Goal: Task Accomplishment & Management: Manage account settings

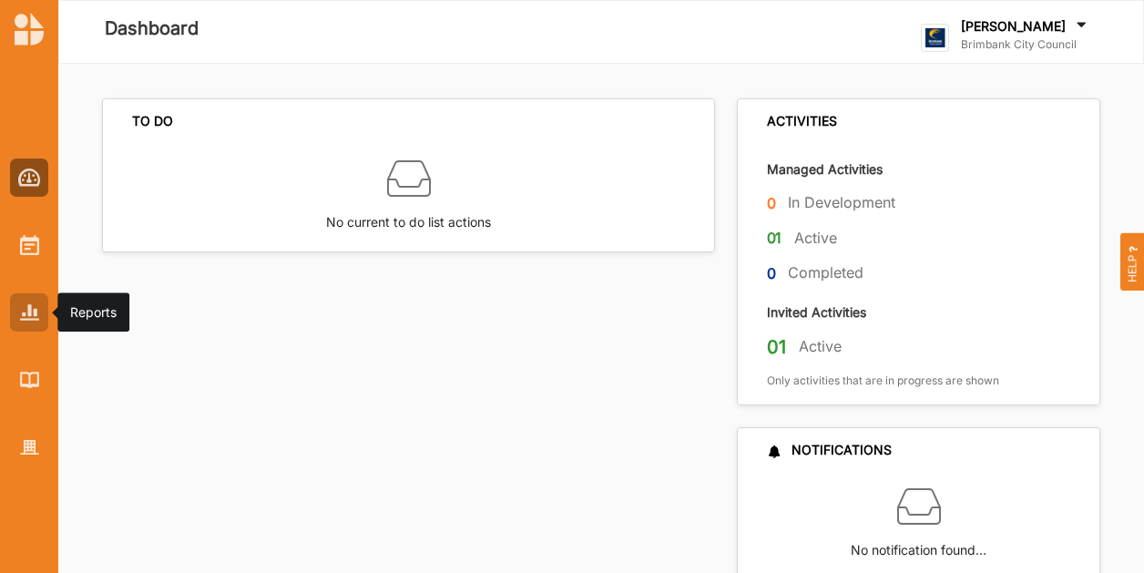
click at [36, 323] on div at bounding box center [29, 312] width 38 height 38
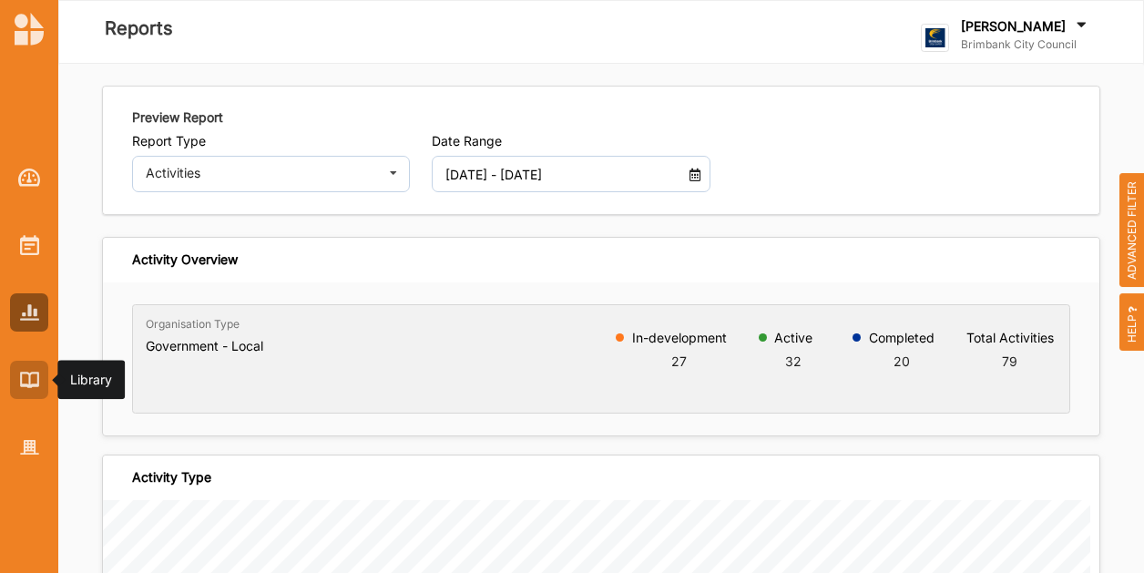
click at [16, 388] on div at bounding box center [29, 380] width 38 height 38
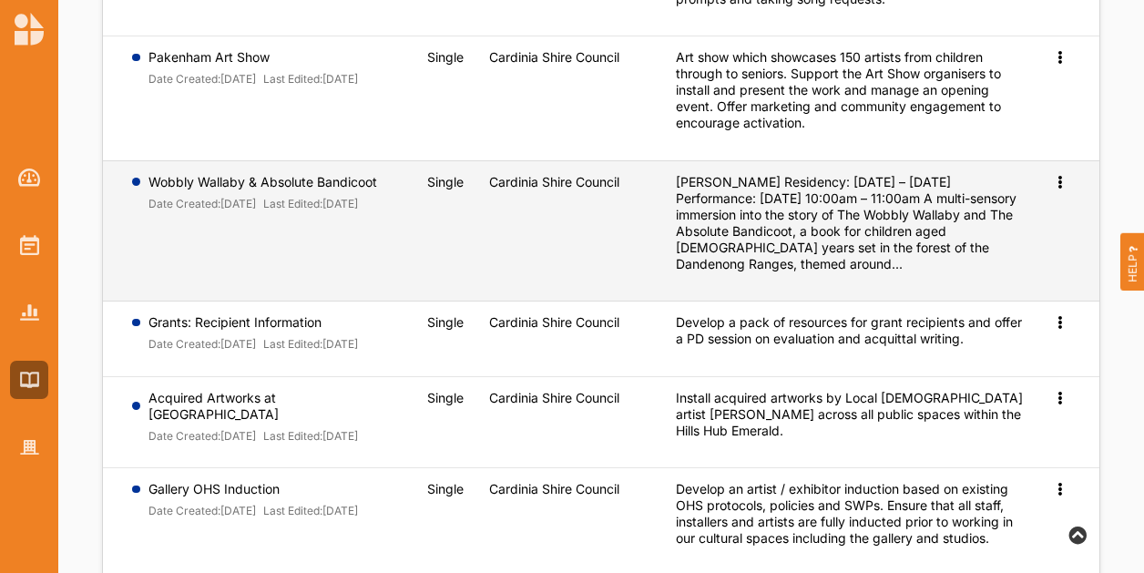
scroll to position [273, 0]
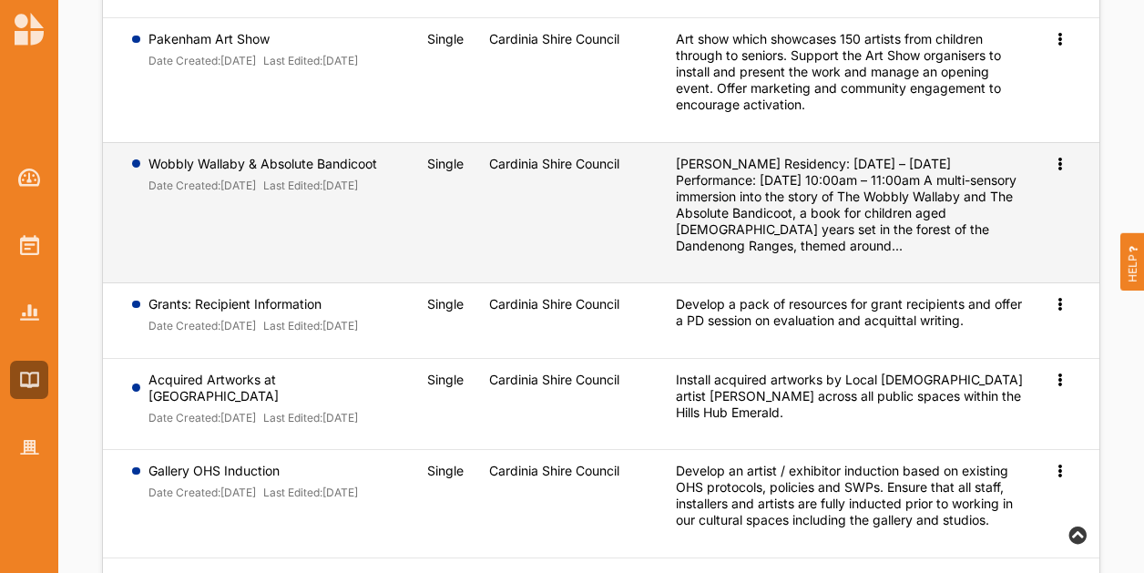
click at [1062, 167] on div "Preview" at bounding box center [1061, 164] width 18 height 16
click at [1022, 199] on link "Preview" at bounding box center [1030, 193] width 78 height 35
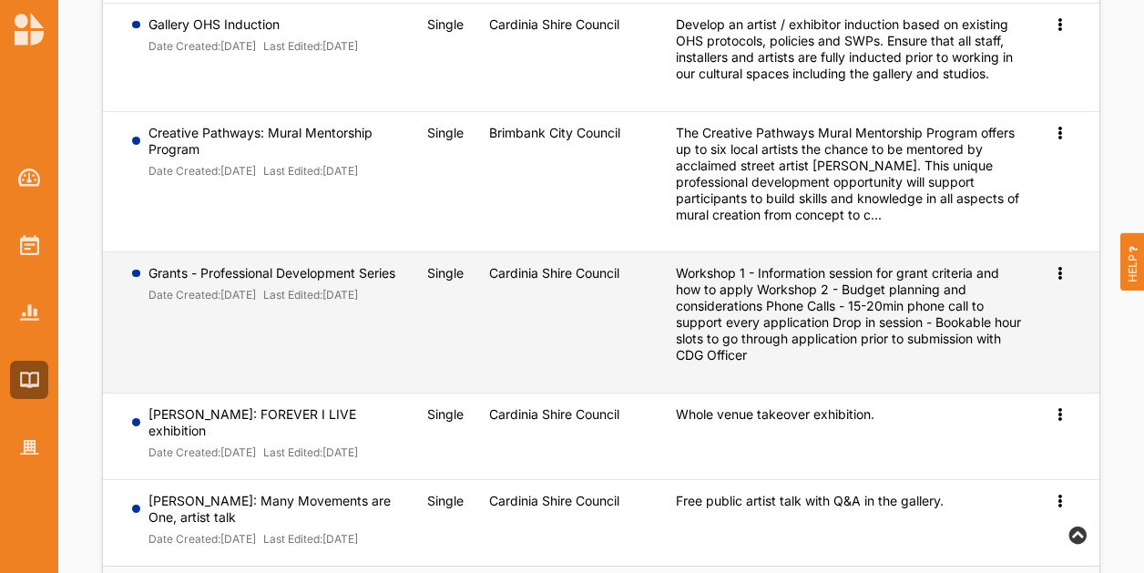
scroll to position [819, 0]
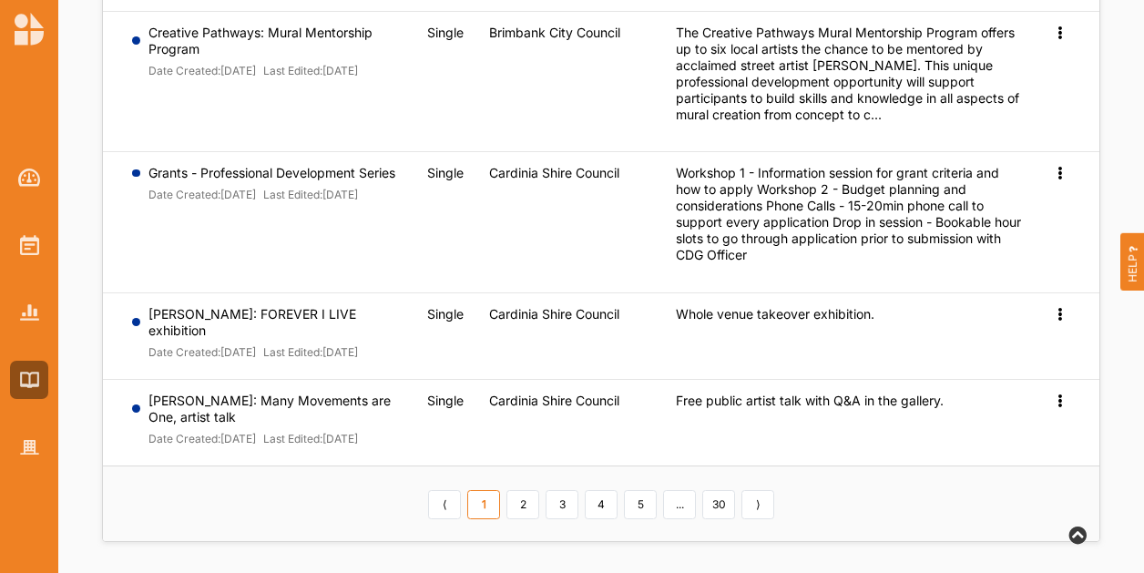
click at [504, 519] on div "⟨ 1 2 3 4 5 ... 30 ⟩" at bounding box center [601, 503] width 352 height 31
click at [512, 519] on link "2" at bounding box center [522, 504] width 33 height 29
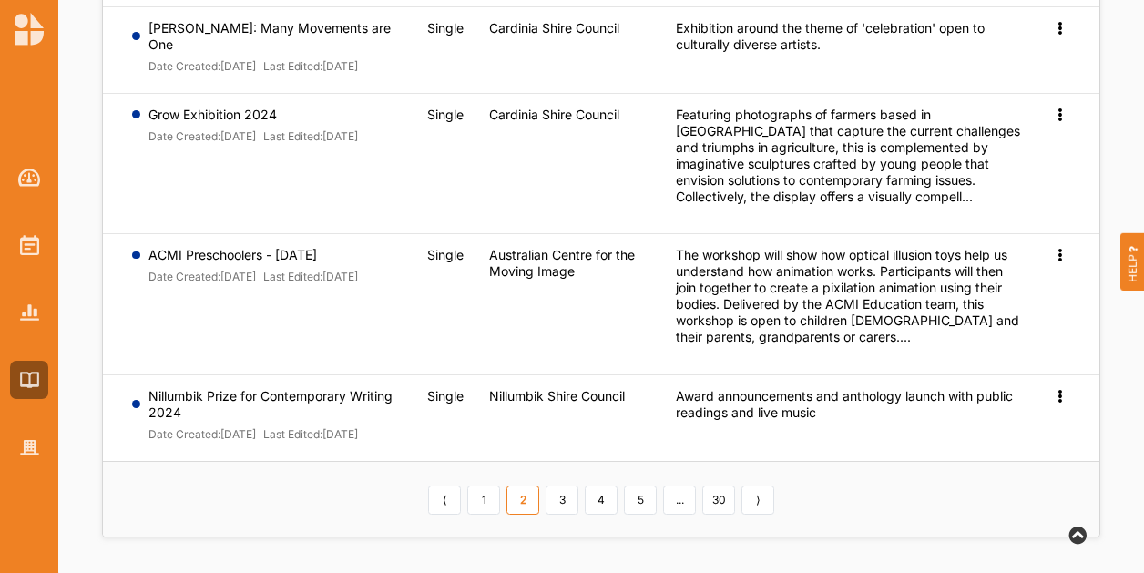
scroll to position [878, 0]
click at [562, 504] on link "3" at bounding box center [561, 498] width 33 height 29
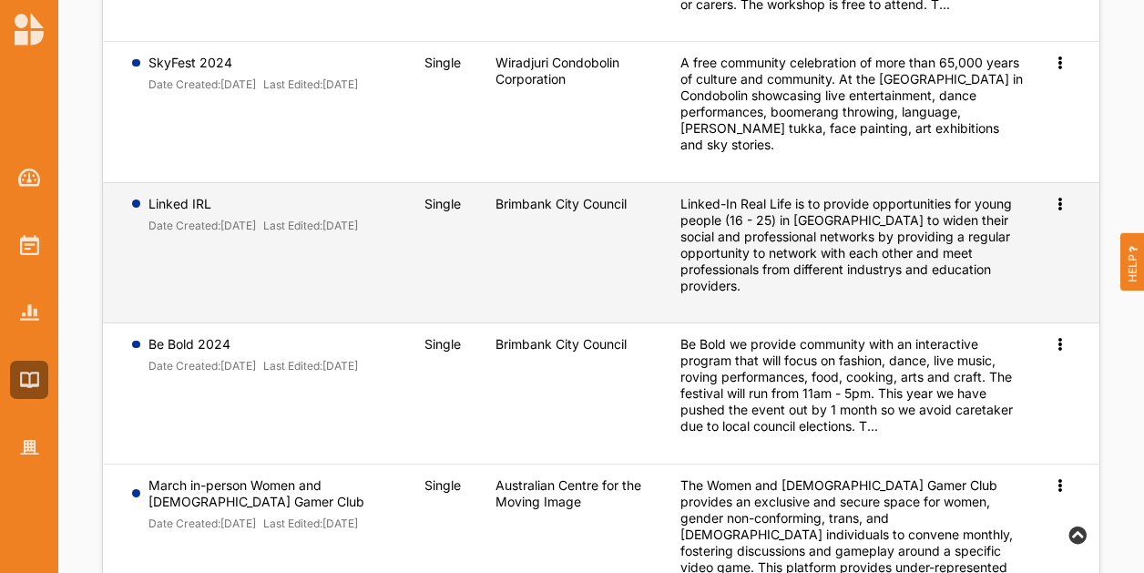
click at [1057, 196] on icon at bounding box center [1059, 202] width 15 height 13
click at [1028, 216] on link "Preview" at bounding box center [1030, 233] width 78 height 35
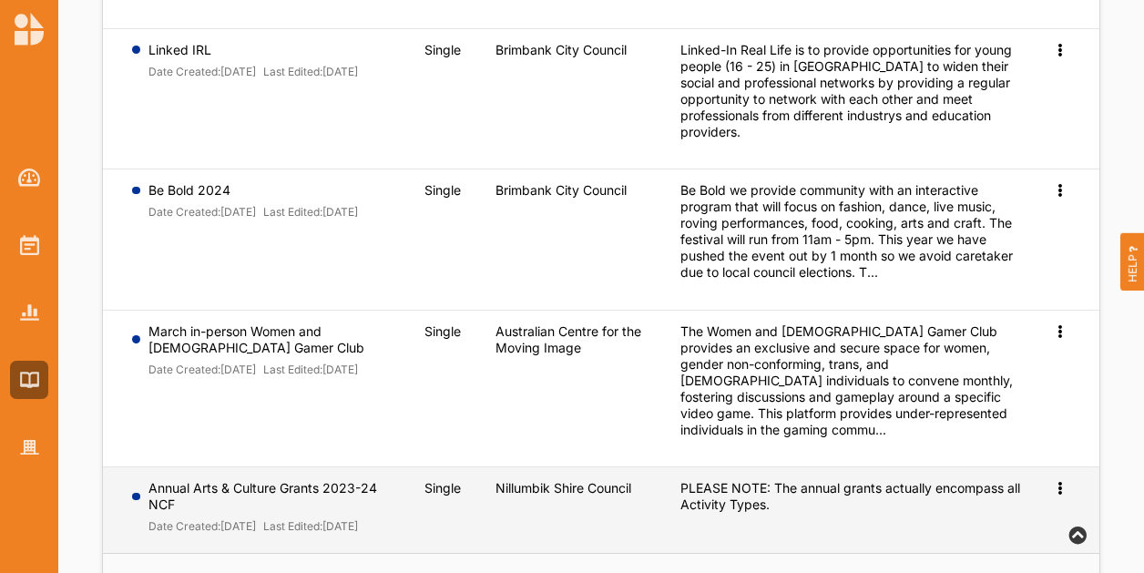
scroll to position [1061, 0]
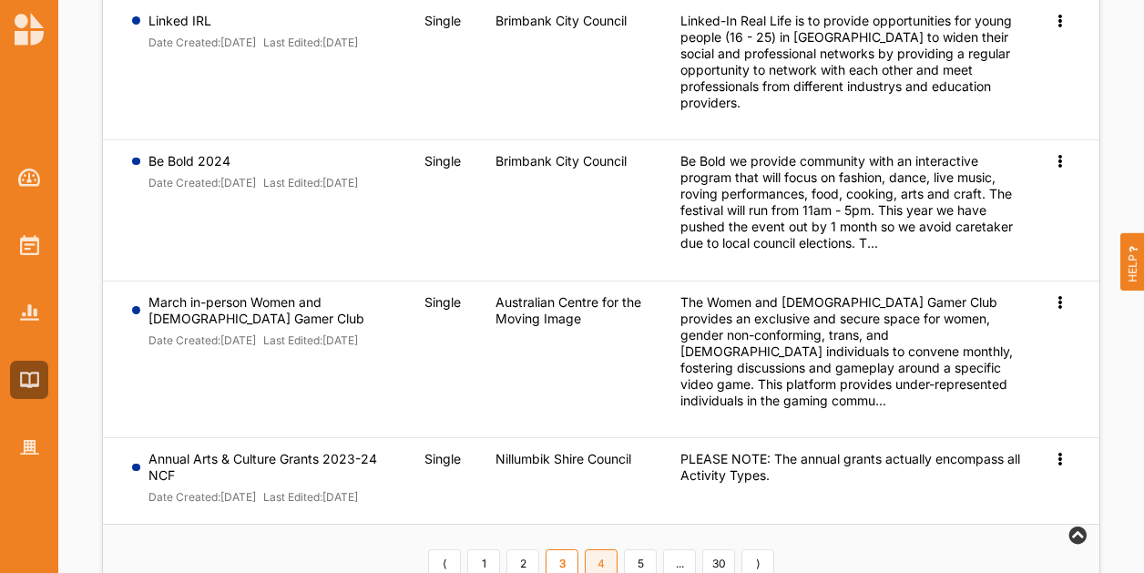
click at [613, 549] on link "4" at bounding box center [600, 563] width 33 height 29
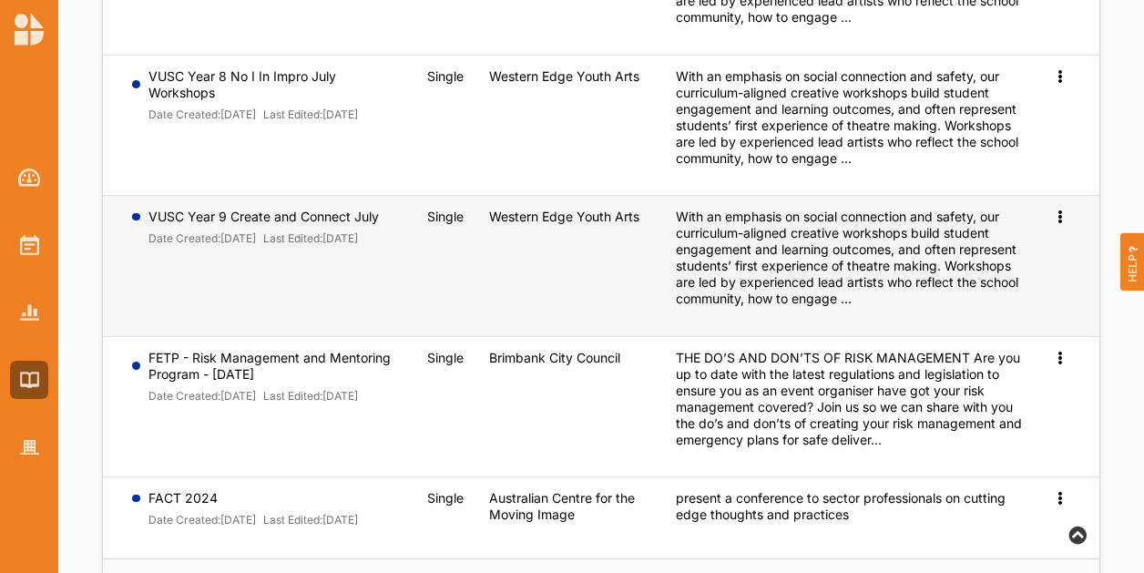
scroll to position [1030, 0]
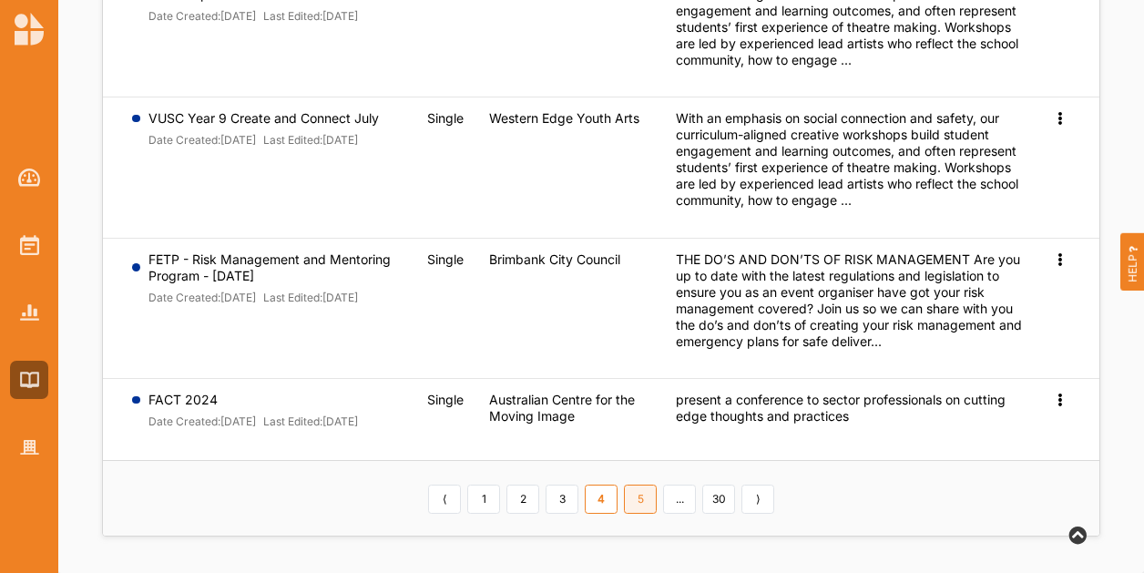
click at [643, 513] on link "5" at bounding box center [640, 498] width 33 height 29
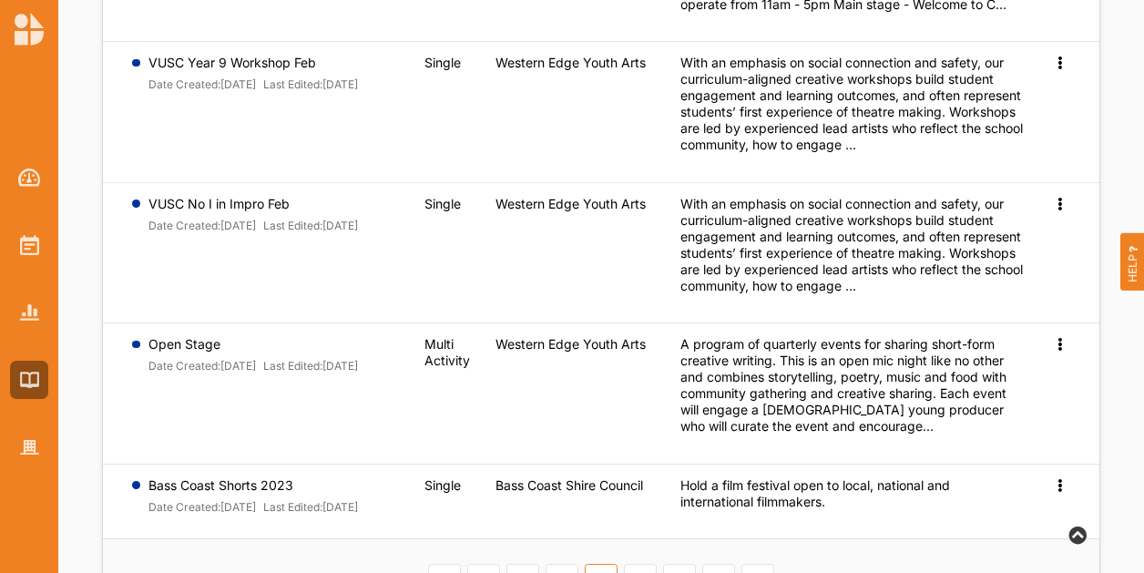
scroll to position [967, 0]
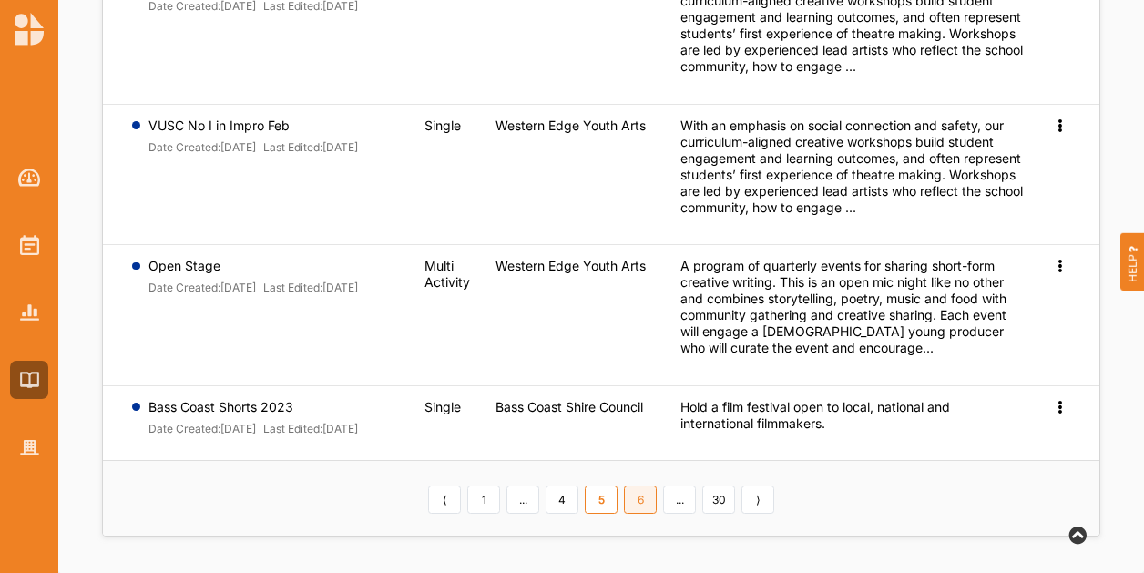
click at [639, 513] on link "6" at bounding box center [640, 499] width 33 height 29
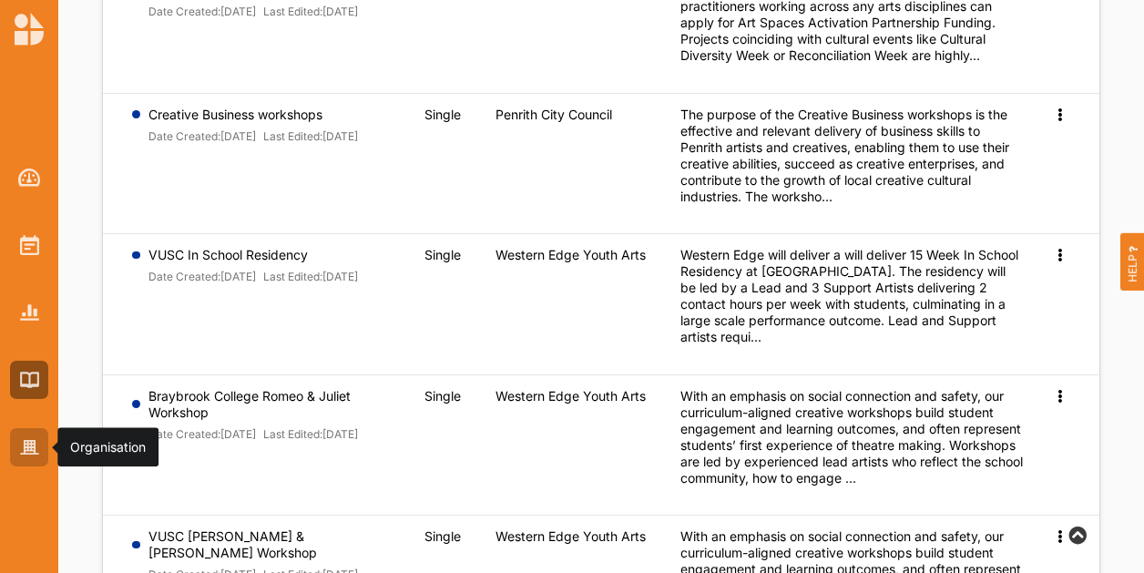
click at [23, 440] on img at bounding box center [29, 447] width 19 height 15
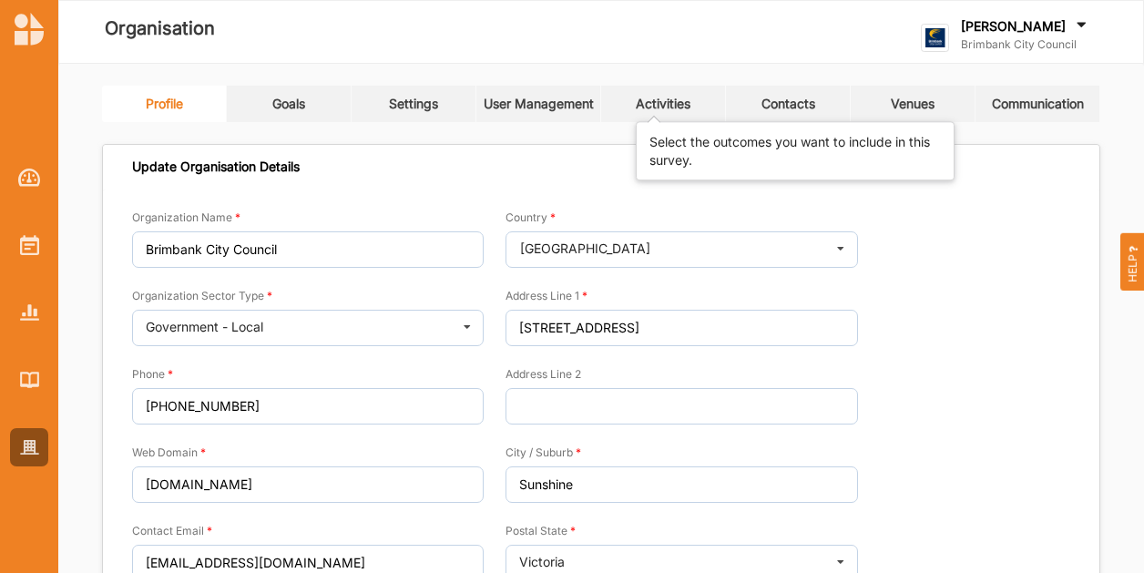
click at [678, 96] on div "Activities" at bounding box center [662, 104] width 55 height 16
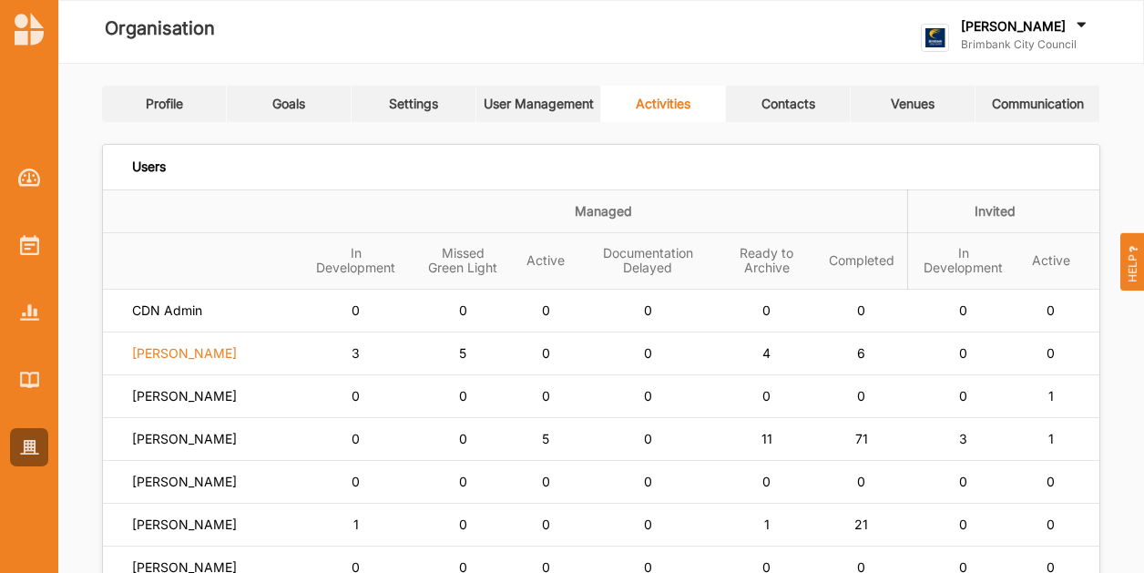
click at [207, 354] on label "Siena Balakrishnan" at bounding box center [184, 353] width 105 height 16
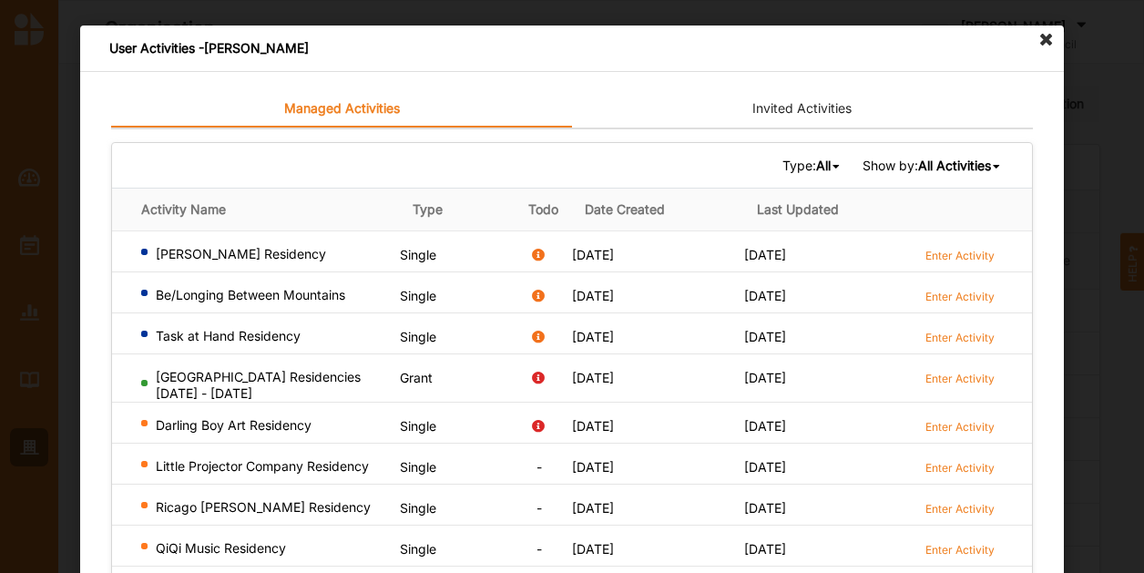
click at [962, 153] on div "Type: All All Single Grant Festival Multi Activity Linked Show by: All Activiti…" at bounding box center [572, 165] width 920 height 45
drag, startPoint x: 969, startPoint y: 161, endPoint x: 972, endPoint y: 172, distance: 11.5
click at [972, 172] on div "All Activities" at bounding box center [954, 166] width 73 height 16
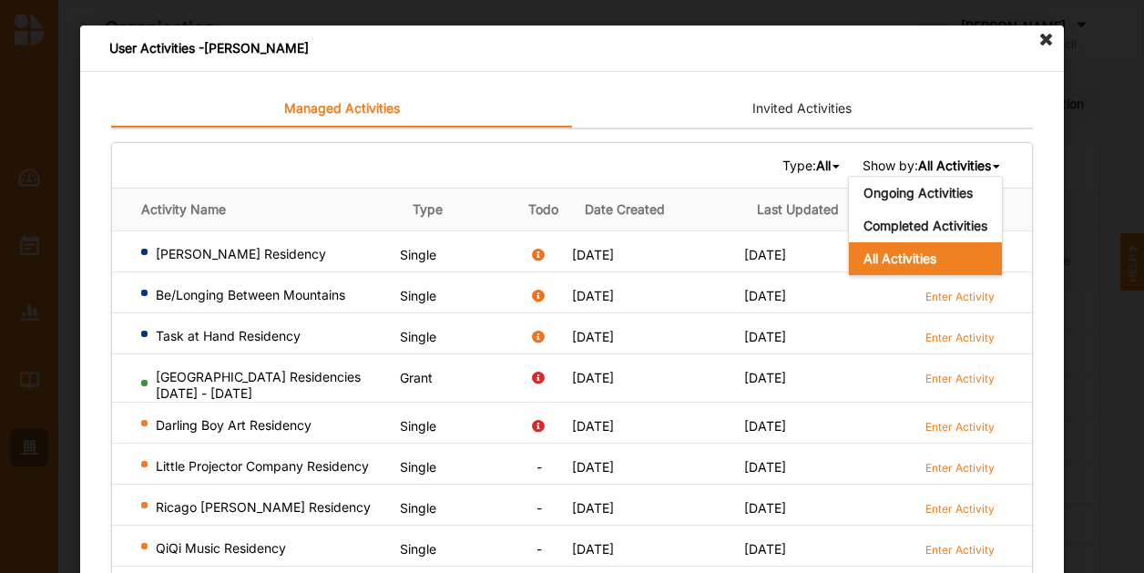
drag, startPoint x: 972, startPoint y: 172, endPoint x: 874, endPoint y: 202, distance: 102.8
click at [873, 196] on b "Ongoing Activities" at bounding box center [917, 192] width 109 height 15
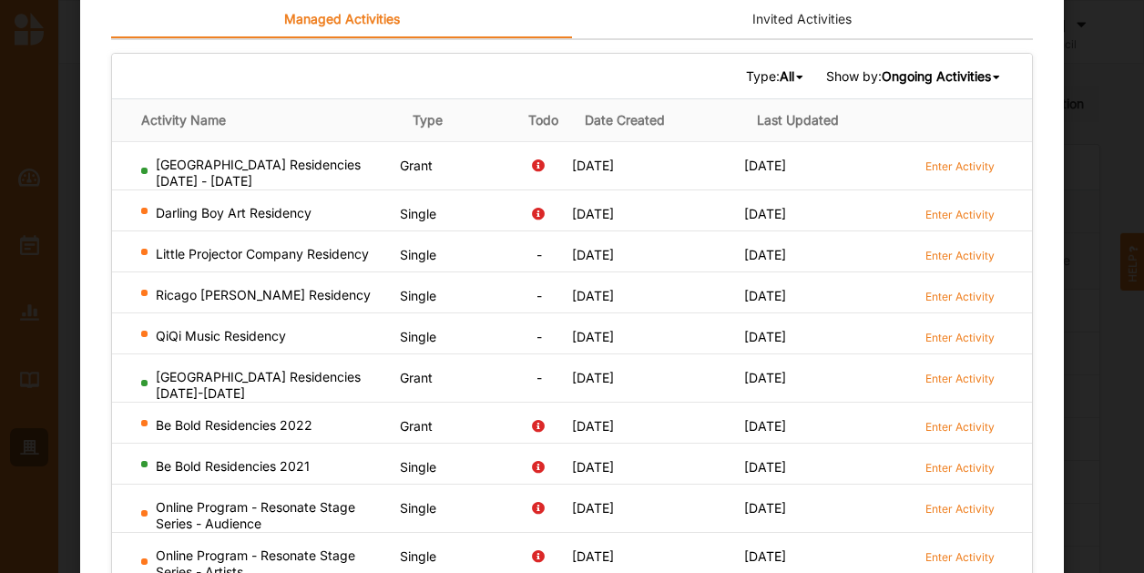
scroll to position [198, 0]
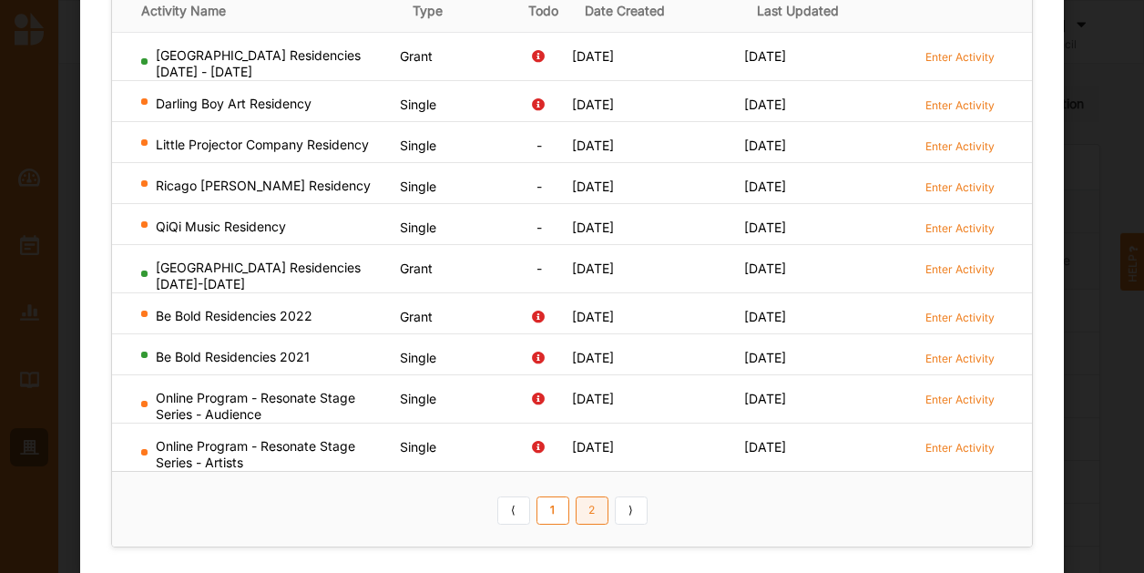
click at [584, 511] on link "2" at bounding box center [591, 510] width 33 height 29
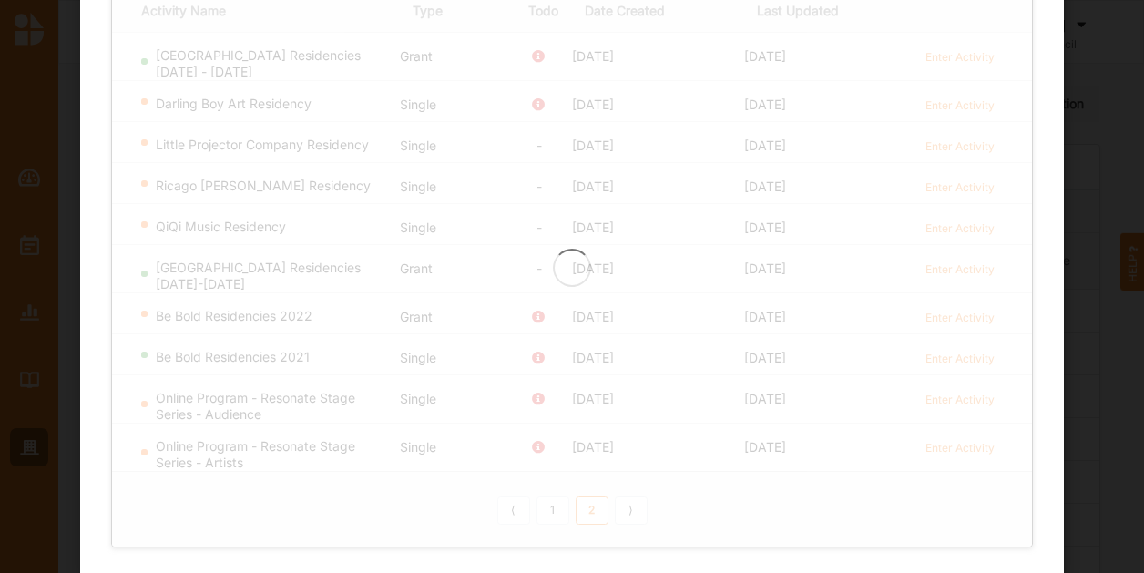
scroll to position [0, 0]
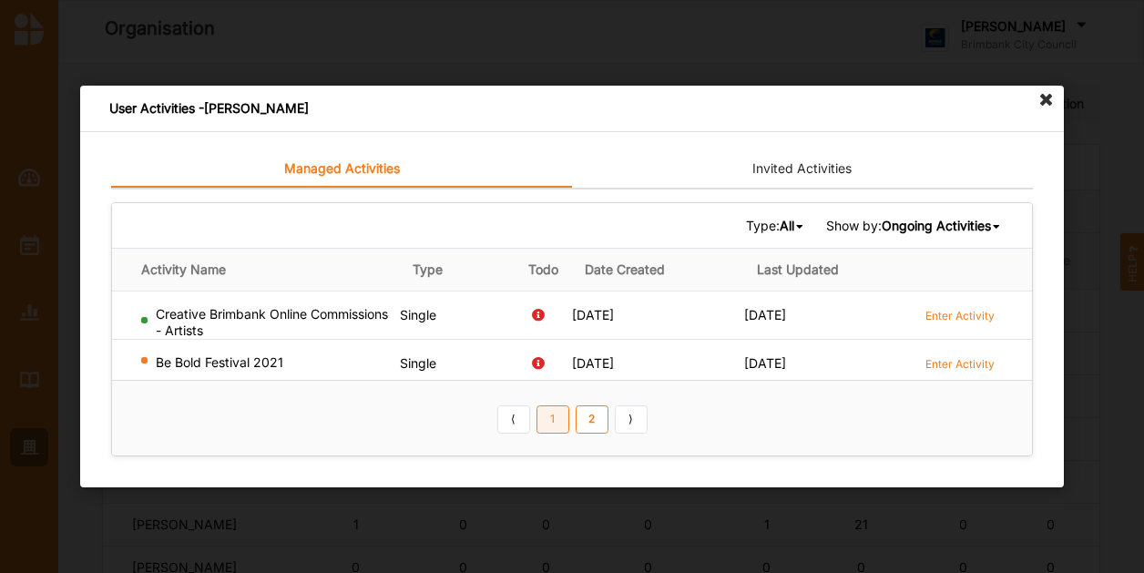
click at [566, 421] on link "1" at bounding box center [552, 418] width 33 height 29
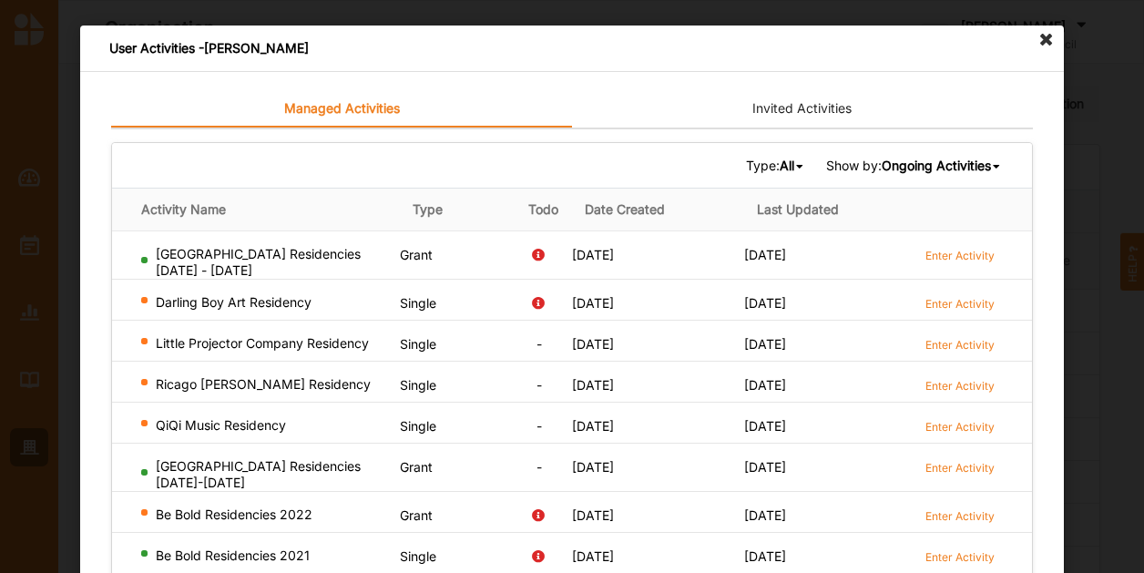
drag, startPoint x: 566, startPoint y: 421, endPoint x: 502, endPoint y: 420, distance: 64.6
click at [501, 420] on td "Single" at bounding box center [457, 422] width 115 height 41
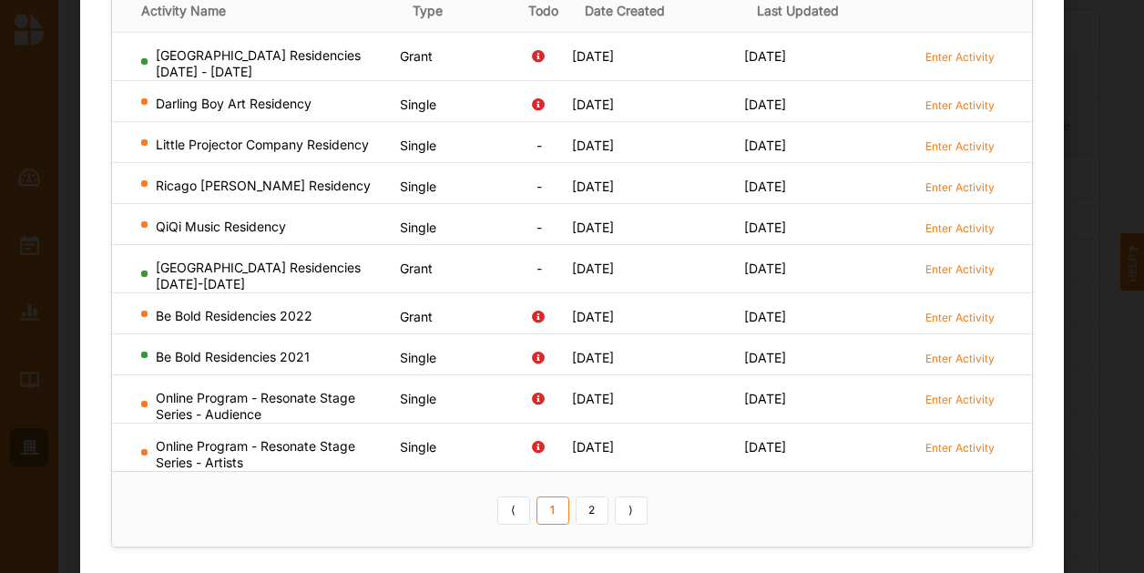
scroll to position [273, 0]
click at [579, 503] on link "2" at bounding box center [591, 510] width 33 height 29
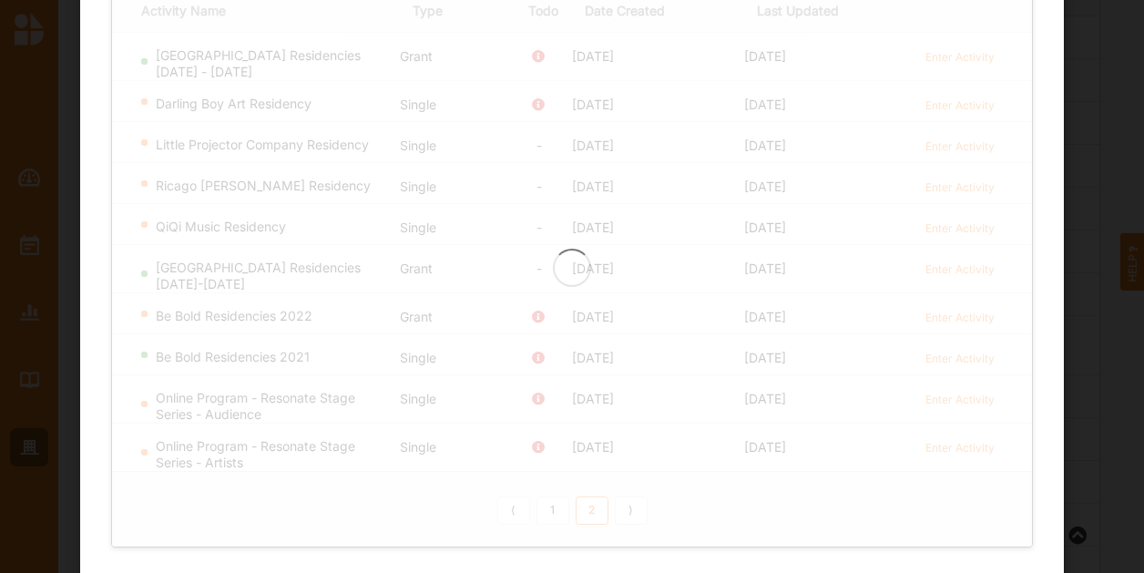
scroll to position [0, 0]
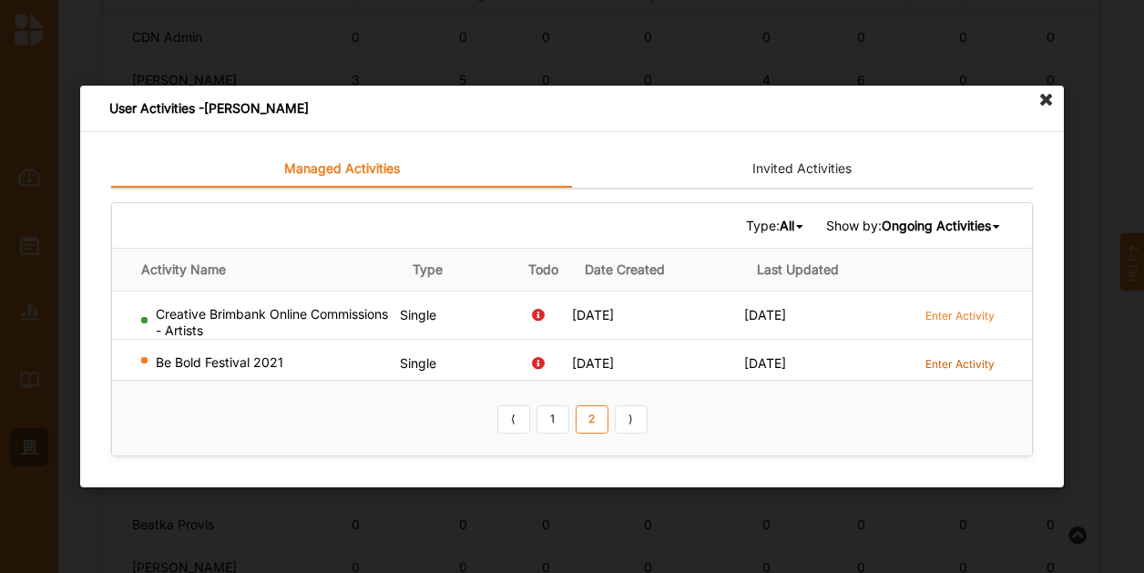
click at [949, 363] on label "Enter Activity" at bounding box center [959, 363] width 69 height 15
click at [1043, 100] on icon at bounding box center [1046, 100] width 29 height 29
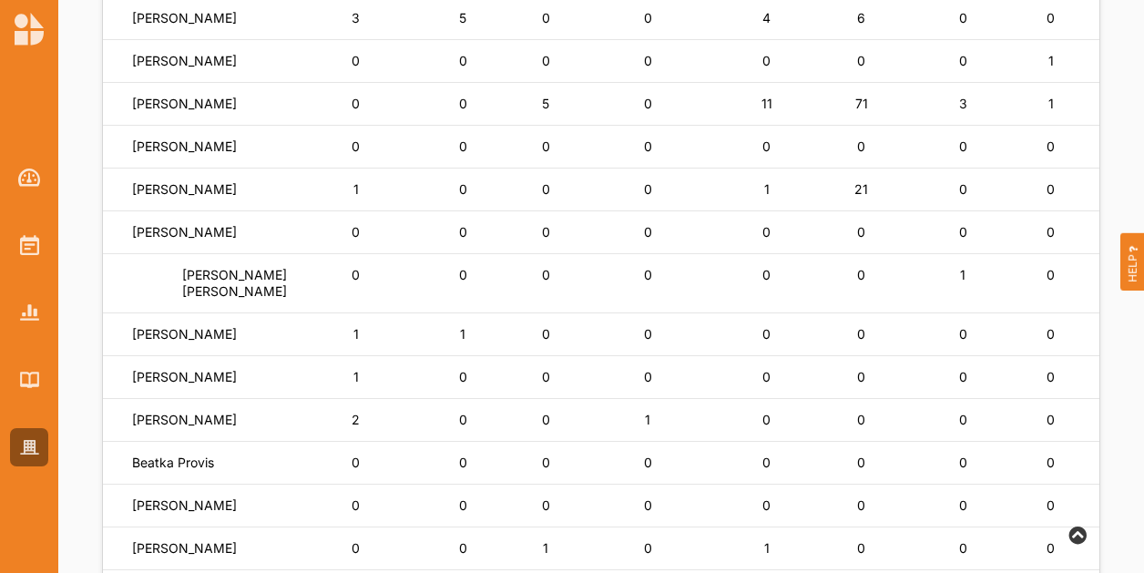
scroll to position [364, 0]
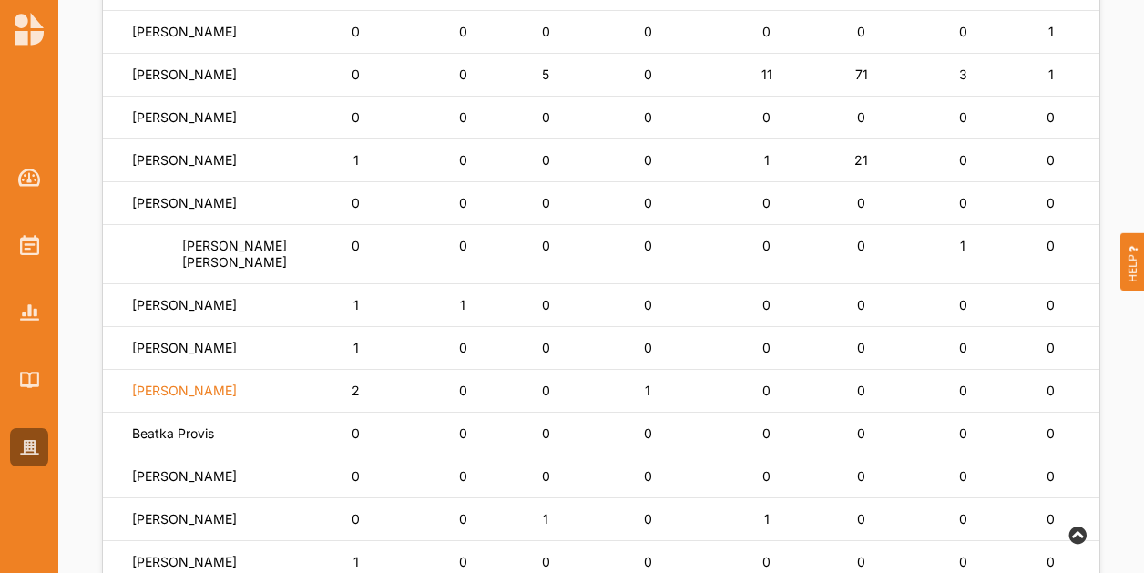
click at [164, 399] on label "Mariah Magri" at bounding box center [184, 390] width 105 height 16
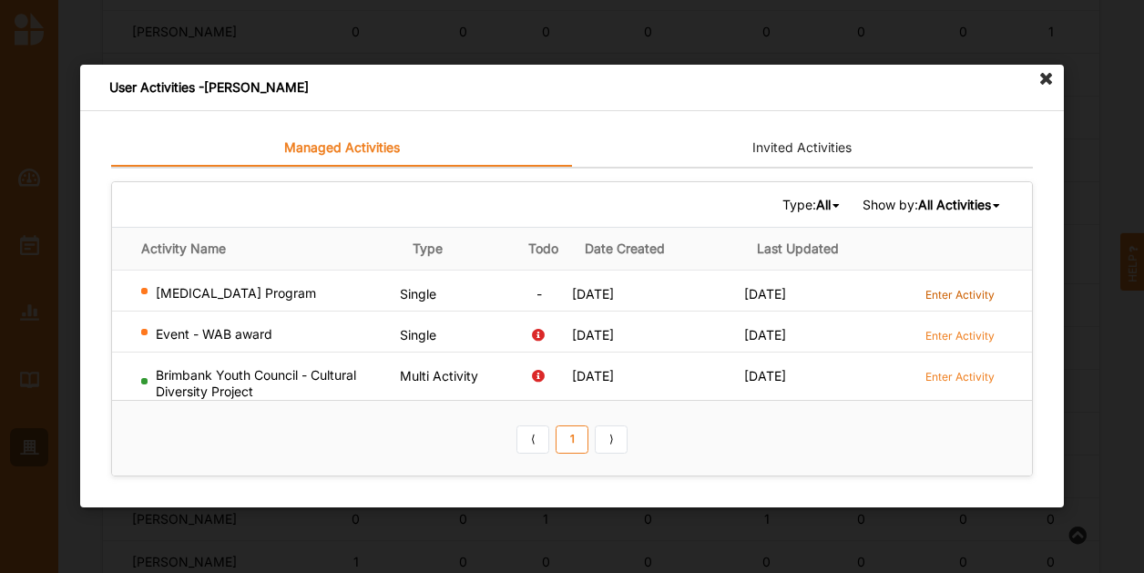
click at [950, 290] on label "Enter Activity" at bounding box center [959, 294] width 69 height 15
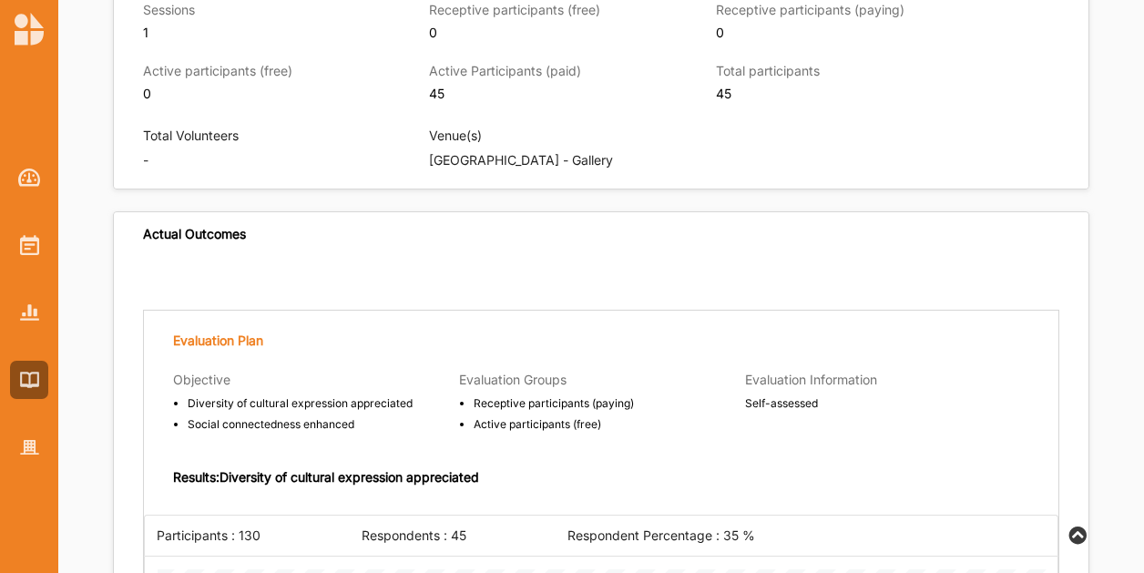
scroll to position [1001, 0]
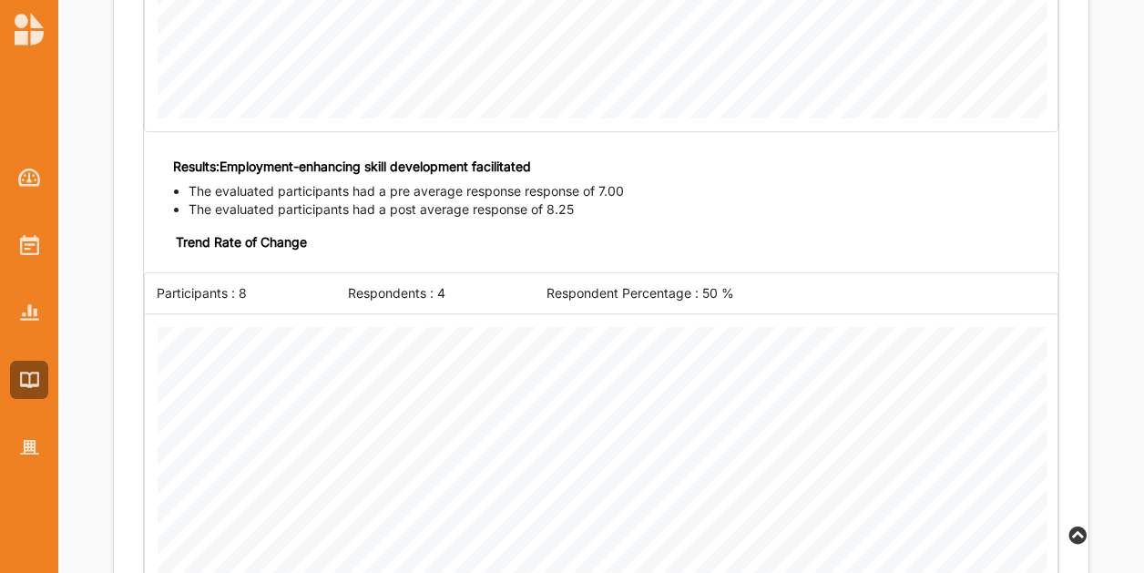
scroll to position [5098, 0]
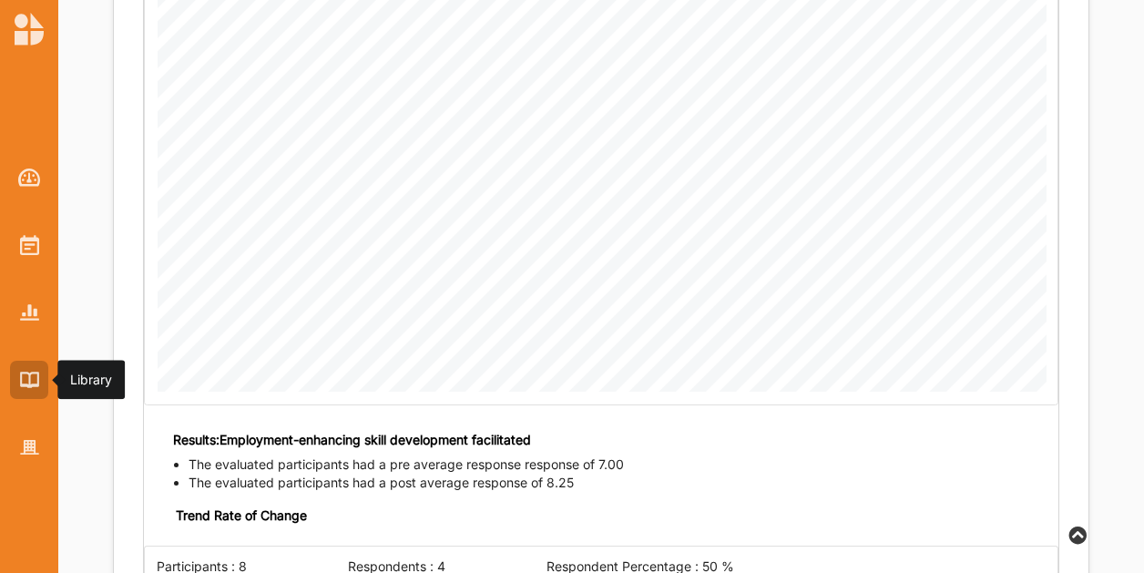
click at [35, 379] on img at bounding box center [29, 378] width 19 height 15
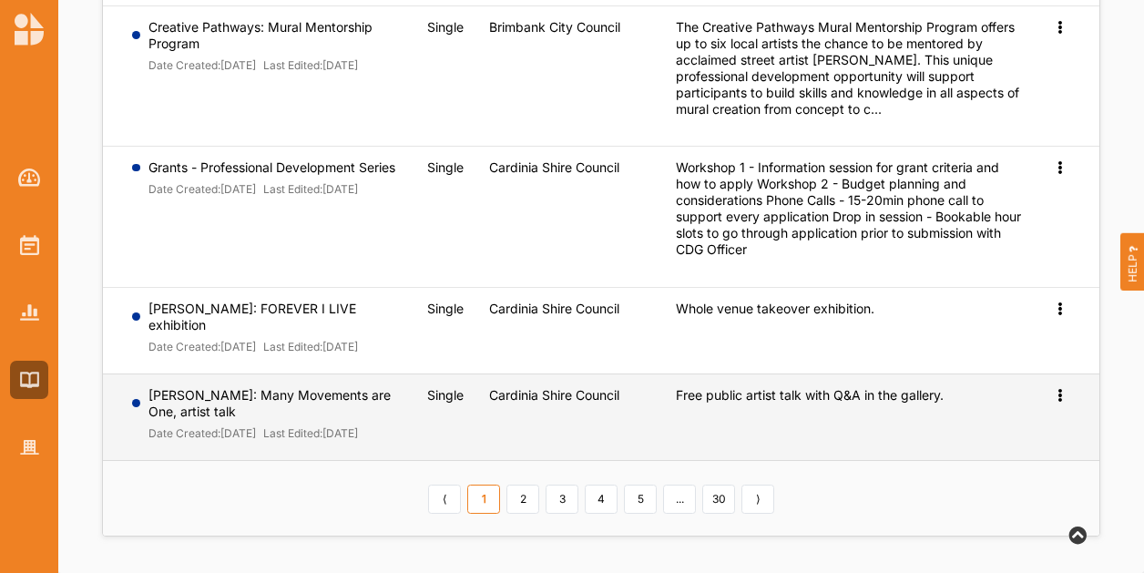
scroll to position [842, 0]
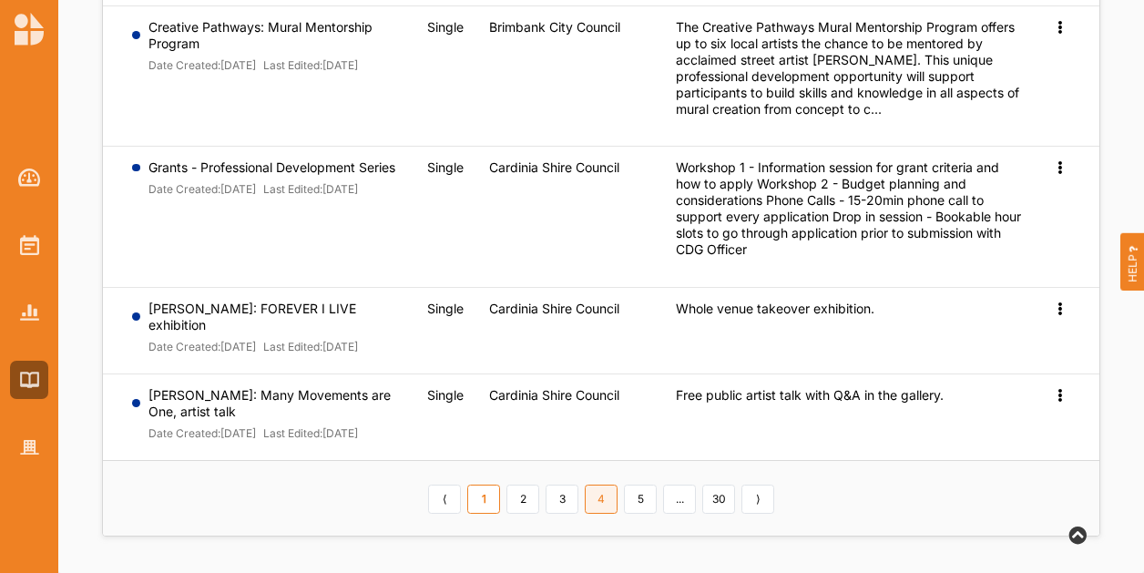
click at [606, 508] on link "4" at bounding box center [600, 498] width 33 height 29
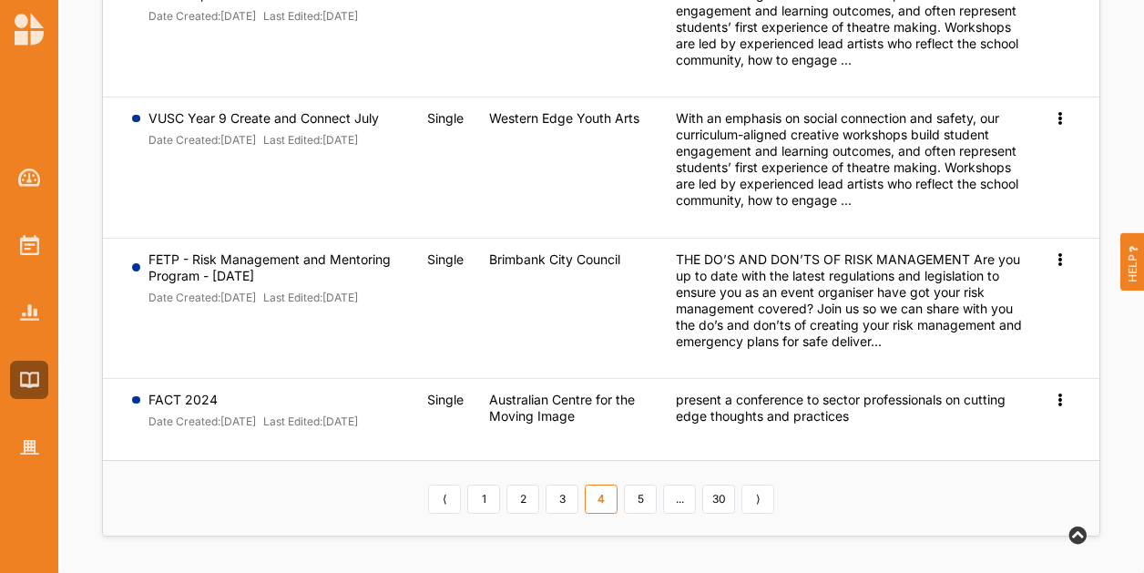
scroll to position [1030, 0]
click at [641, 492] on link "5" at bounding box center [640, 498] width 33 height 29
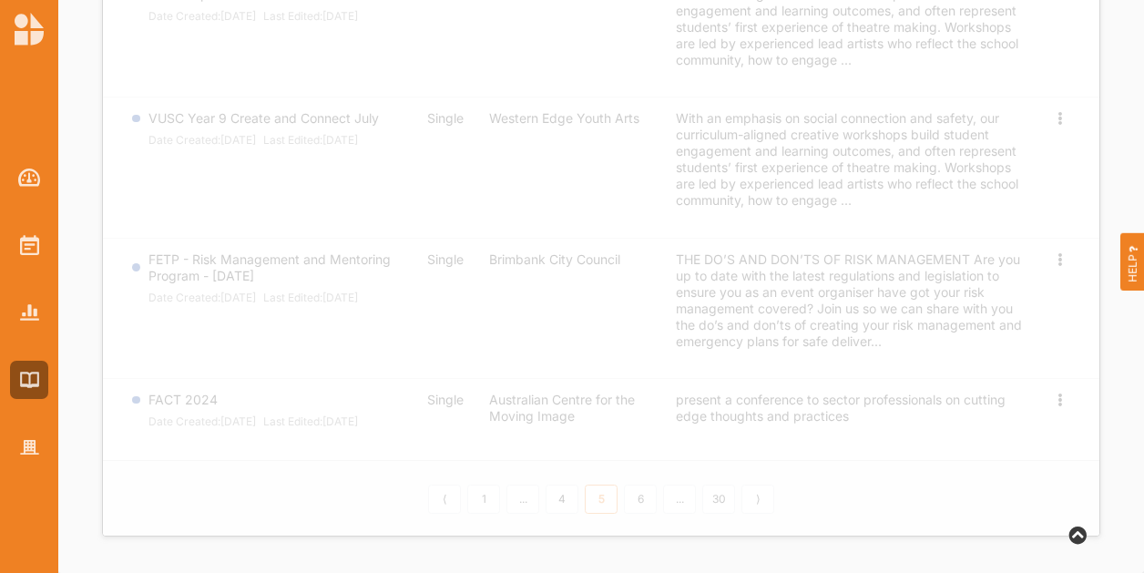
scroll to position [967, 0]
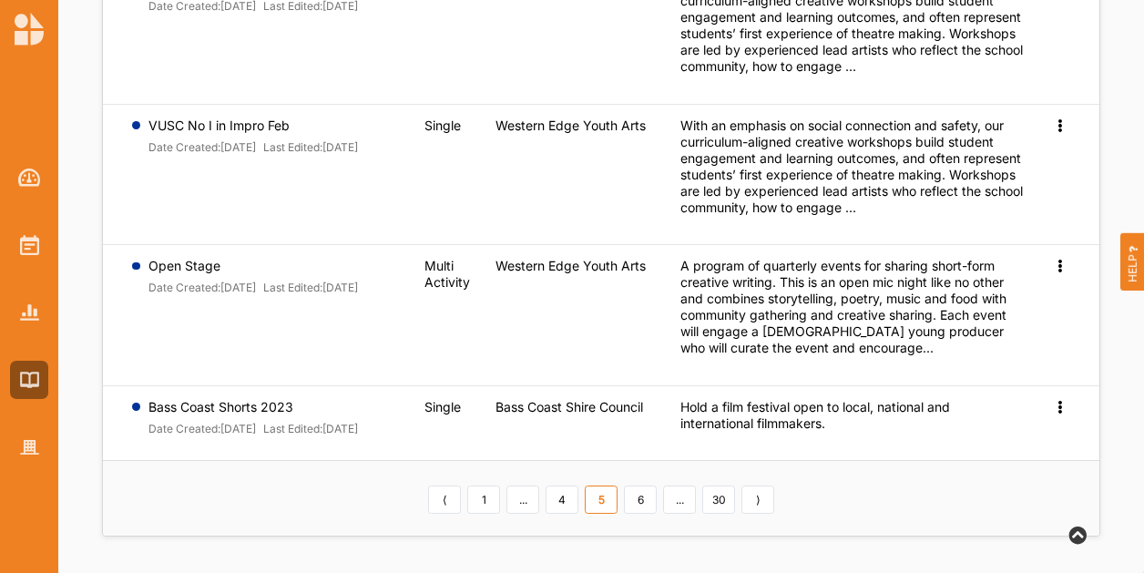
click at [698, 508] on div "⟨ 1 ... 4 5 6 ... 30 ⟩" at bounding box center [601, 498] width 352 height 31
click at [710, 502] on link "30" at bounding box center [718, 499] width 33 height 29
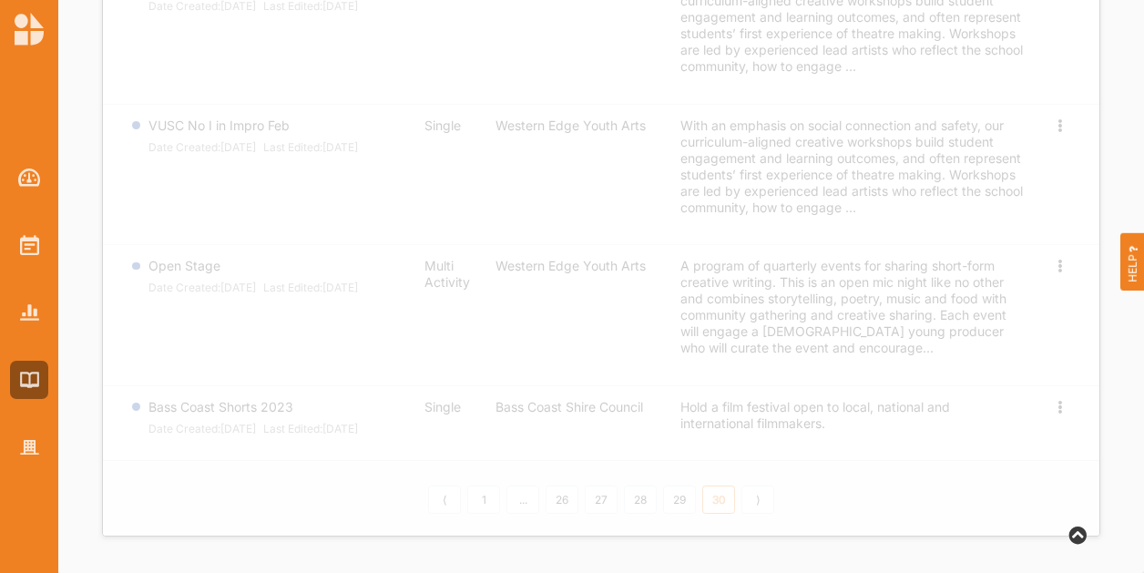
scroll to position [0, 0]
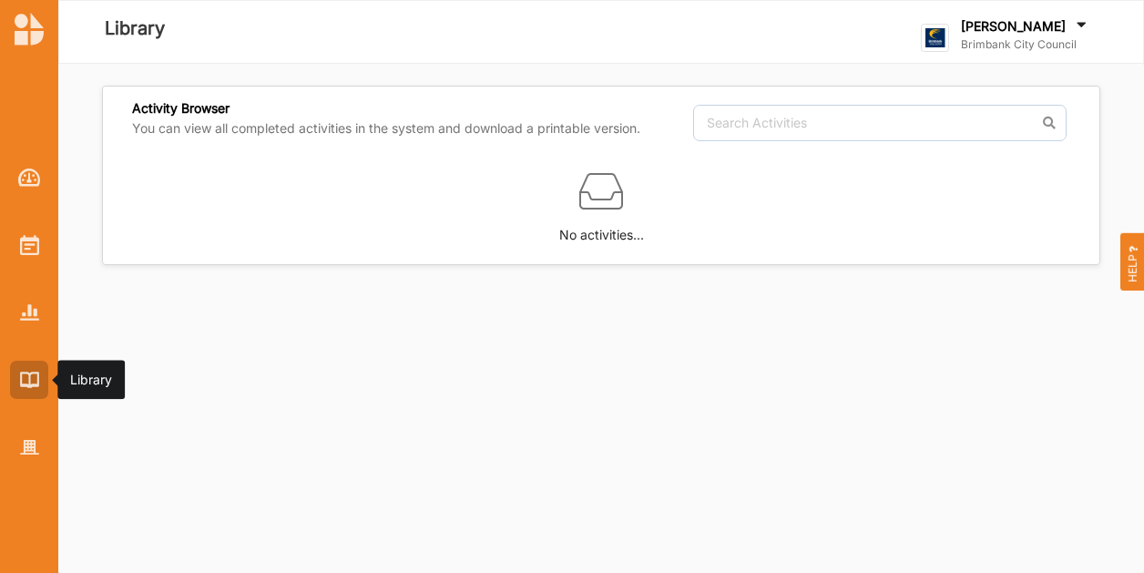
click at [24, 384] on img at bounding box center [29, 378] width 19 height 15
click at [34, 249] on img at bounding box center [29, 245] width 19 height 20
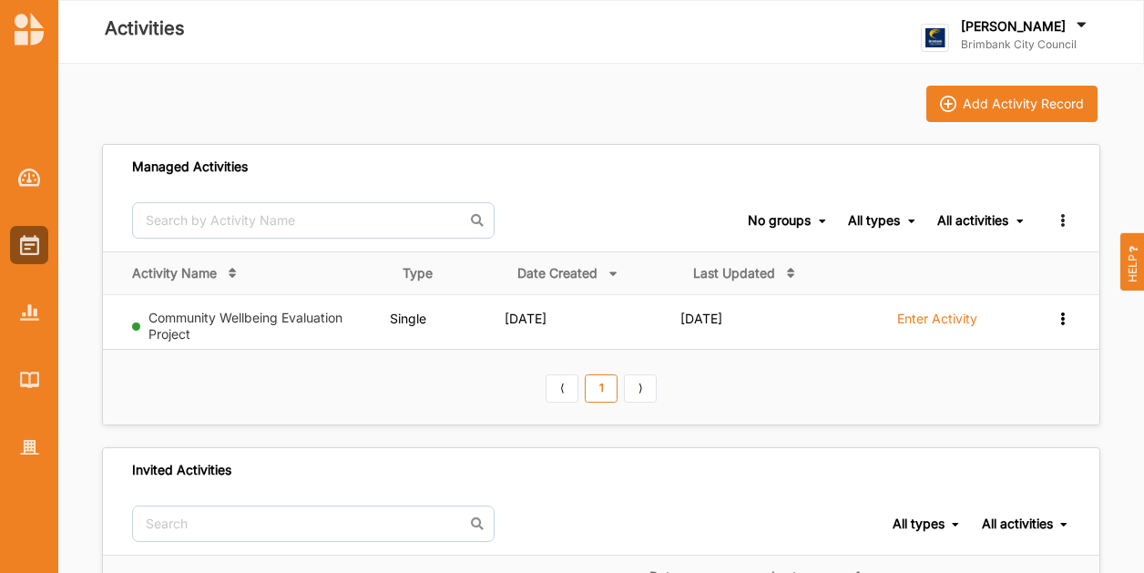
click at [166, 316] on link "Community Wellbeing Evaluation Project" at bounding box center [245, 326] width 194 height 32
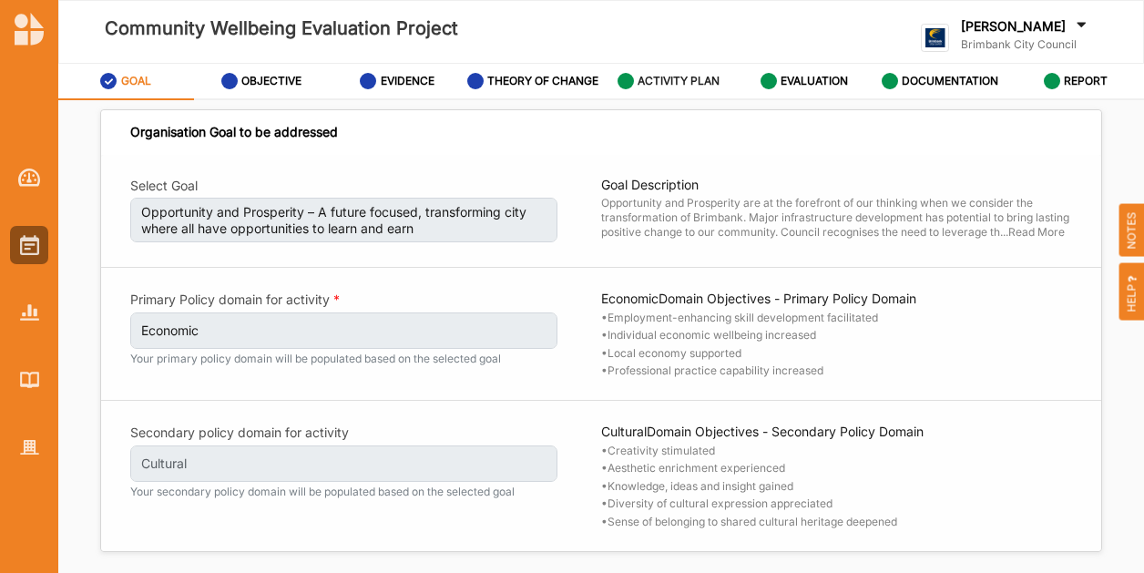
click at [672, 81] on label "ACTIVITY PLAN" at bounding box center [678, 81] width 82 height 15
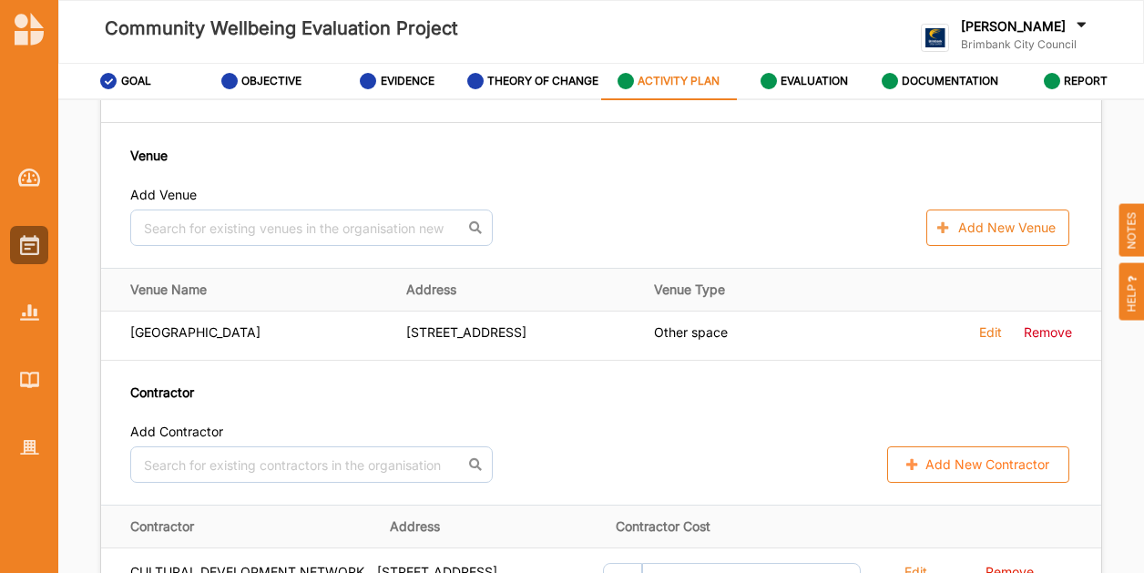
scroll to position [1184, 0]
click at [35, 320] on img at bounding box center [29, 311] width 19 height 15
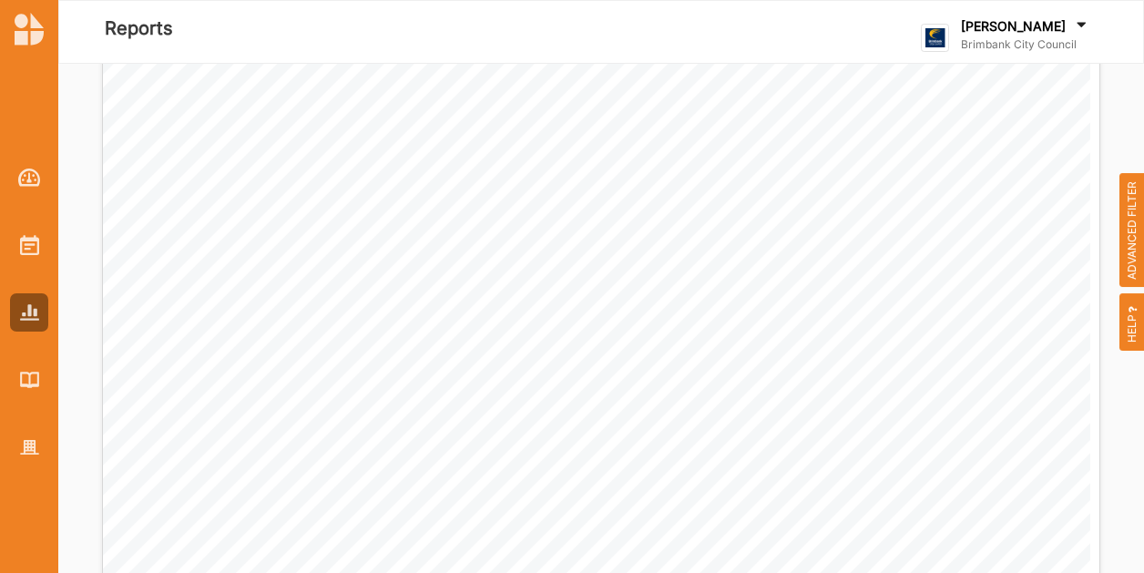
scroll to position [2549, 0]
click at [1142, 246] on span "ADVANCED FILTER" at bounding box center [1131, 230] width 25 height 115
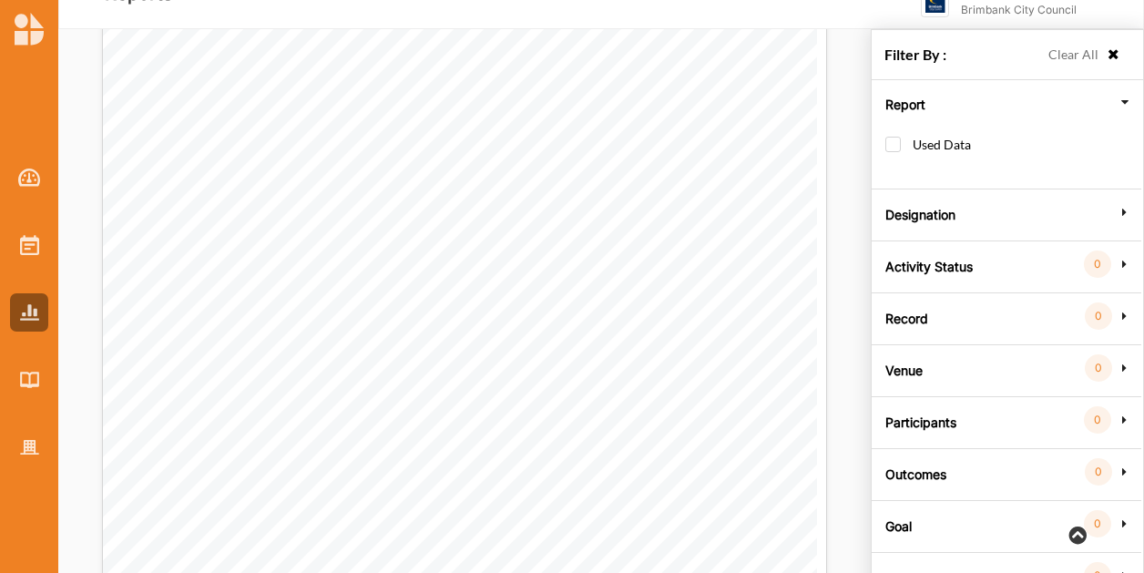
scroll to position [64, 0]
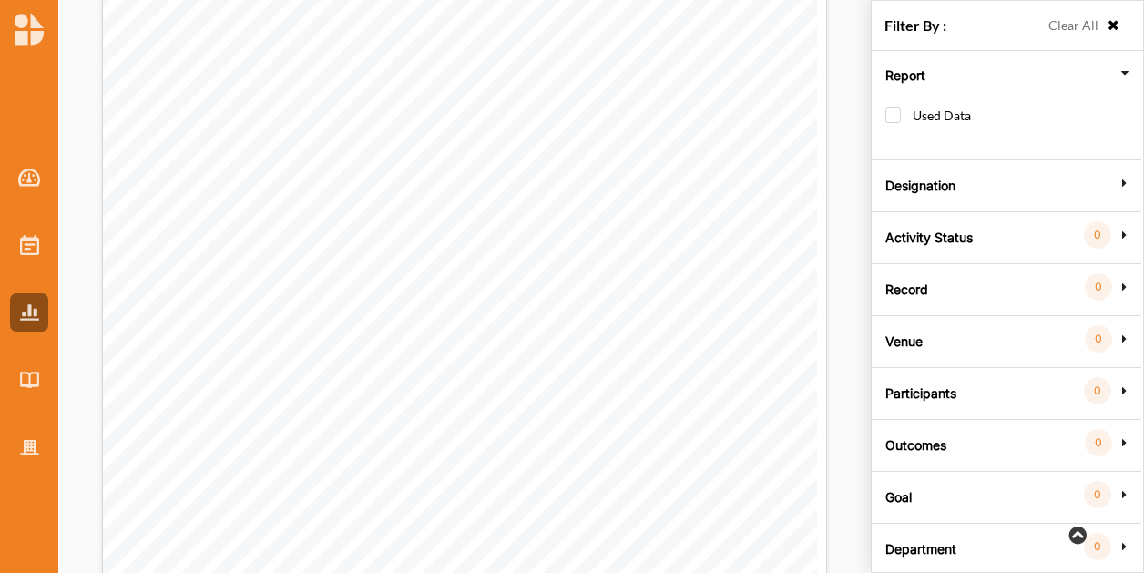
click at [914, 463] on label "Outcomes" at bounding box center [915, 442] width 61 height 55
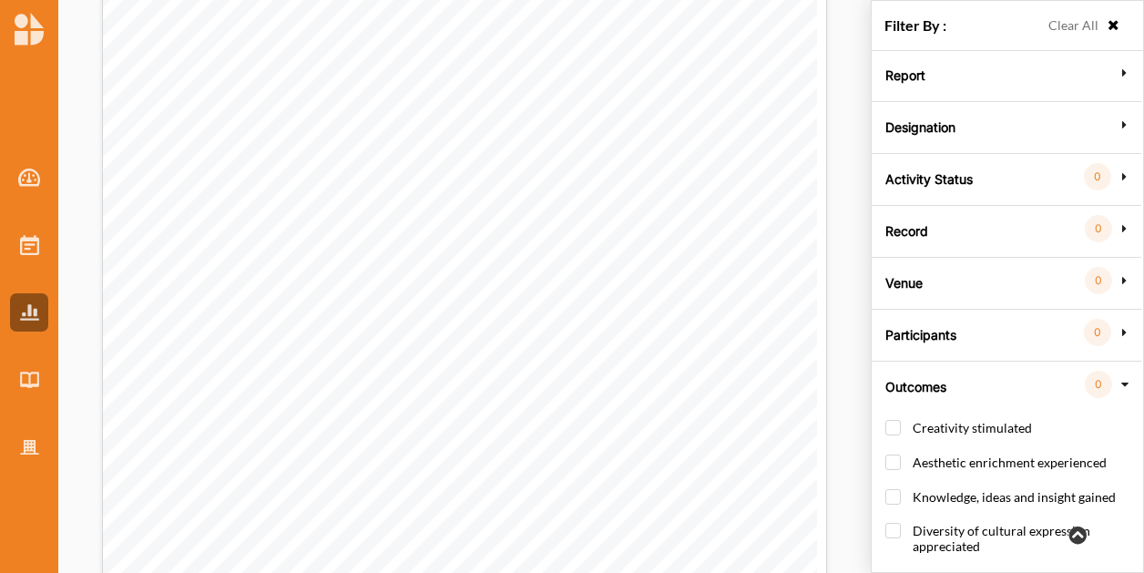
click at [1129, 383] on icon at bounding box center [1124, 384] width 13 height 16
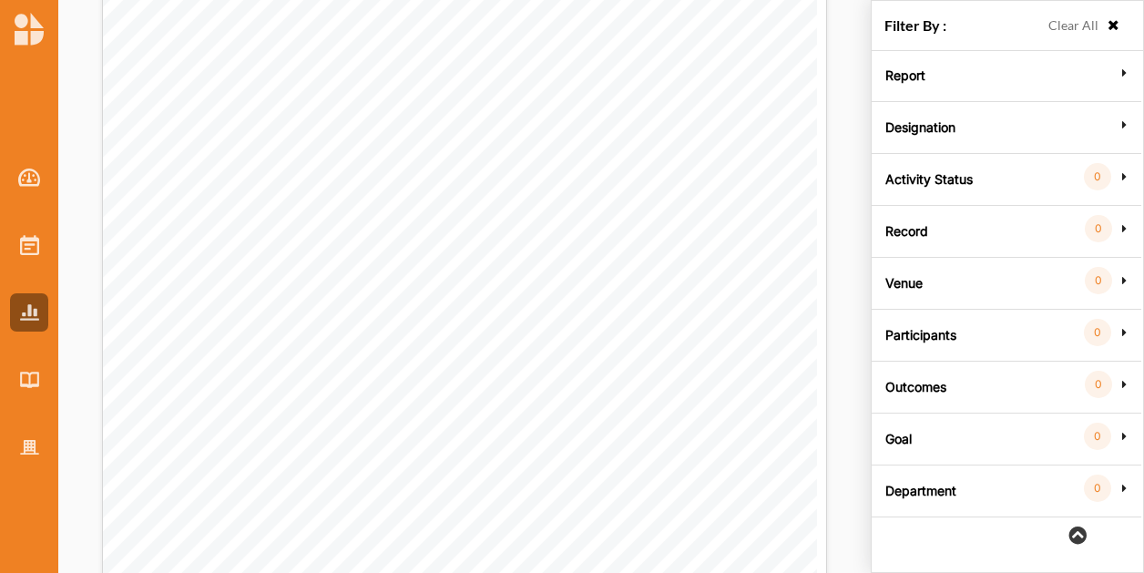
click at [998, 434] on div "Goal 0" at bounding box center [1005, 436] width 259 height 16
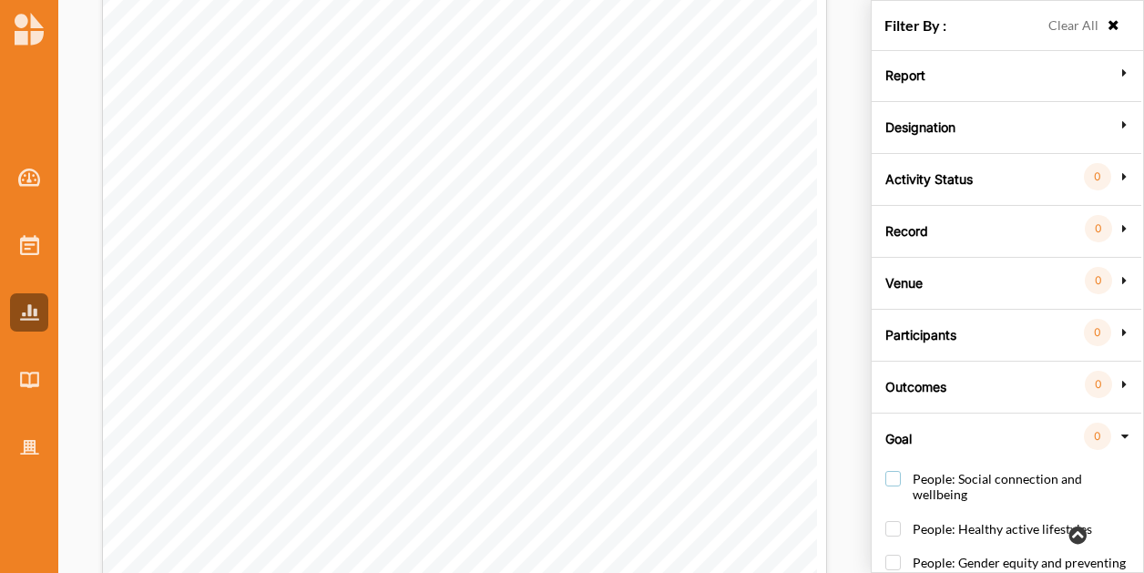
click at [894, 476] on label "People: Social connection and wellbeing" at bounding box center [1010, 495] width 250 height 49
click at [890, 500] on label "People: Social connection and wellbeing" at bounding box center [1010, 495] width 250 height 49
click at [885, 471] on label "People: Social connection and wellbeing" at bounding box center [1010, 495] width 250 height 49
checkbox input "true"
click at [892, 521] on label "People: Healthy active lifestyles" at bounding box center [988, 538] width 207 height 34
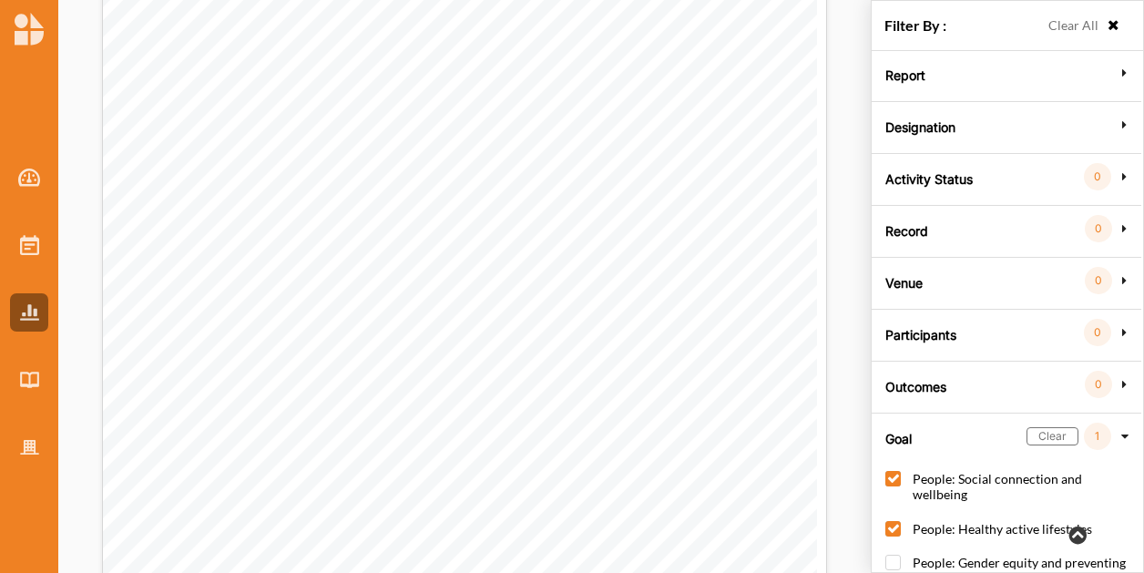
checkbox input "true"
click at [1126, 432] on icon at bounding box center [1124, 436] width 13 height 16
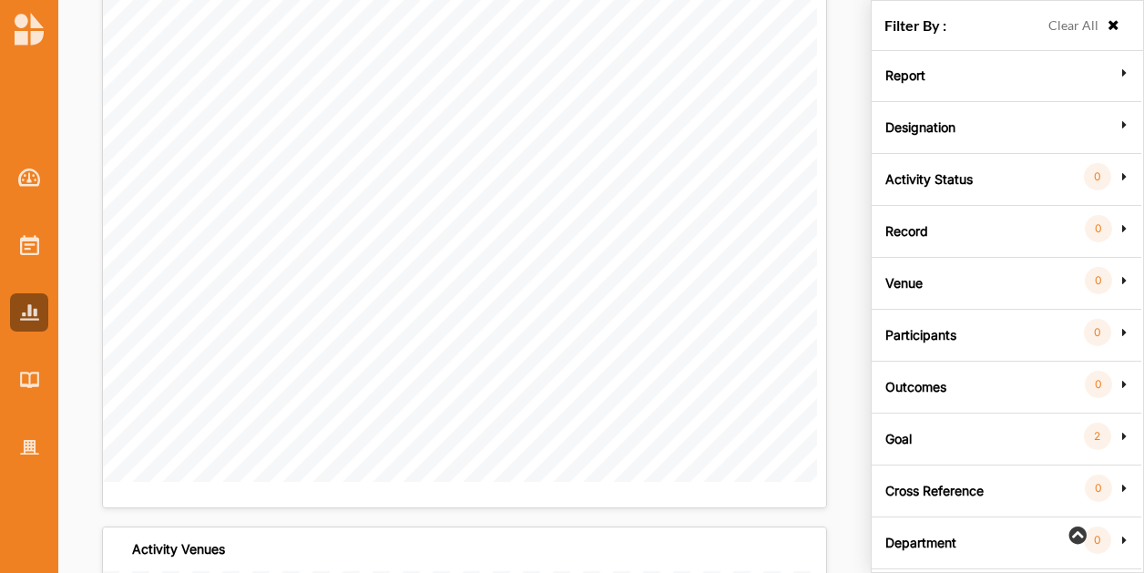
scroll to position [1457, 0]
click at [919, 485] on label "Cross Reference" at bounding box center [934, 488] width 98 height 55
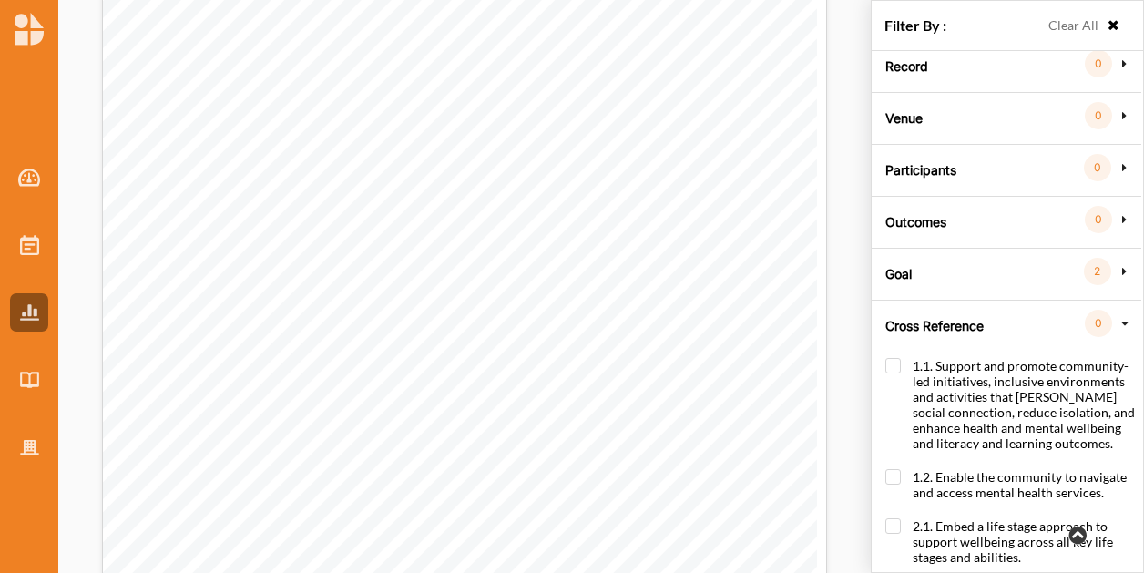
scroll to position [0, 0]
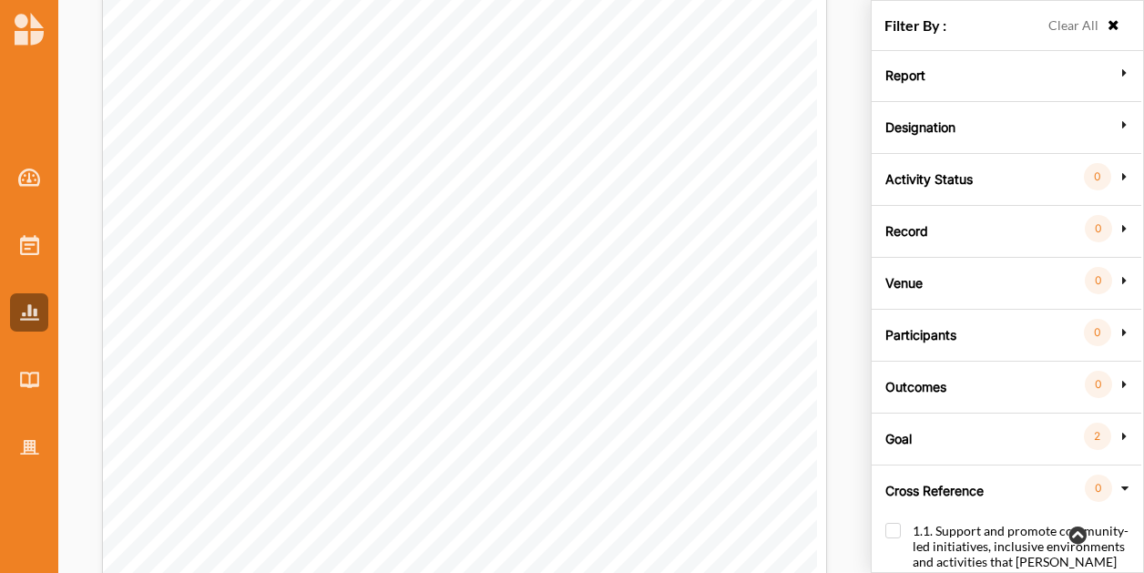
click at [920, 444] on div "Goal 2" at bounding box center [1005, 432] width 259 height 36
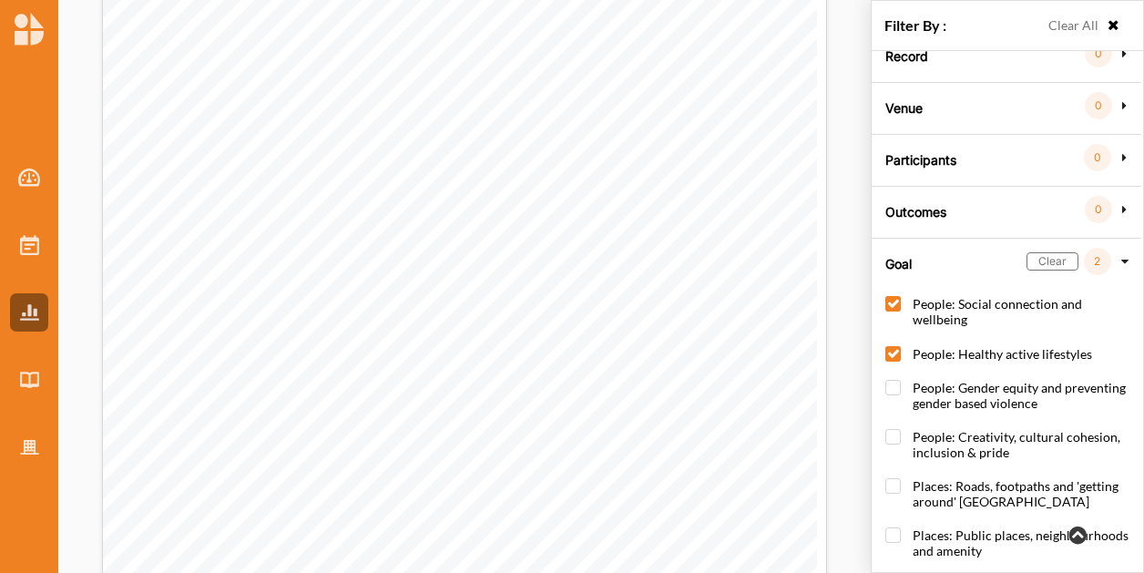
scroll to position [182, 0]
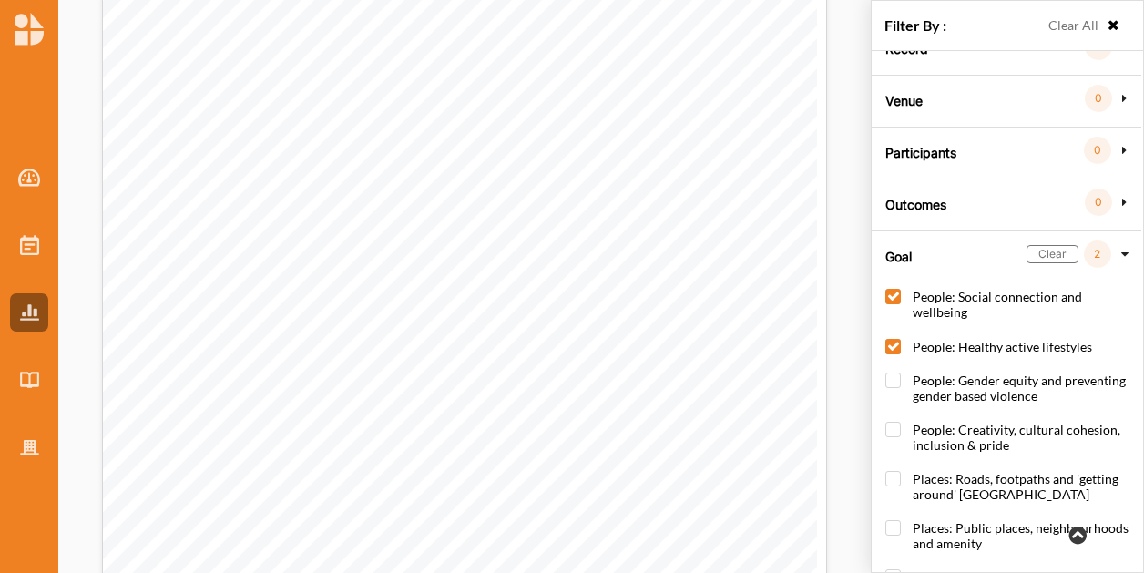
click at [898, 289] on label "People: Social connection and wellbeing" at bounding box center [1010, 313] width 250 height 49
checkbox input "false"
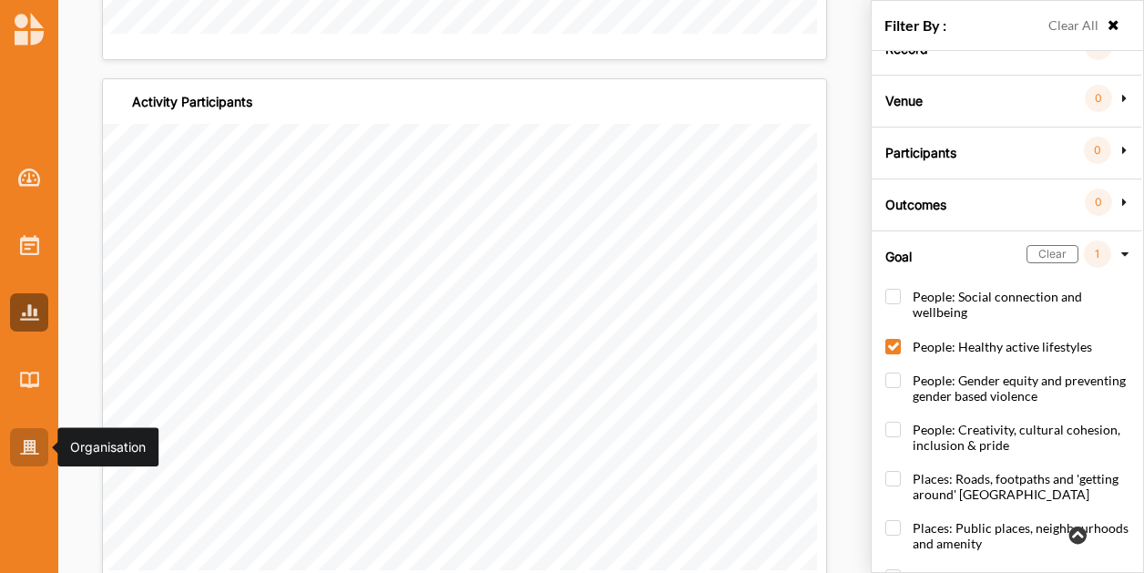
click at [37, 444] on img at bounding box center [29, 447] width 19 height 15
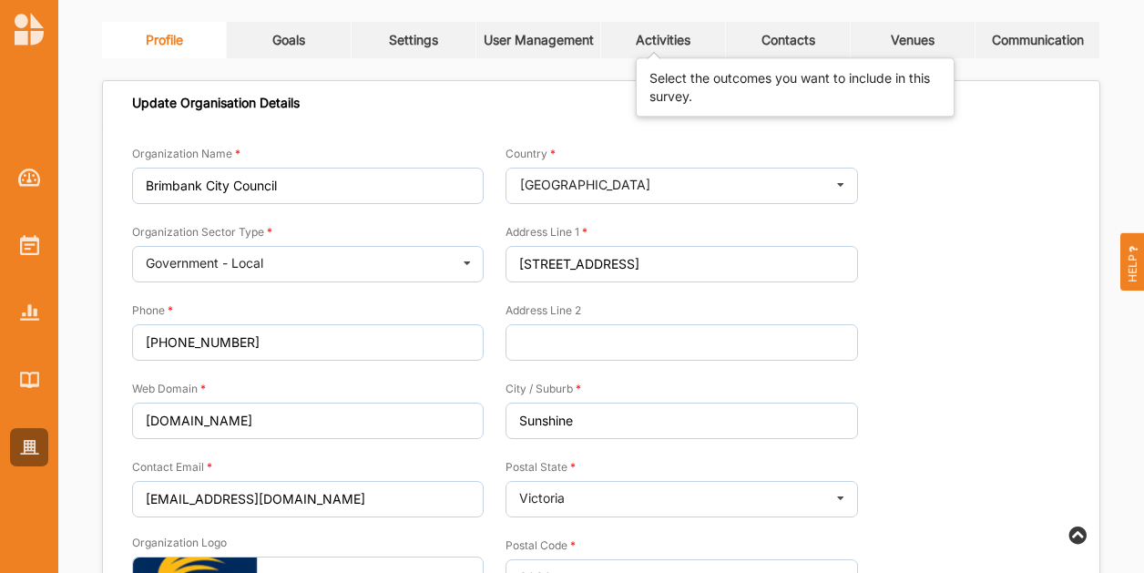
click at [670, 58] on div "Profile Goals Settings User Management Activities Contacts Venues Communication…" at bounding box center [601, 377] width 998 height 710
click at [654, 30] on link "Activities" at bounding box center [663, 40] width 125 height 36
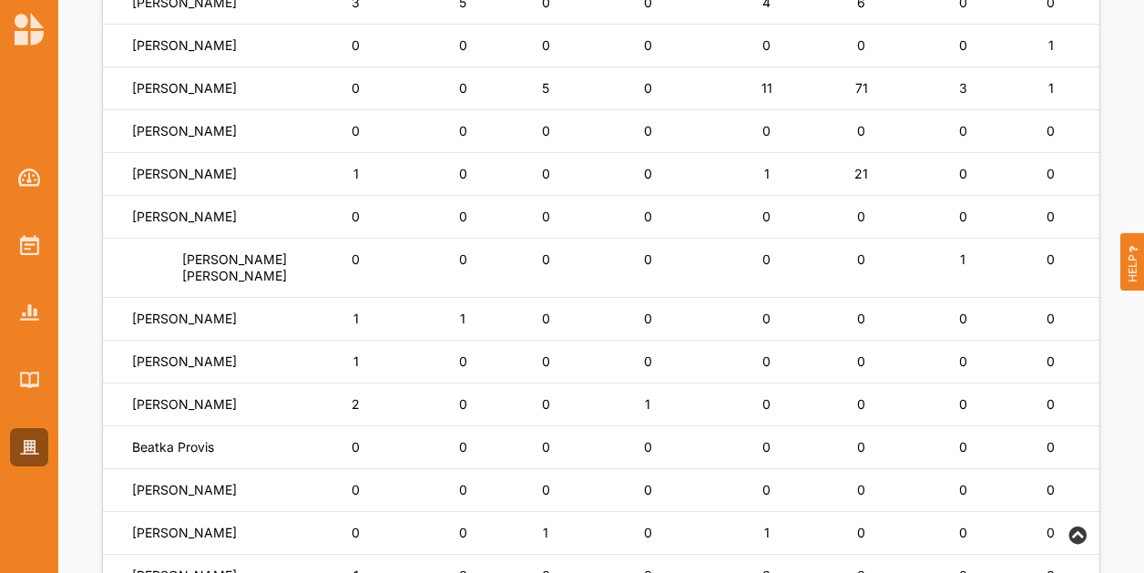
scroll to position [364, 0]
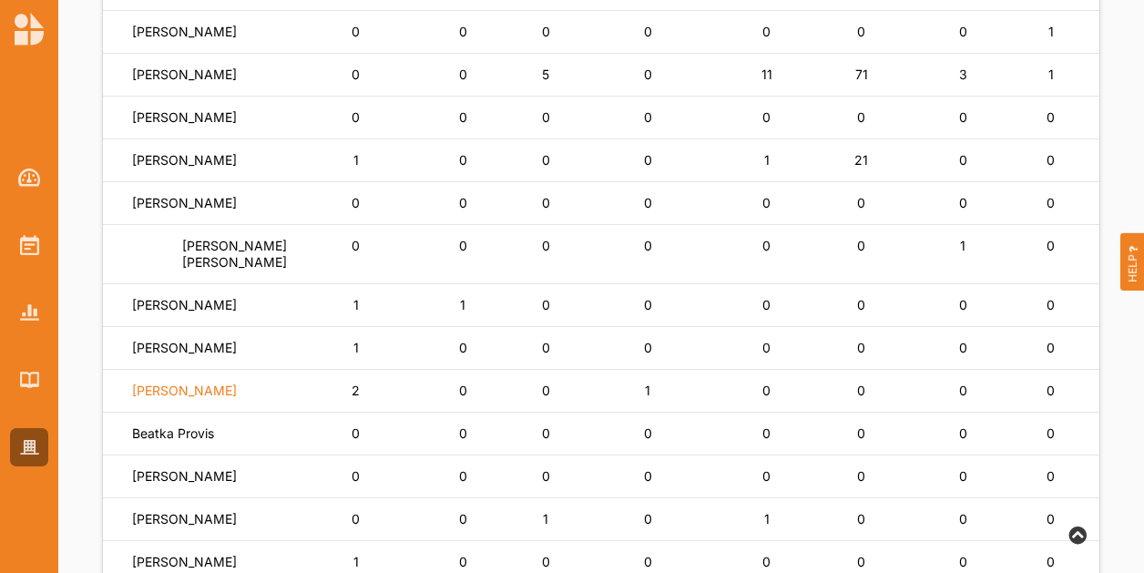
click at [182, 399] on label "[PERSON_NAME]" at bounding box center [184, 390] width 105 height 16
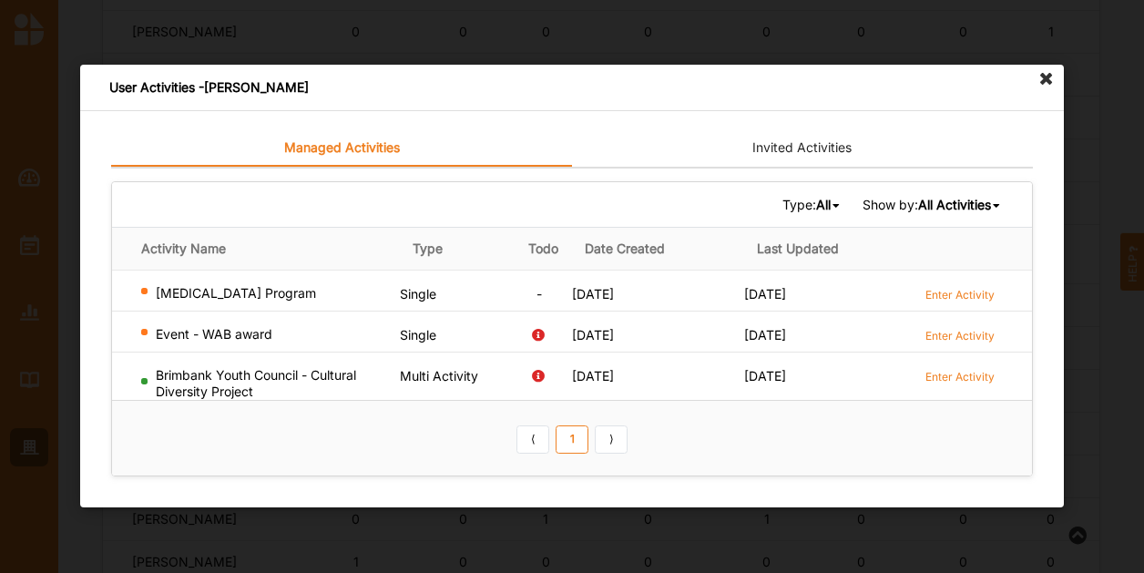
click at [1042, 76] on icon at bounding box center [1046, 79] width 29 height 29
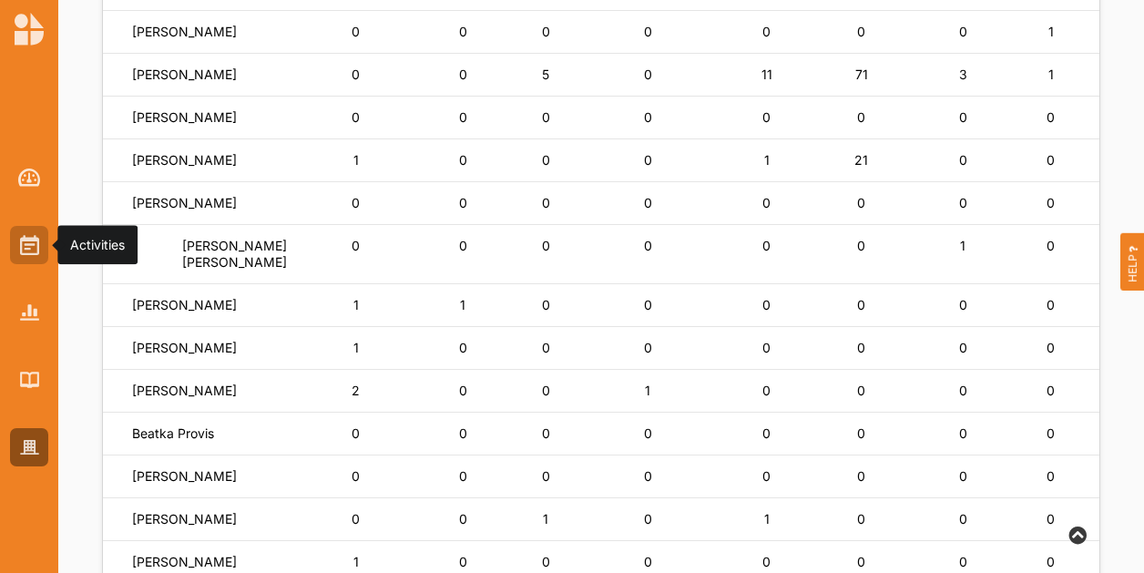
click at [15, 248] on div at bounding box center [29, 245] width 38 height 38
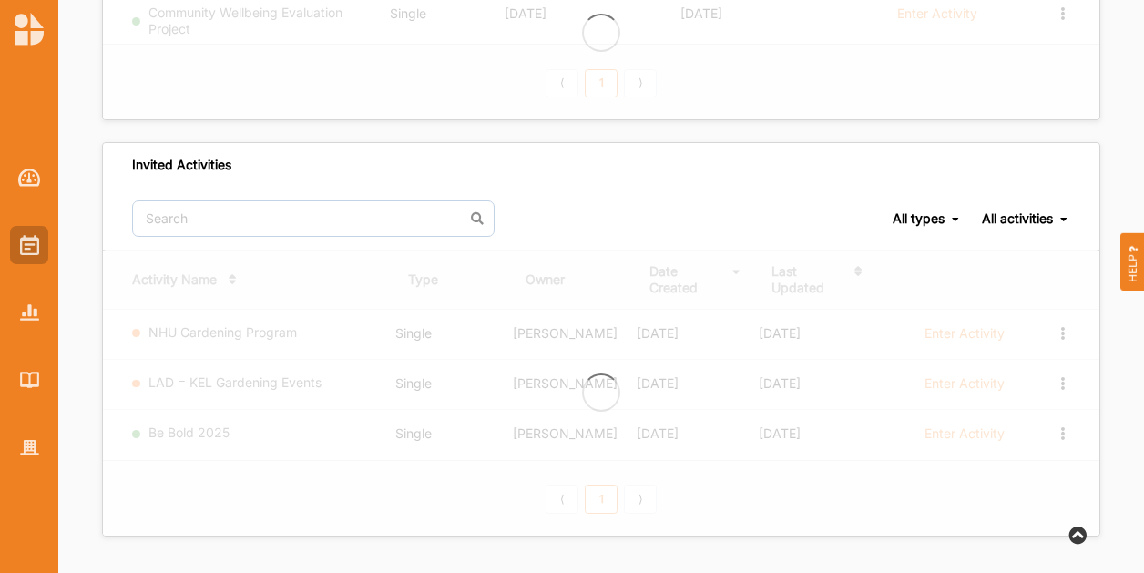
scroll to position [298, 0]
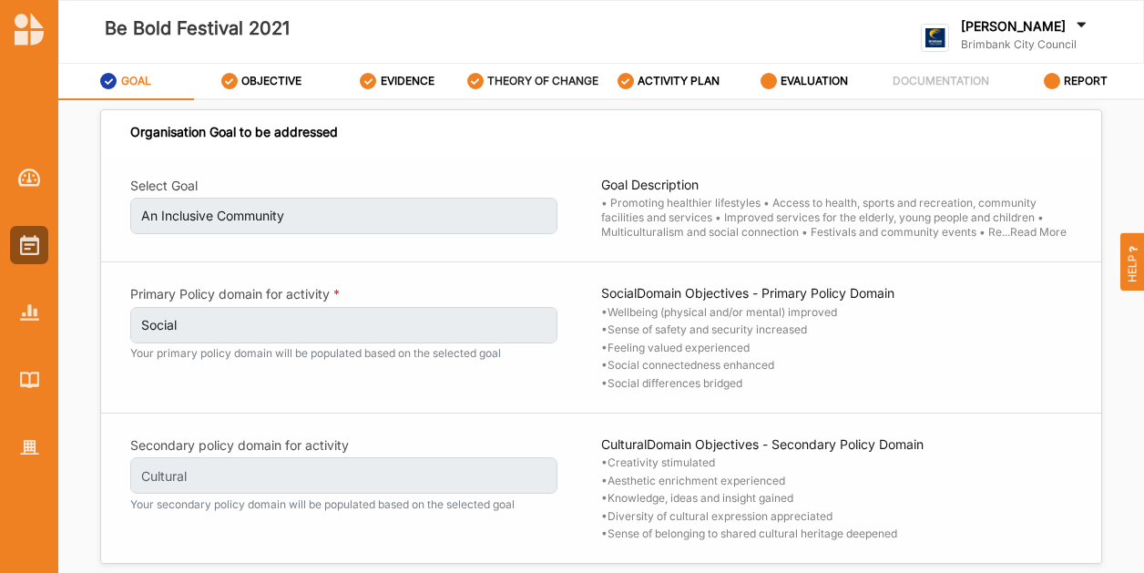
click at [521, 78] on label "THEORY OF CHANGE" at bounding box center [542, 81] width 111 height 15
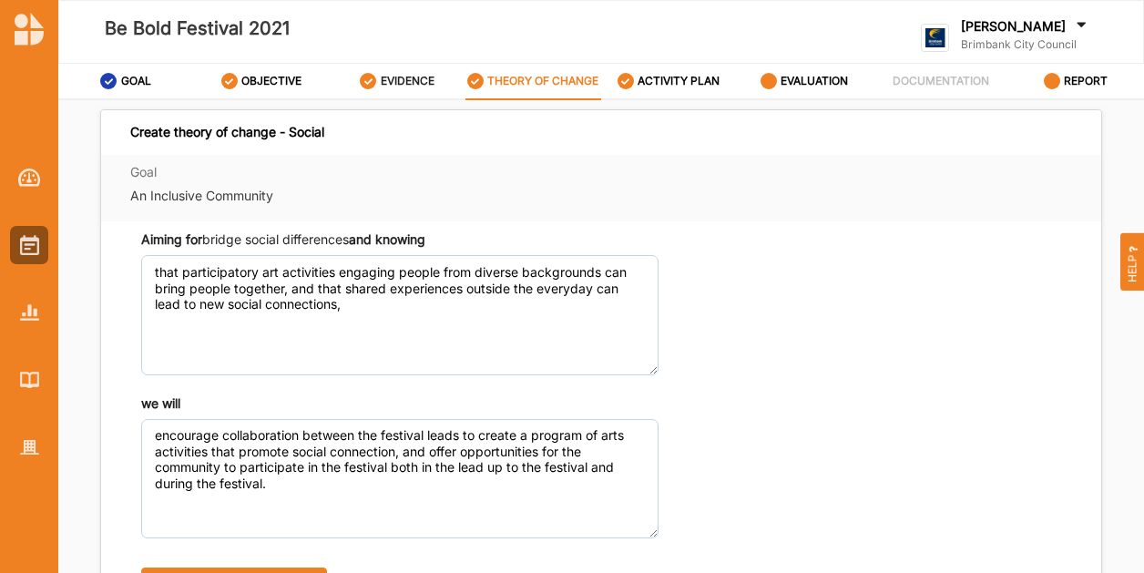
click at [382, 76] on label "EVIDENCE" at bounding box center [408, 81] width 54 height 15
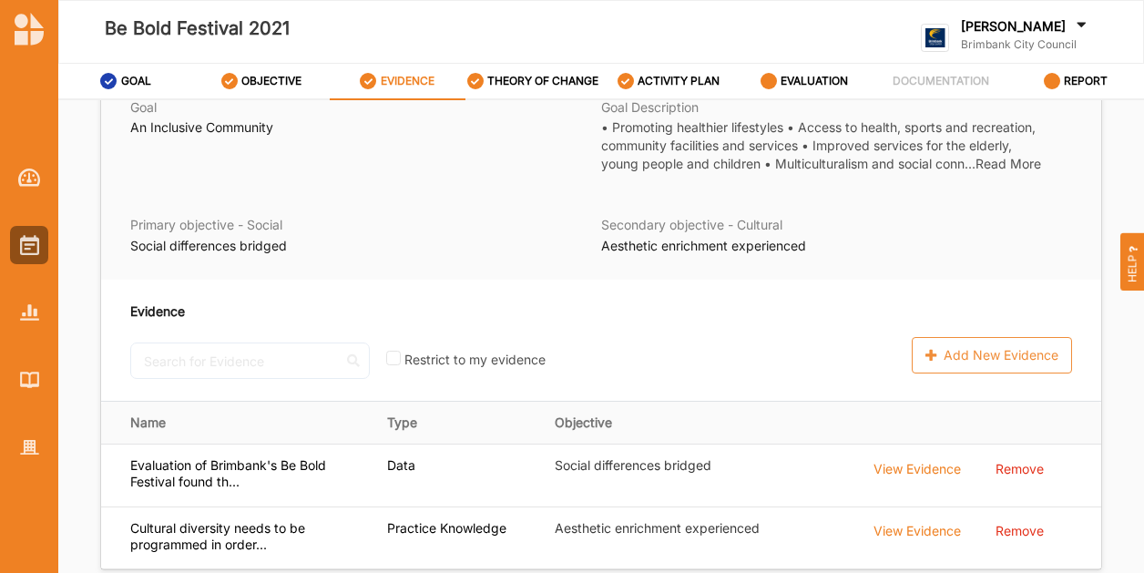
scroll to position [156, 0]
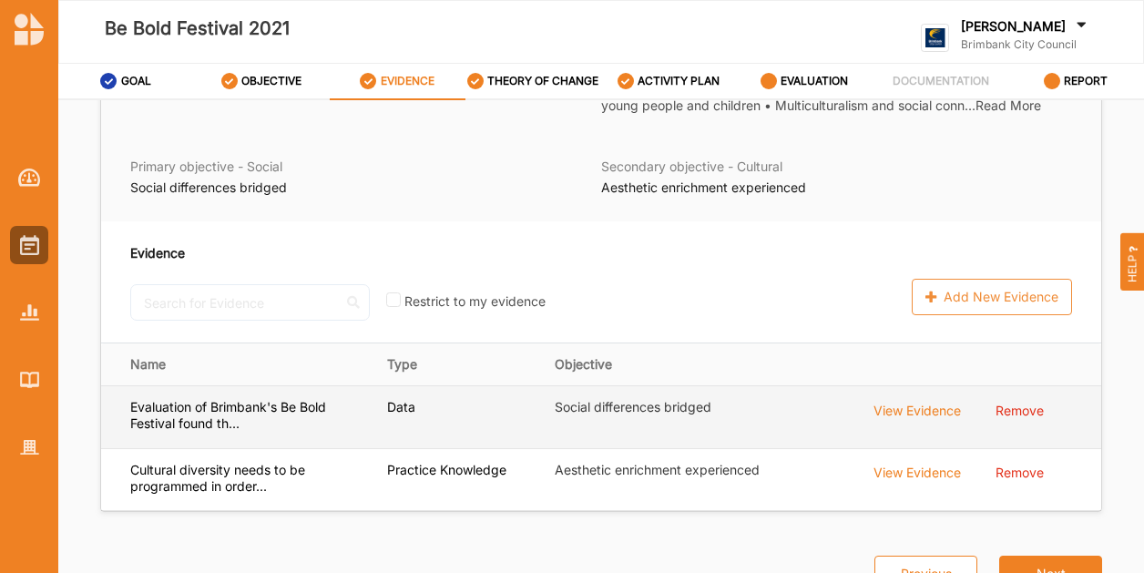
click at [940, 413] on div "View Evidence" at bounding box center [916, 409] width 87 height 20
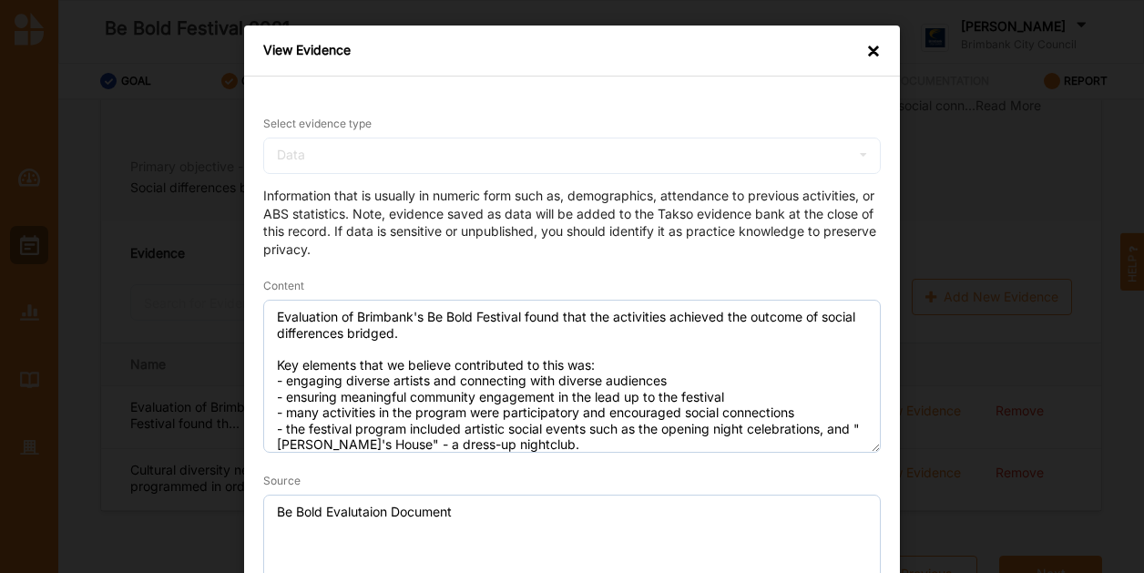
click at [872, 52] on div "×" at bounding box center [873, 51] width 15 height 18
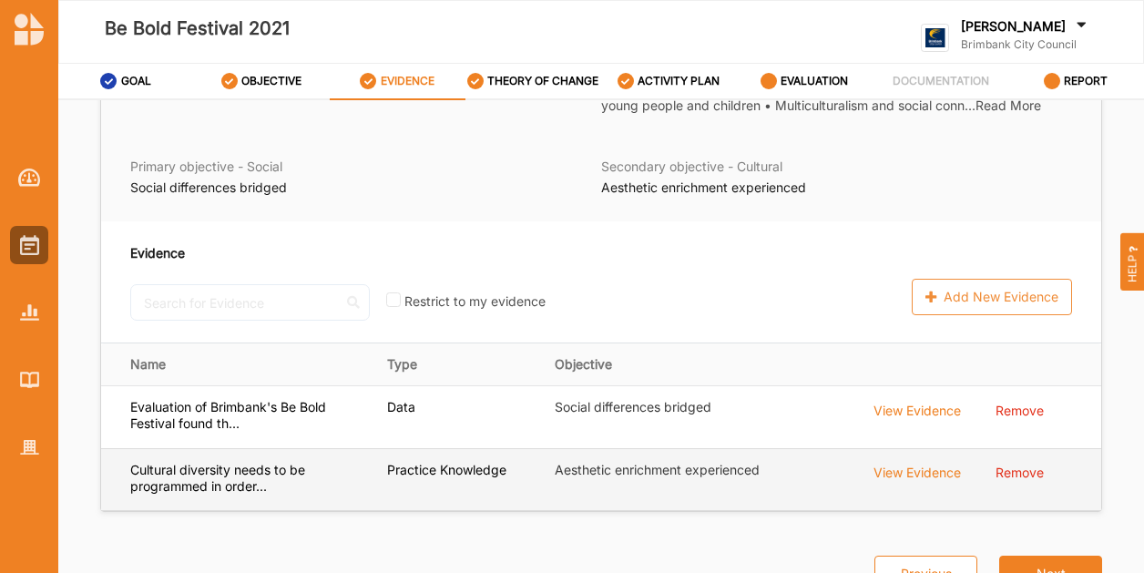
click at [900, 467] on div "View Evidence" at bounding box center [916, 472] width 87 height 20
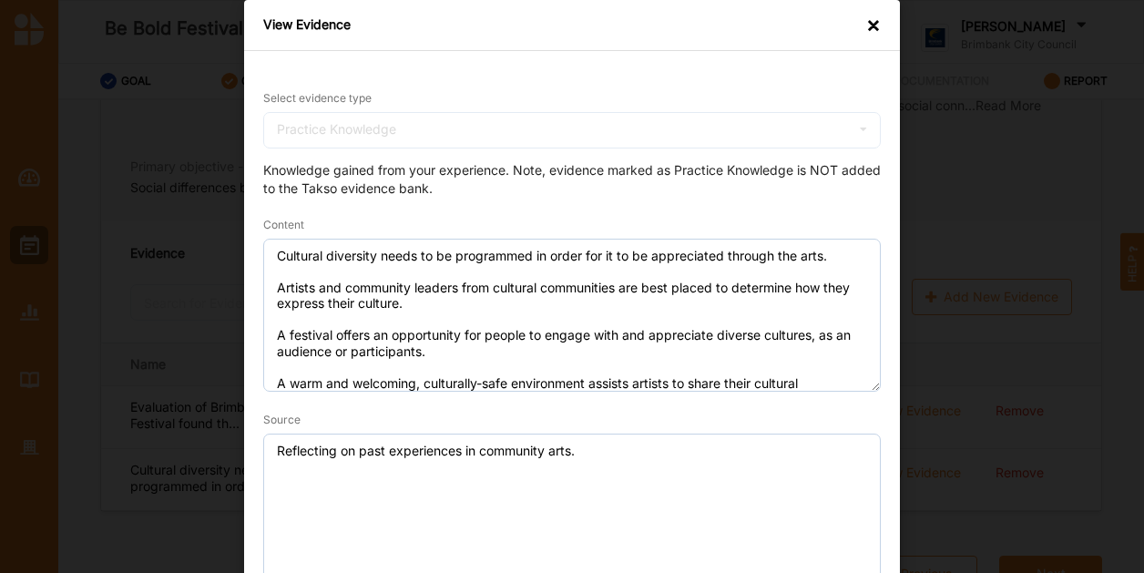
scroll to position [0, 0]
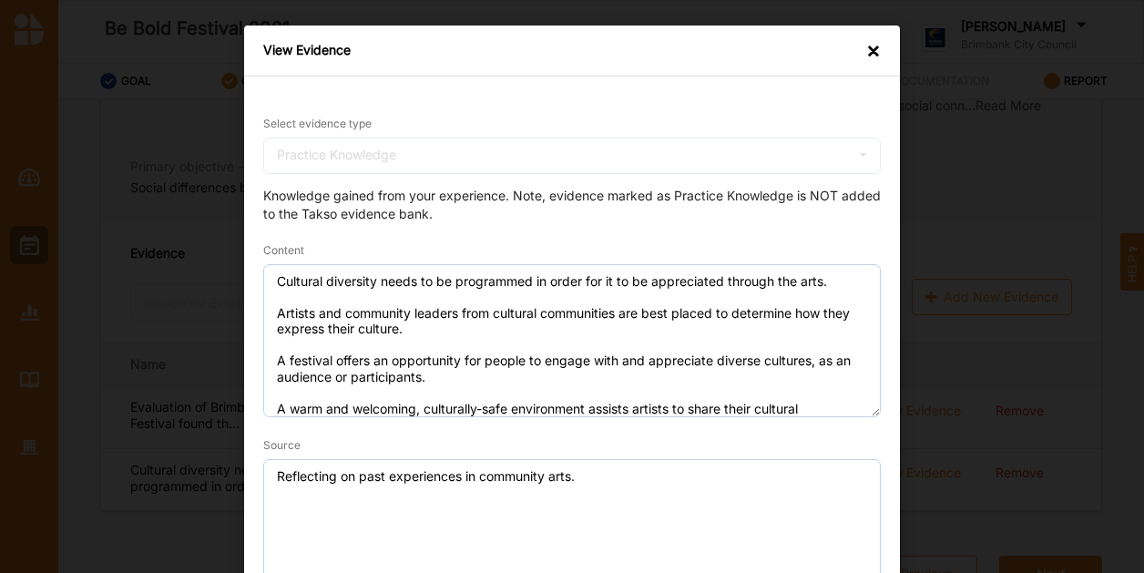
click at [874, 52] on div "×" at bounding box center [873, 51] width 15 height 18
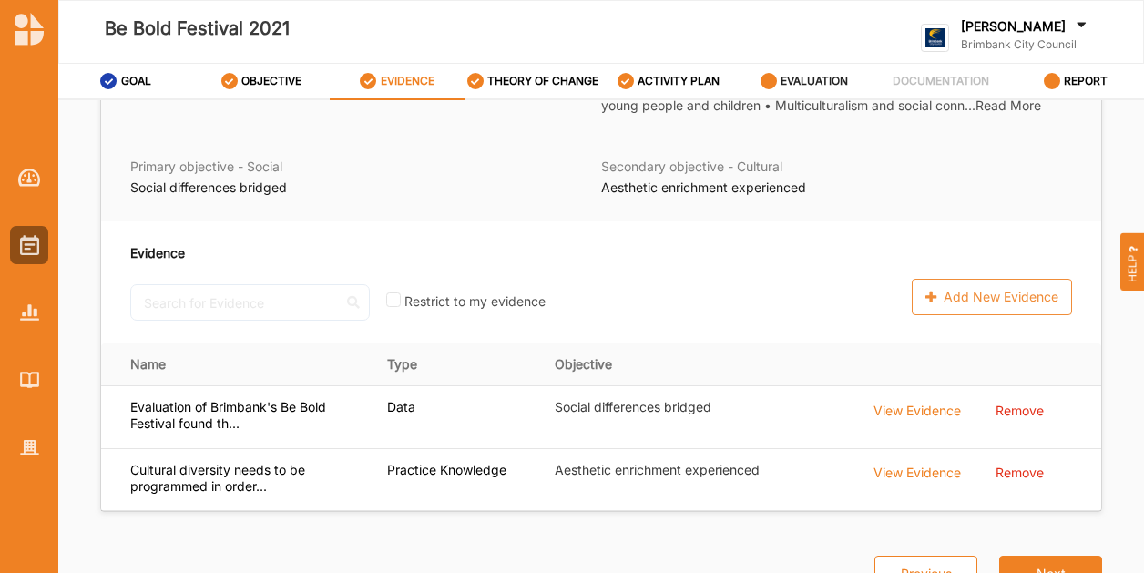
click at [823, 75] on label "EVALUATION" at bounding box center [813, 81] width 67 height 15
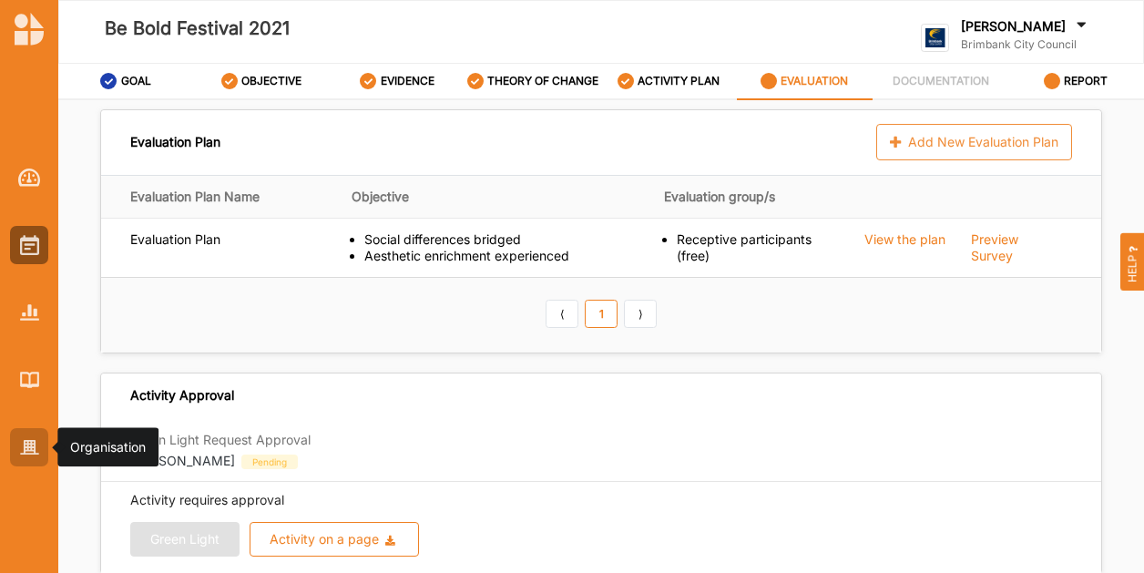
click at [27, 447] on img at bounding box center [29, 447] width 19 height 15
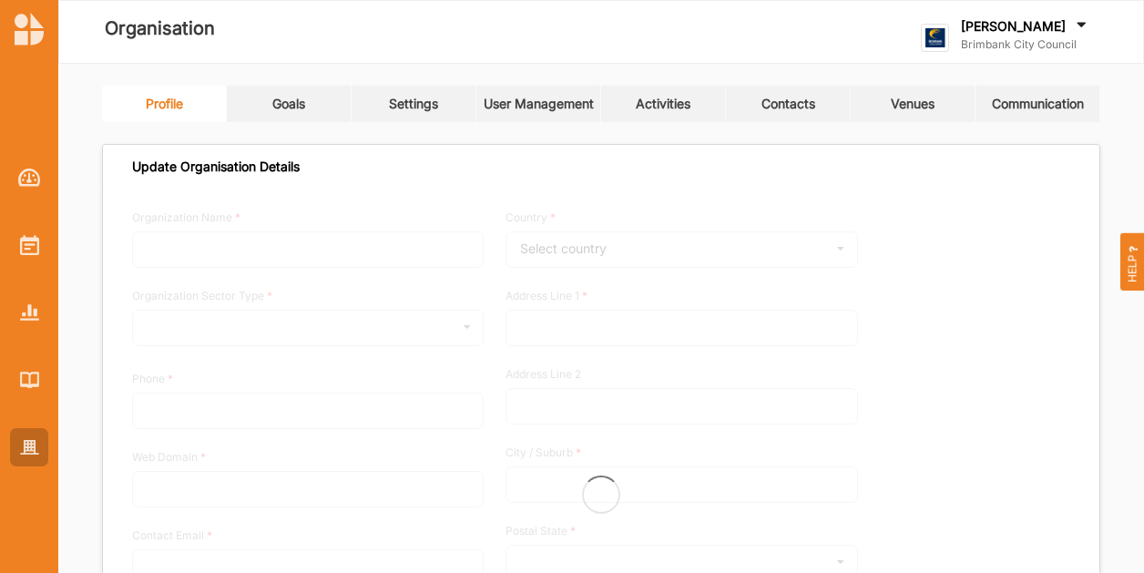
type input "Brimbank City Council"
type input "[PHONE_NUMBER]"
type input "[DOMAIN_NAME]"
type input "brimbank@brimbank.vic.gov.au"
type input "301 Hampshire Rd"
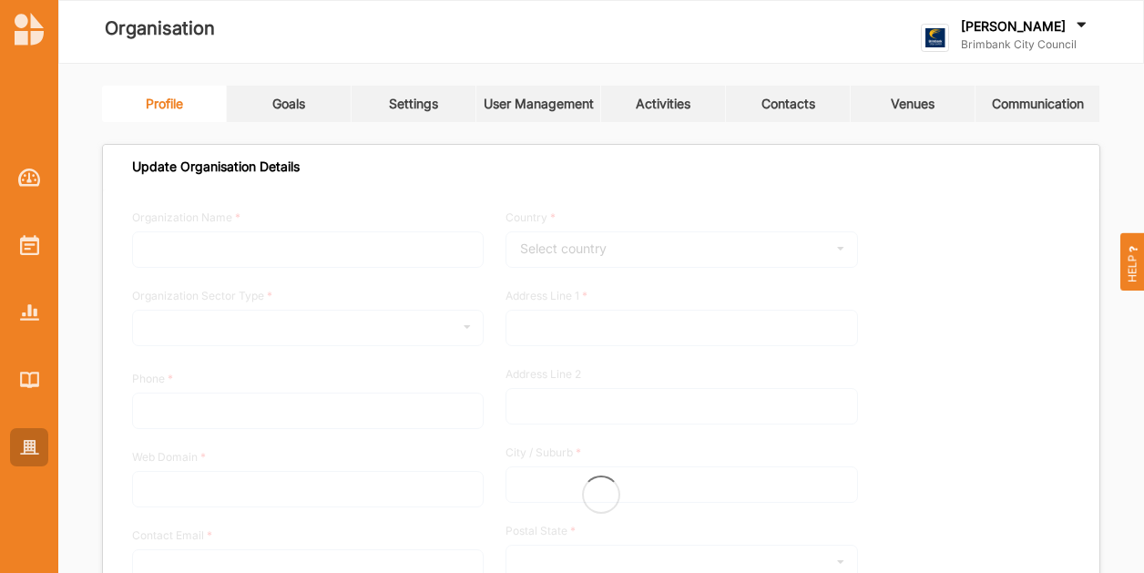
type input "Sunshine"
type input "3020"
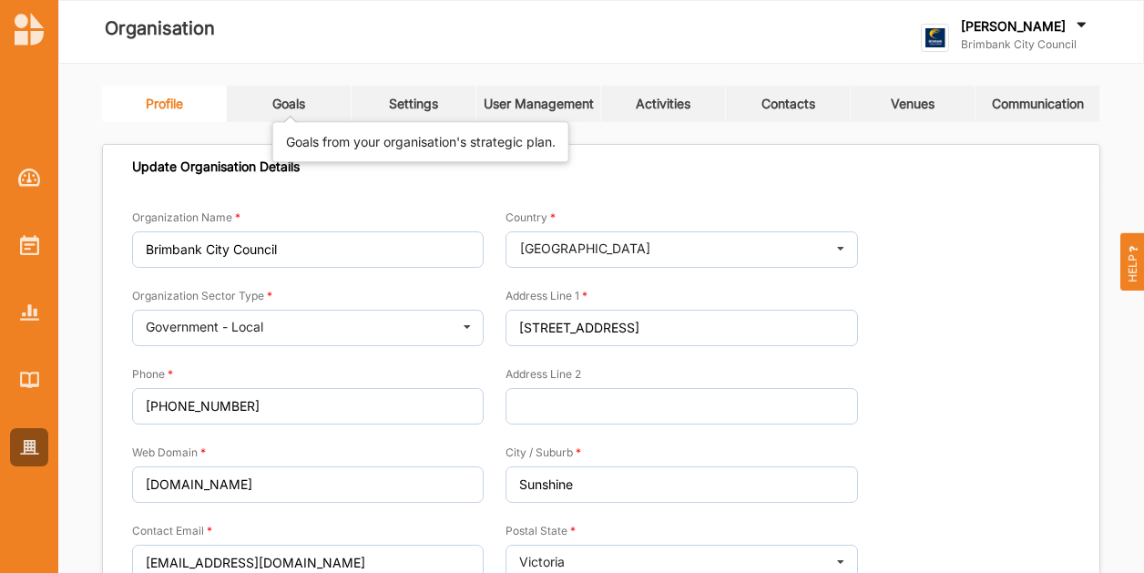
click at [280, 103] on div "Goals" at bounding box center [288, 104] width 33 height 16
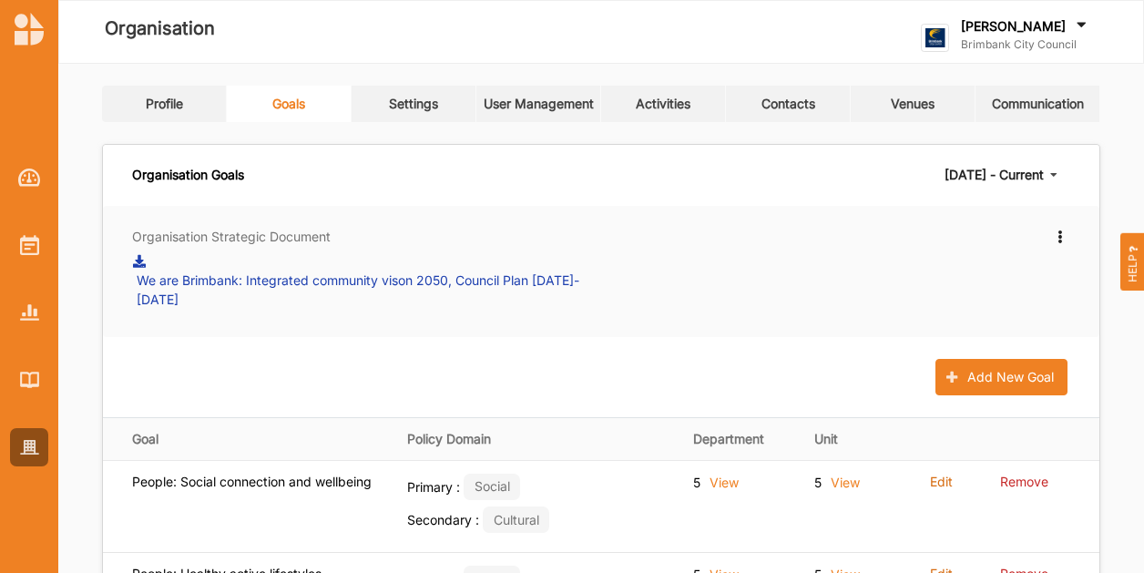
click at [688, 113] on link "Activities" at bounding box center [663, 104] width 125 height 36
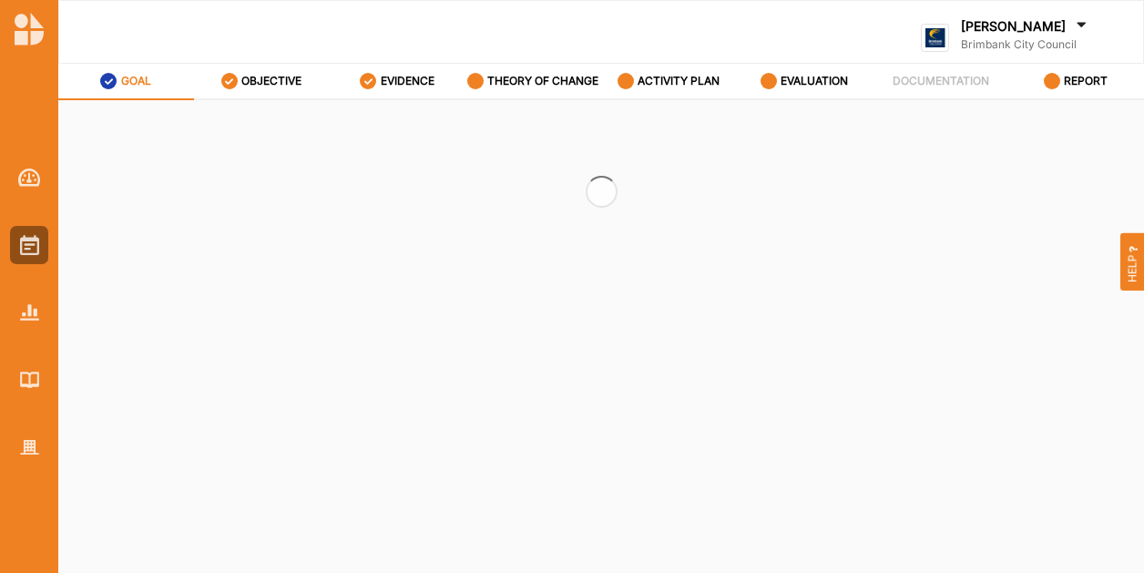
select select "2"
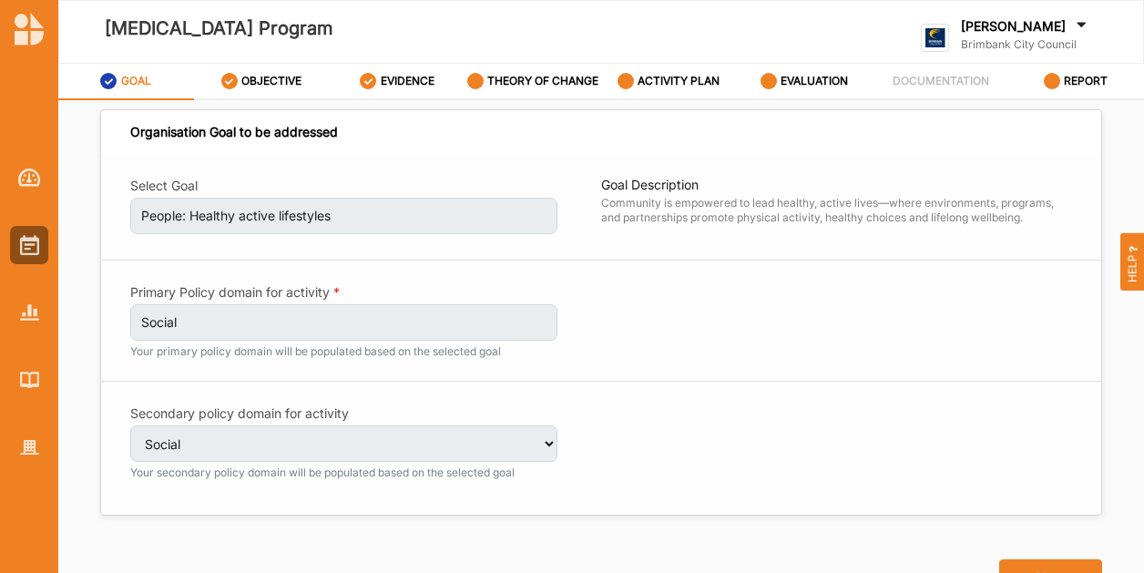
select select "2"
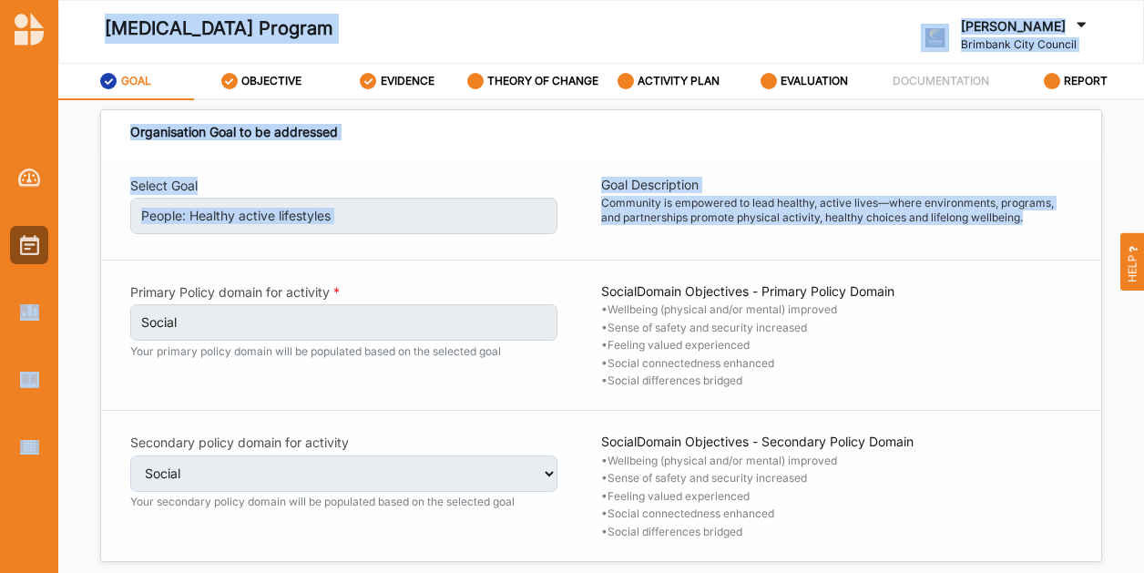
click at [0, 290] on html "[MEDICAL_DATA] Program [PERSON_NAME] Brimbank City Council Brimbank City C... U…" at bounding box center [572, 286] width 1144 height 573
drag, startPoint x: -2, startPoint y: 290, endPoint x: 31, endPoint y: 303, distance: 35.2
click at [31, 303] on div at bounding box center [29, 312] width 38 height 38
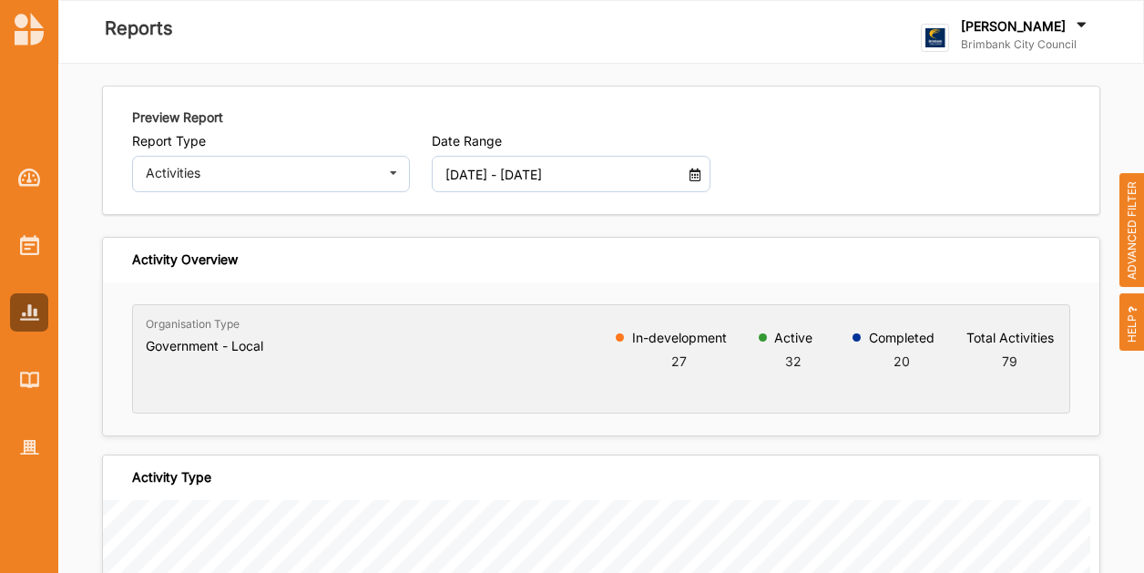
click at [679, 174] on div "[DATE] - [DATE]" at bounding box center [571, 174] width 278 height 36
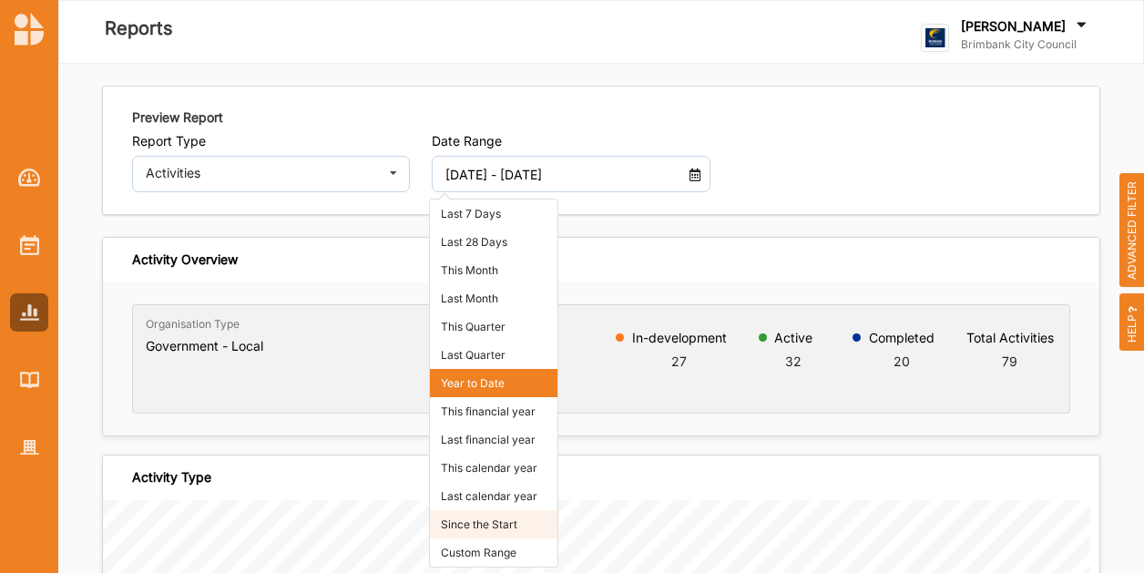
click at [507, 513] on li "Since the Start" at bounding box center [493, 524] width 127 height 28
type input "[DATE] - [DATE]"
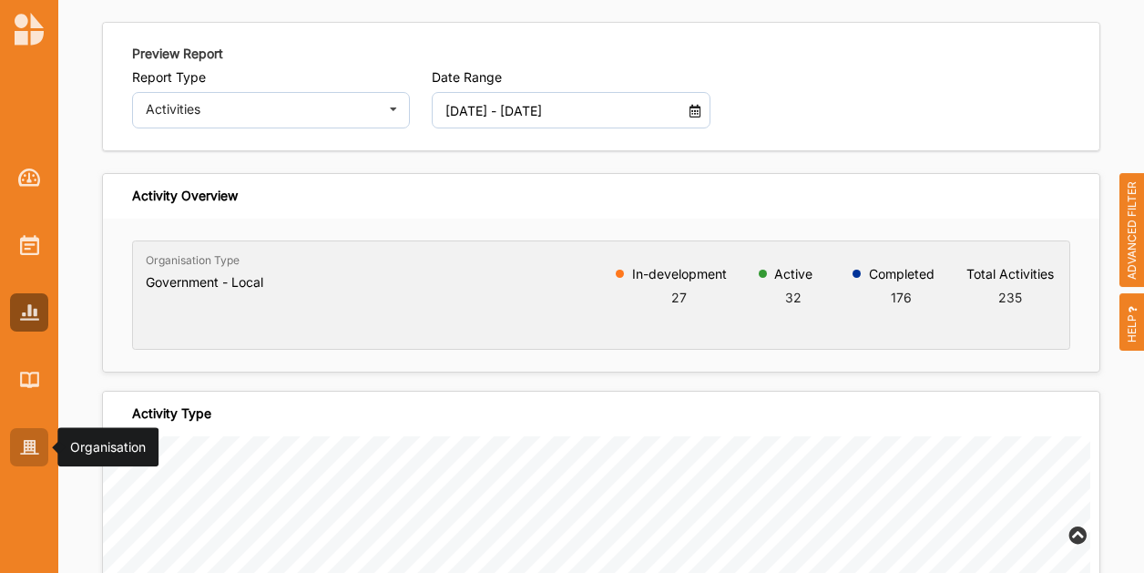
click at [22, 449] on img at bounding box center [29, 447] width 19 height 15
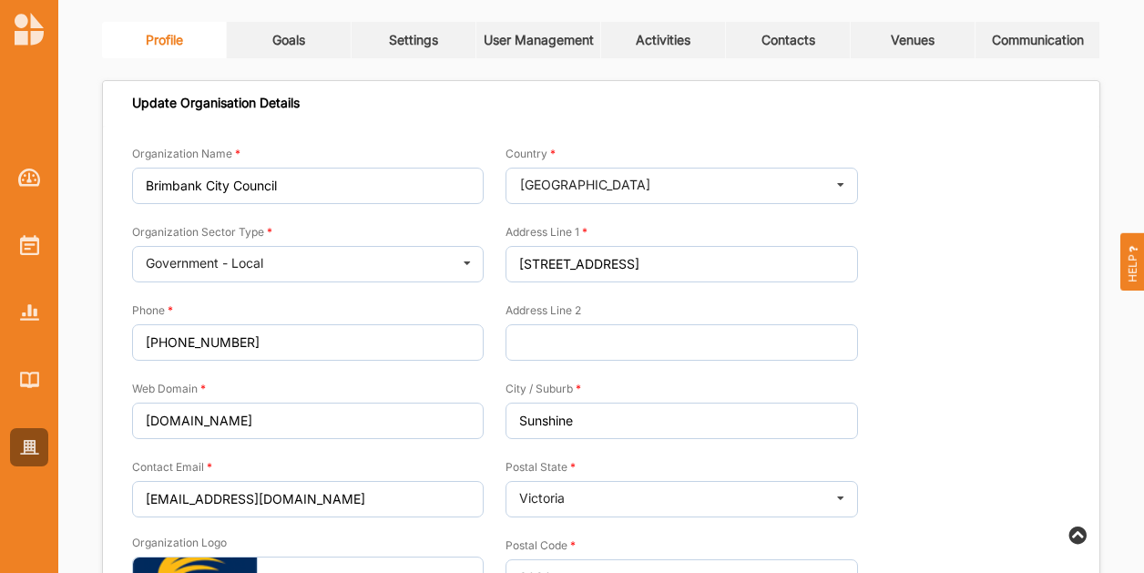
click at [910, 48] on link "Venues" at bounding box center [912, 40] width 125 height 36
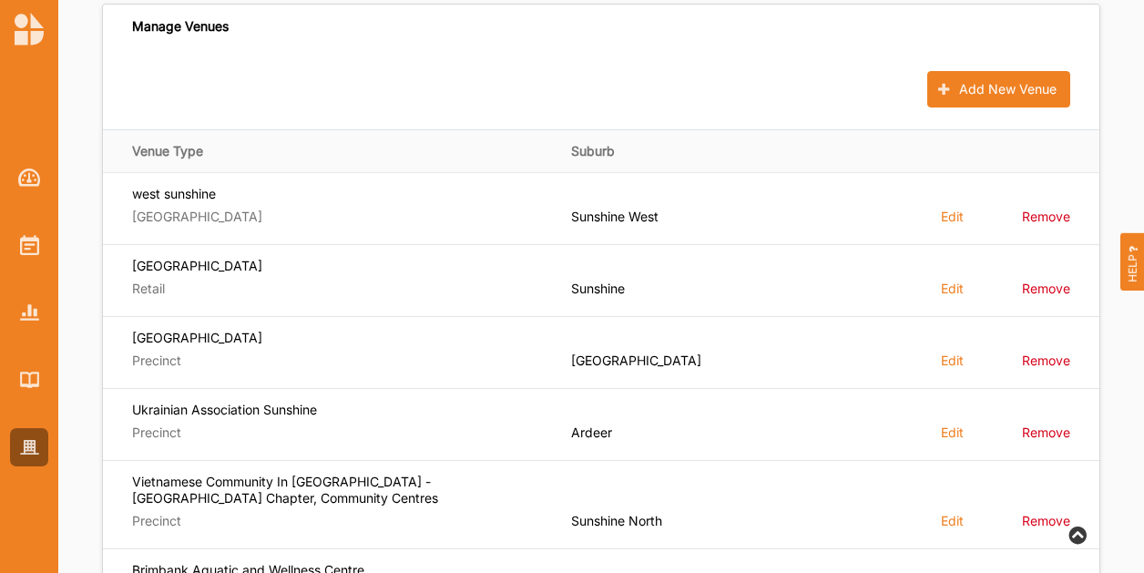
scroll to position [182, 0]
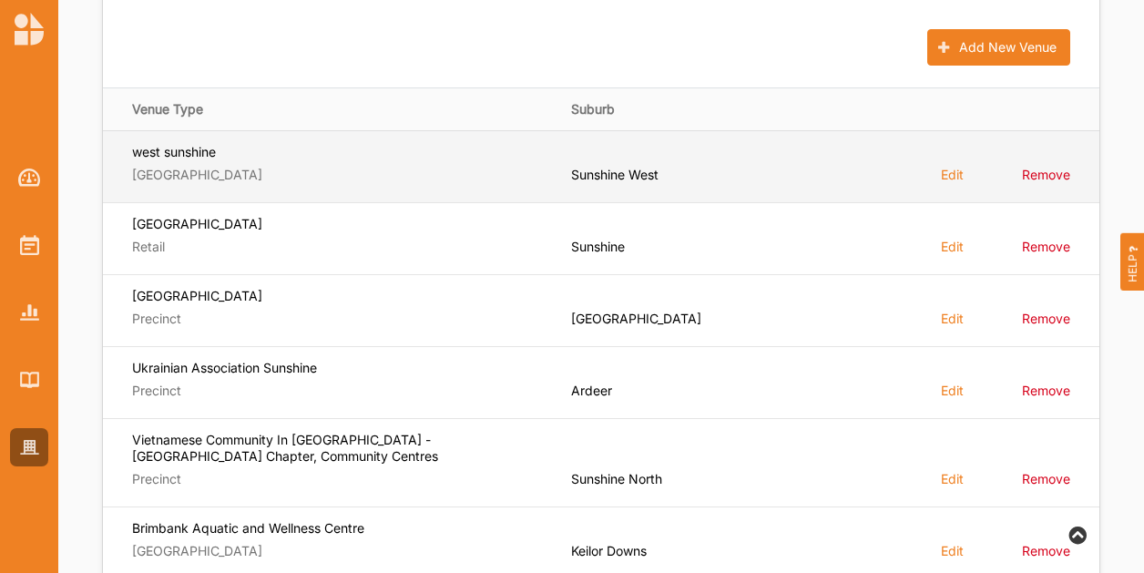
click at [950, 176] on label "Edit" at bounding box center [951, 174] width 23 height 17
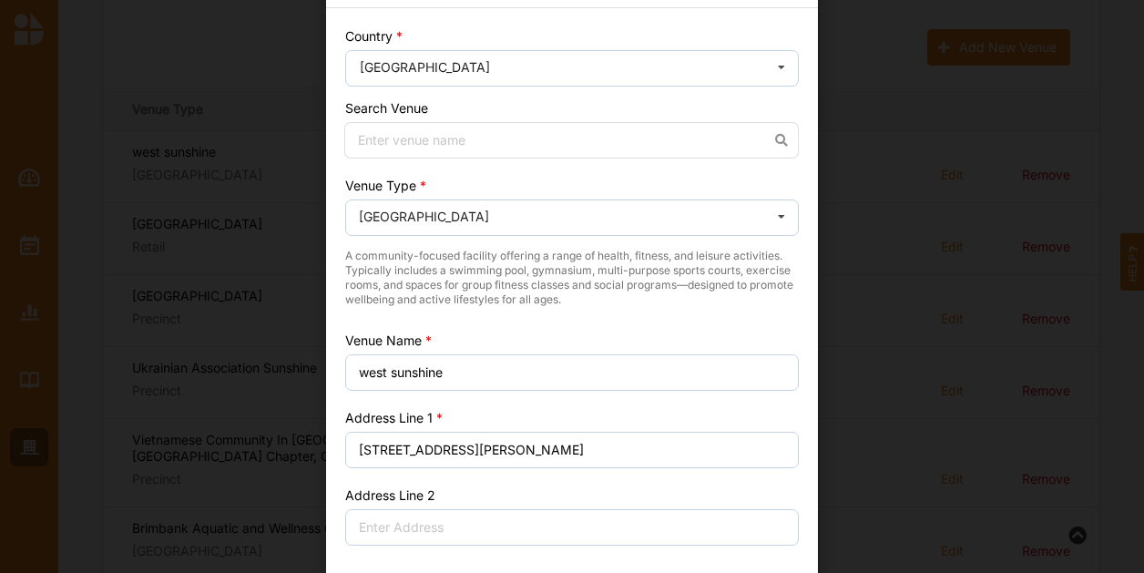
scroll to position [91, 0]
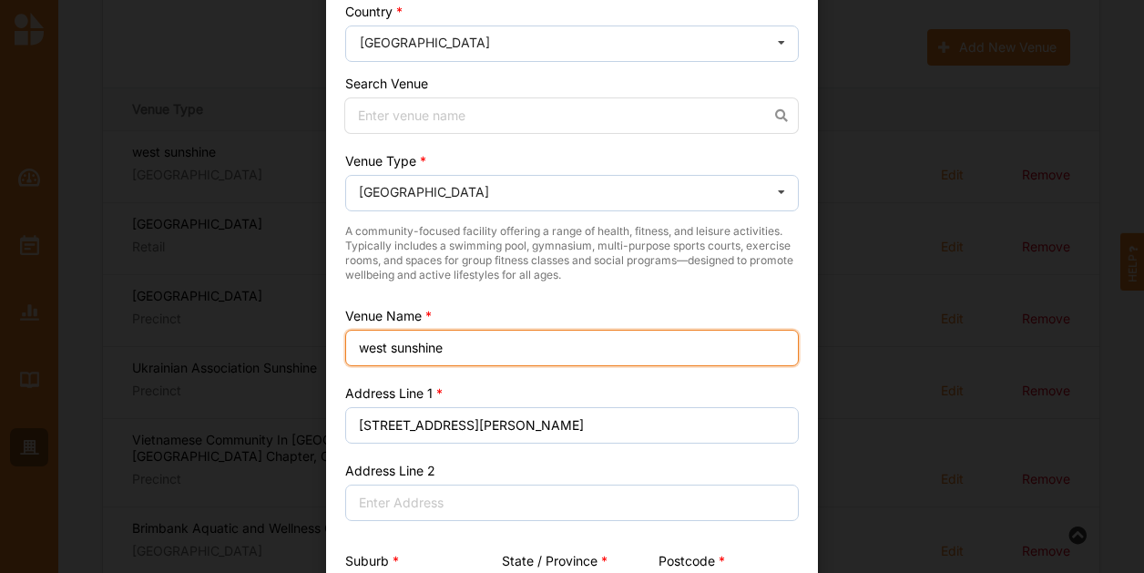
click at [361, 348] on input "west sunshine" at bounding box center [571, 348] width 453 height 36
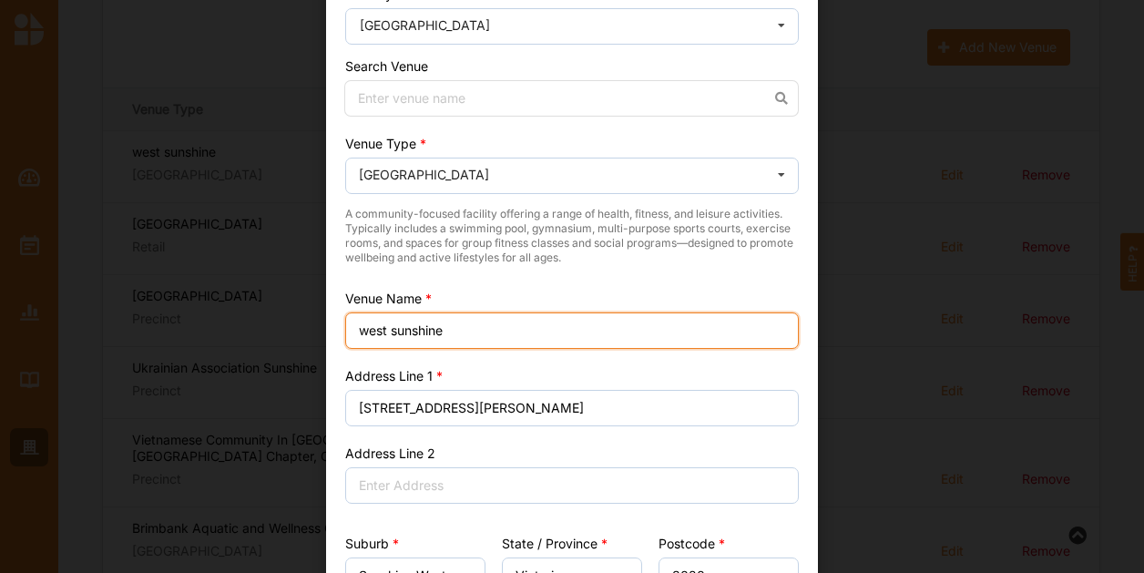
scroll to position [0, 0]
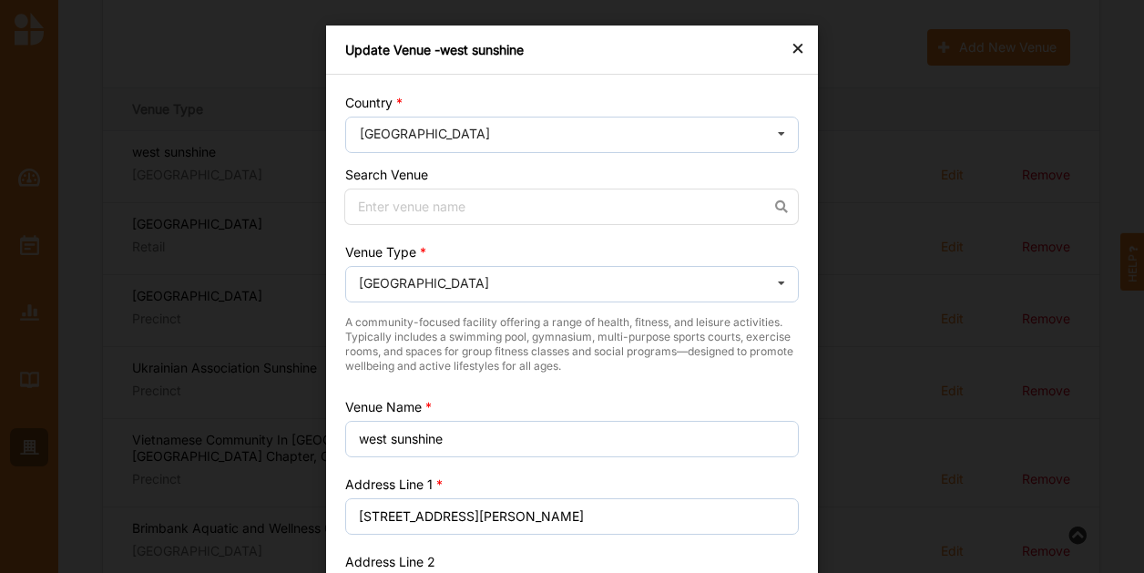
click at [796, 52] on div "×" at bounding box center [797, 47] width 15 height 22
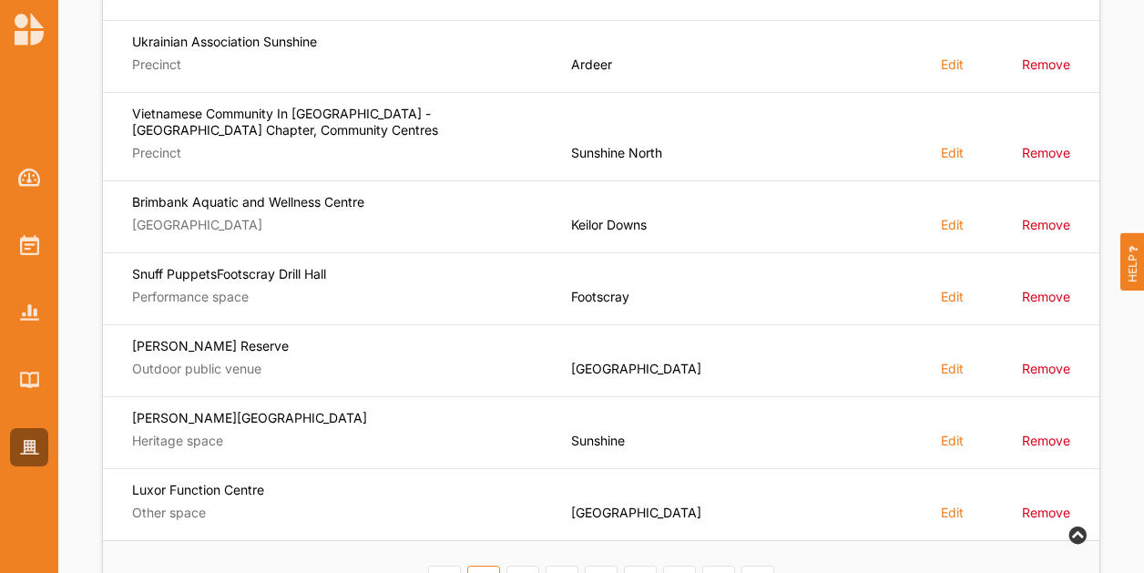
scroll to position [546, 0]
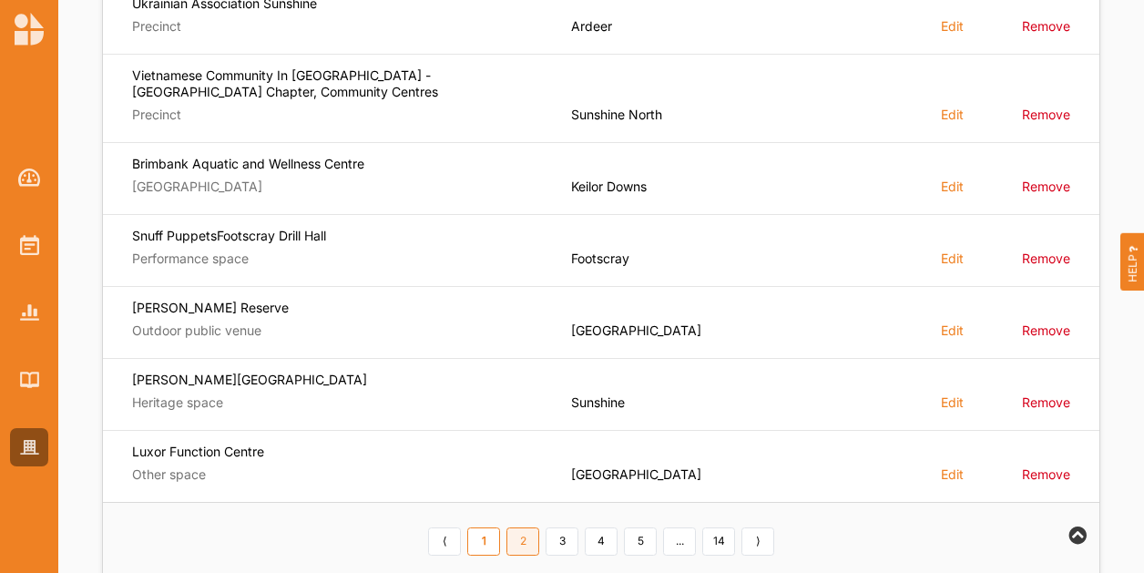
click at [522, 536] on link "2" at bounding box center [522, 541] width 33 height 29
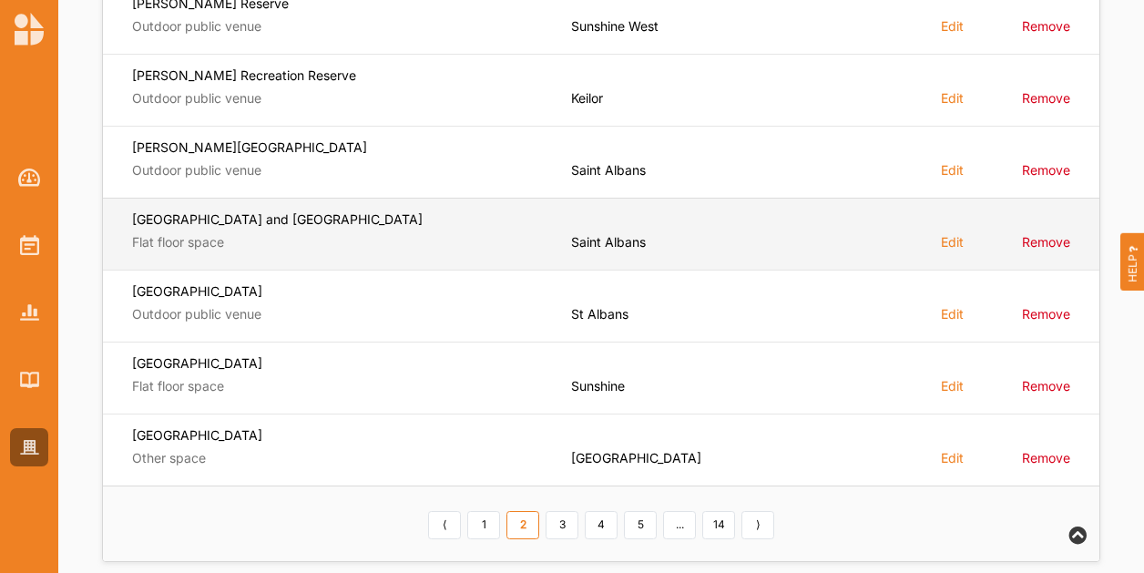
click at [952, 241] on label "Edit" at bounding box center [951, 241] width 23 height 17
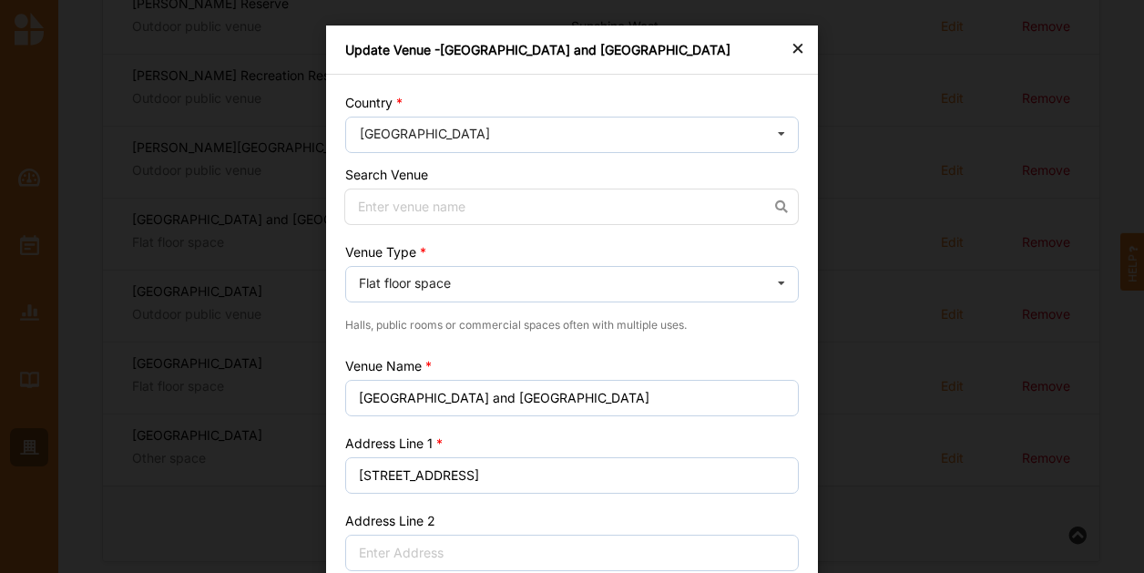
drag, startPoint x: 952, startPoint y: 241, endPoint x: 1032, endPoint y: 148, distance: 122.1
click at [1032, 148] on div "× Update Venue - [GEOGRAPHIC_DATA] and [GEOGRAPHIC_DATA] Country [GEOGRAPHIC_DA…" at bounding box center [572, 286] width 1144 height 573
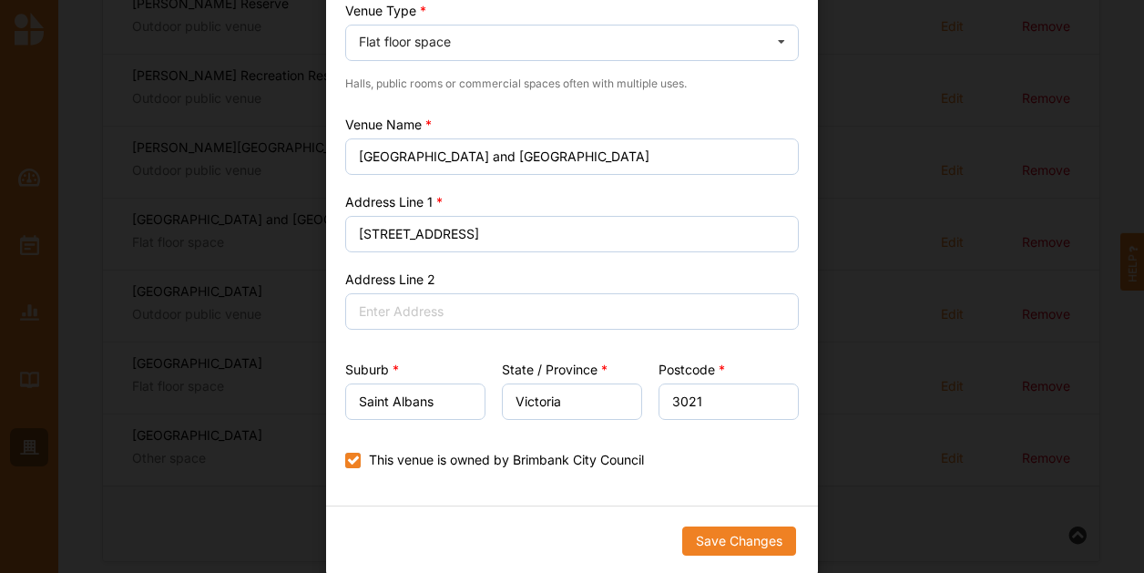
scroll to position [0, 0]
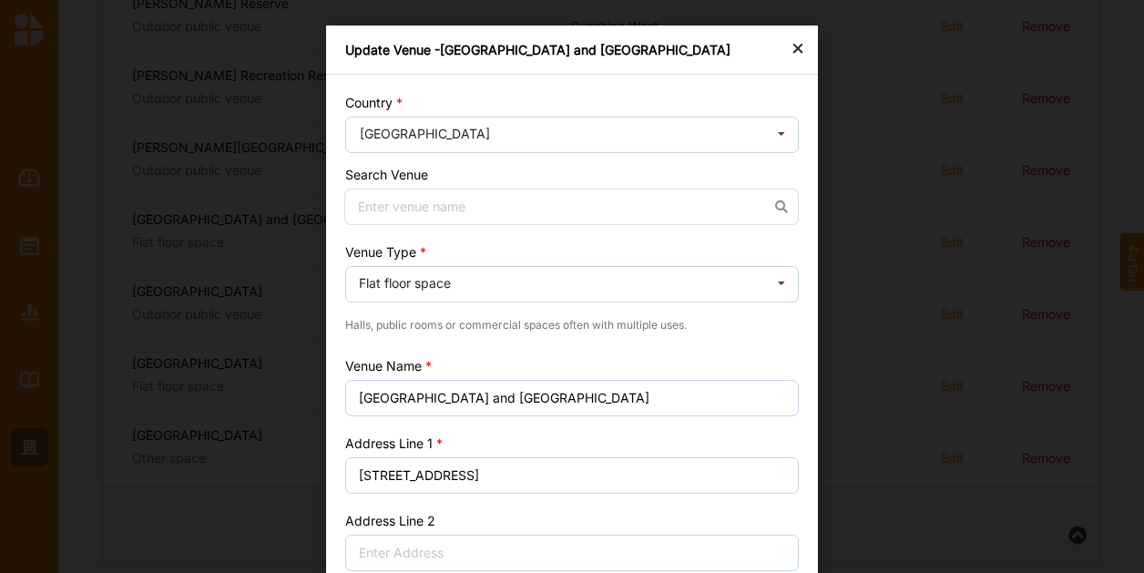
click at [790, 58] on div "×" at bounding box center [797, 47] width 15 height 22
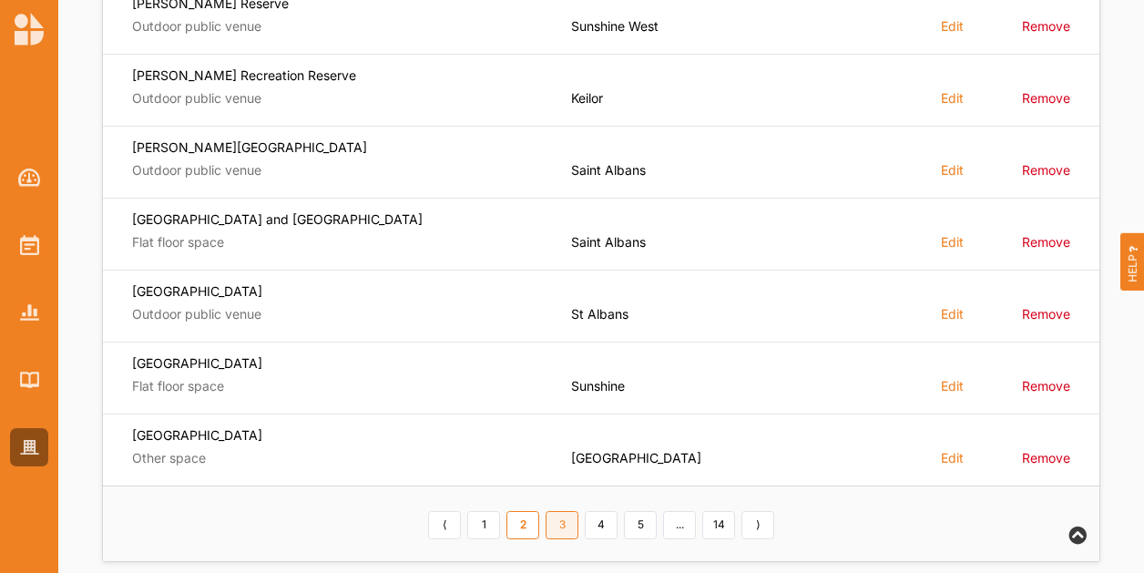
click at [568, 526] on link "3" at bounding box center [561, 525] width 33 height 29
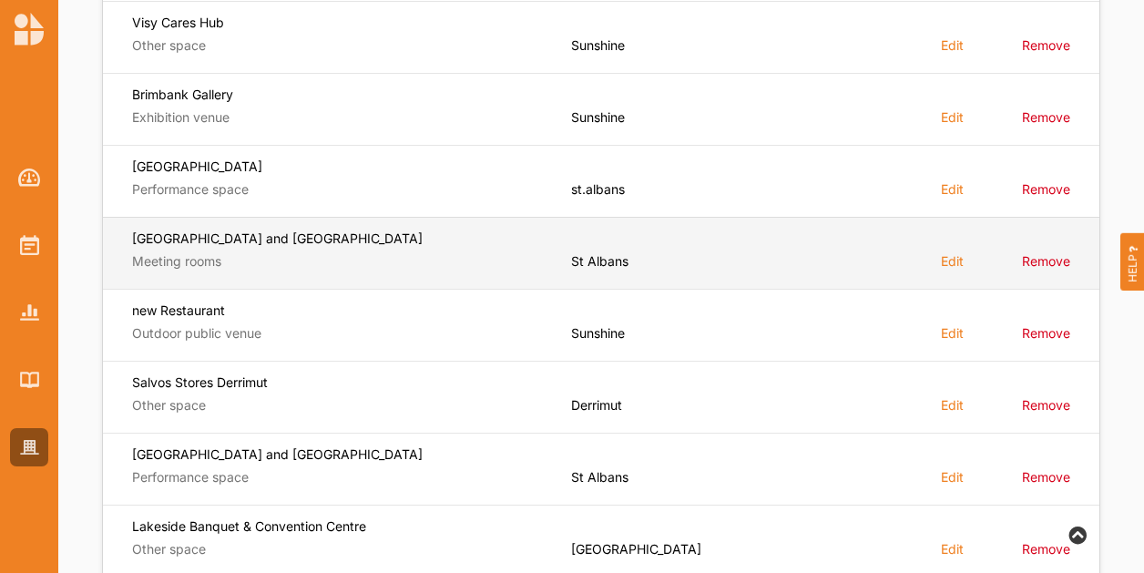
scroll to position [546, 0]
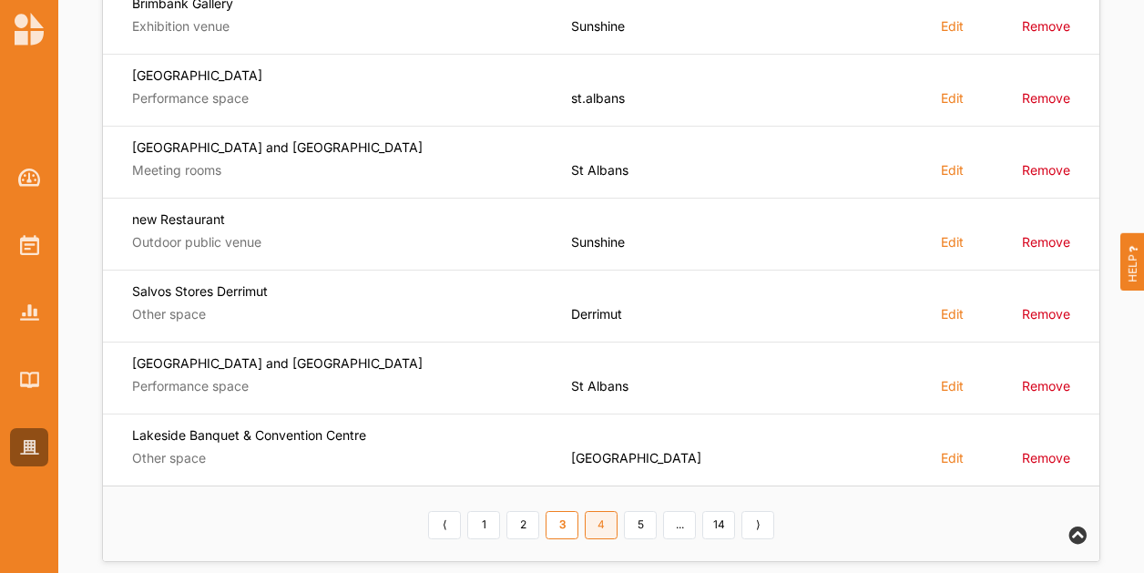
click at [598, 531] on link "4" at bounding box center [600, 525] width 33 height 29
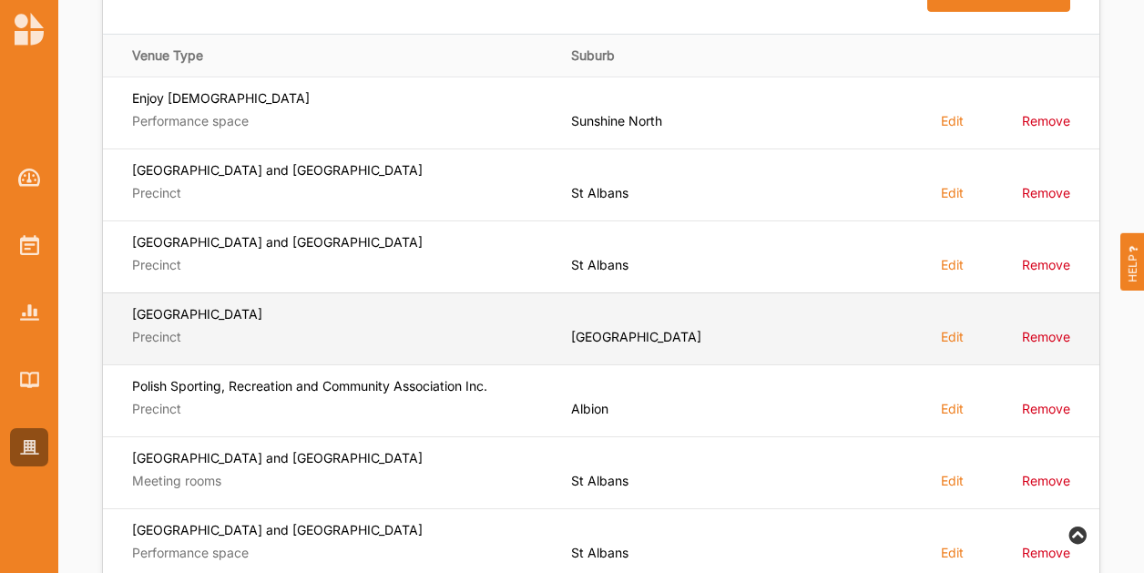
scroll to position [182, 0]
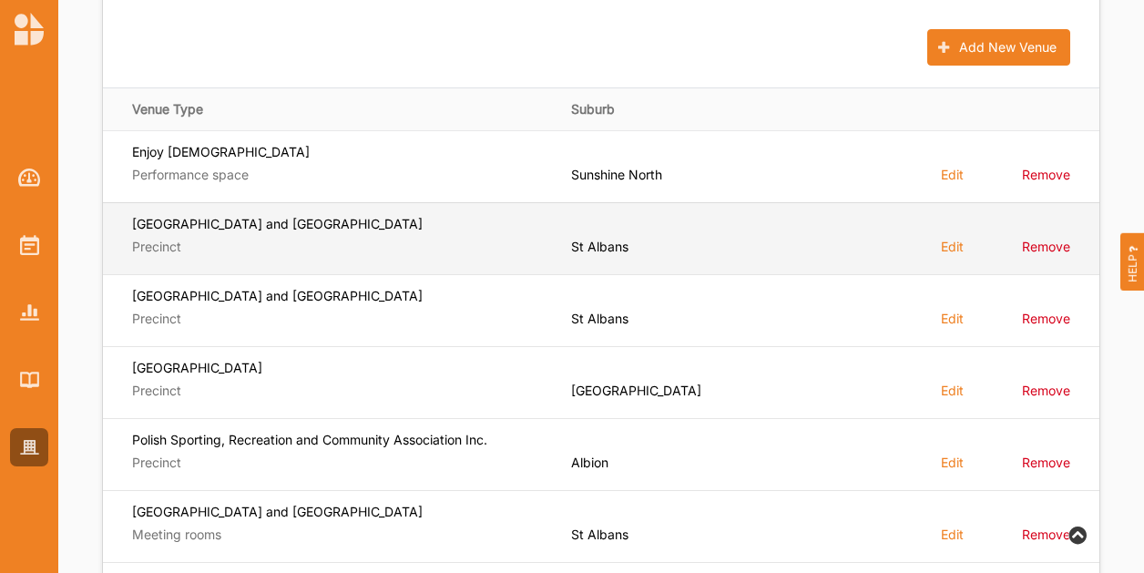
click at [328, 250] on label "Precinct" at bounding box center [338, 247] width 413 height 16
click at [962, 245] on label "Edit" at bounding box center [951, 246] width 23 height 17
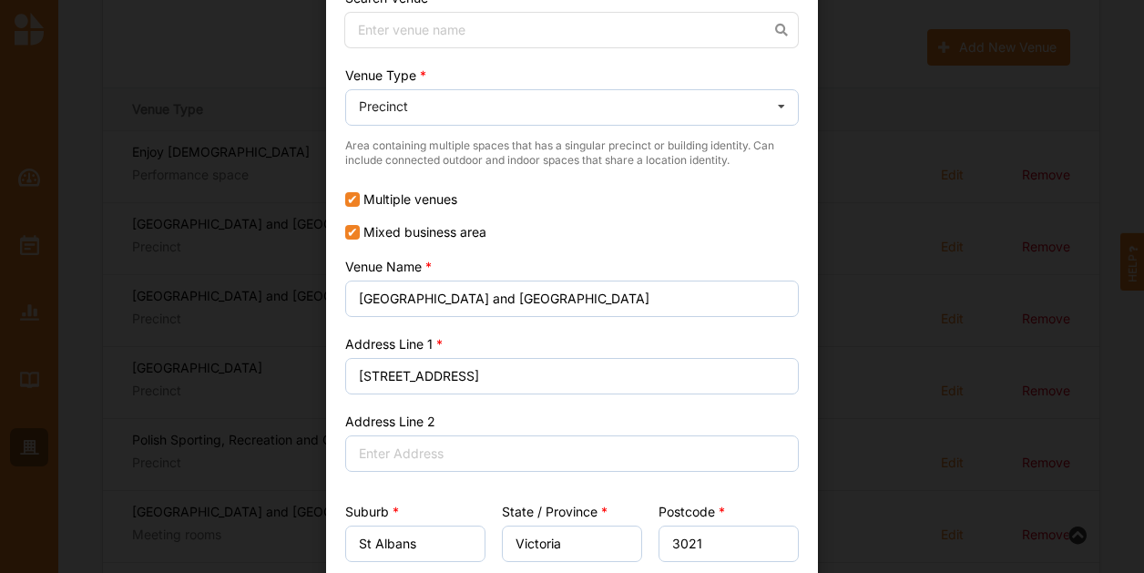
scroll to position [0, 0]
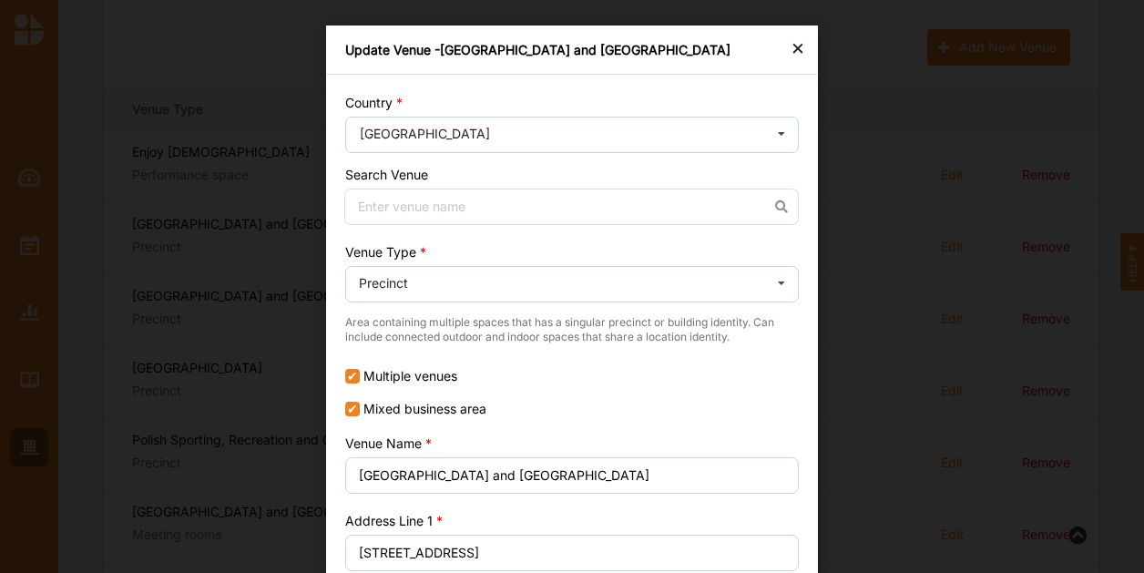
click at [802, 56] on div "Update Venue - Bowery Theatre and St Albans Community Centre" at bounding box center [572, 49] width 492 height 49
click at [790, 56] on div "×" at bounding box center [797, 47] width 15 height 22
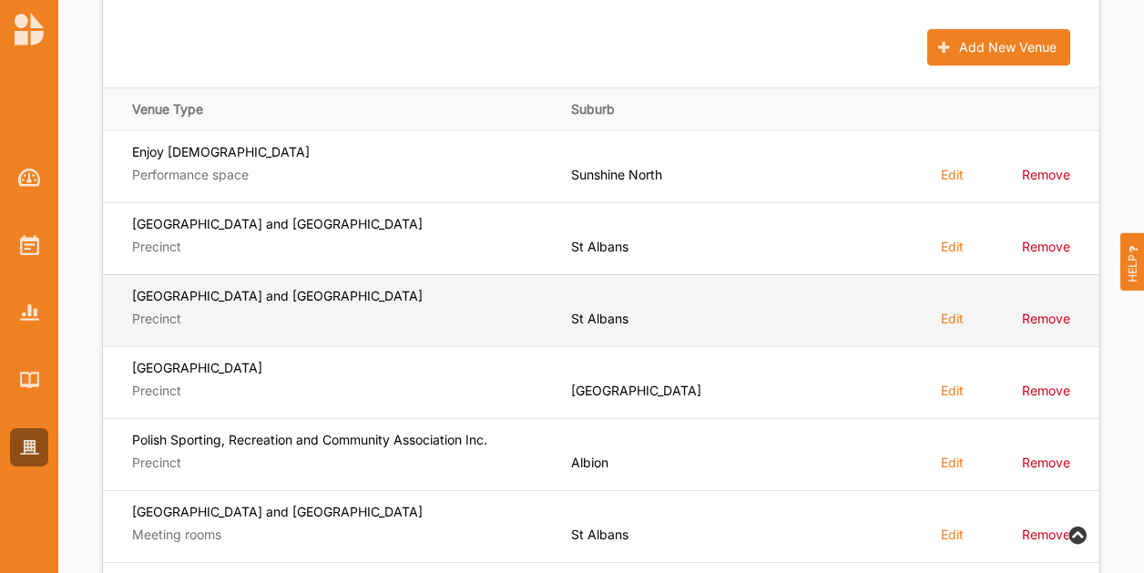
click at [960, 317] on label "Edit" at bounding box center [951, 318] width 23 height 17
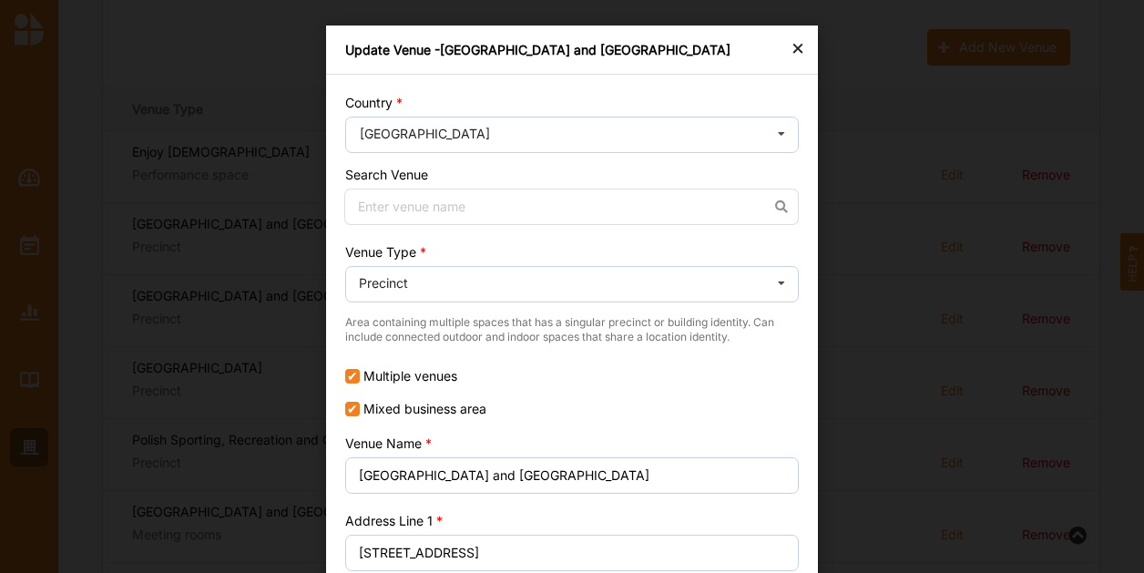
click at [795, 54] on div "×" at bounding box center [797, 47] width 15 height 22
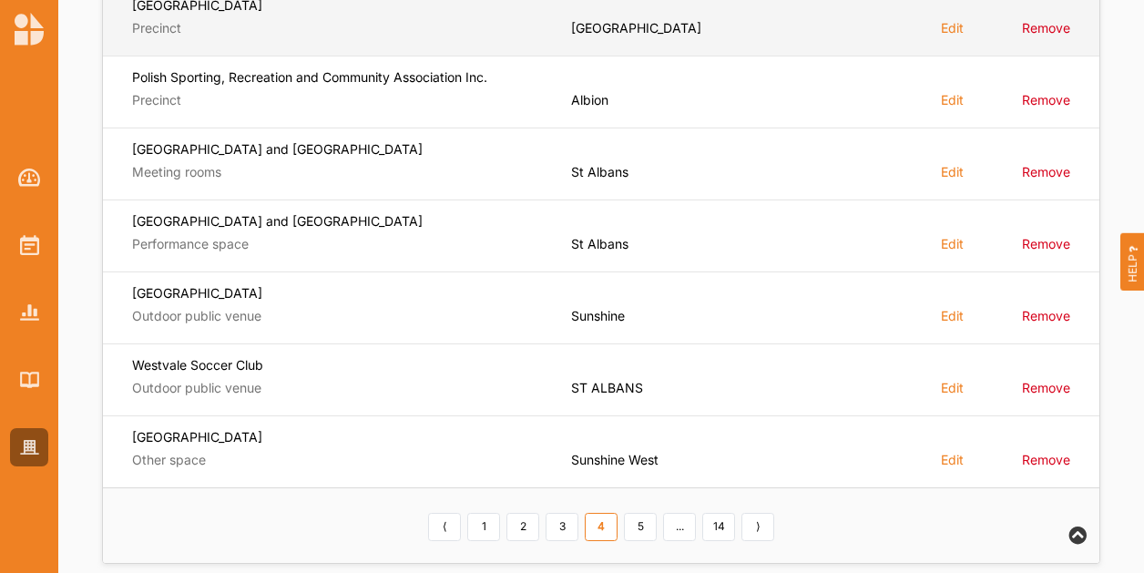
scroll to position [546, 0]
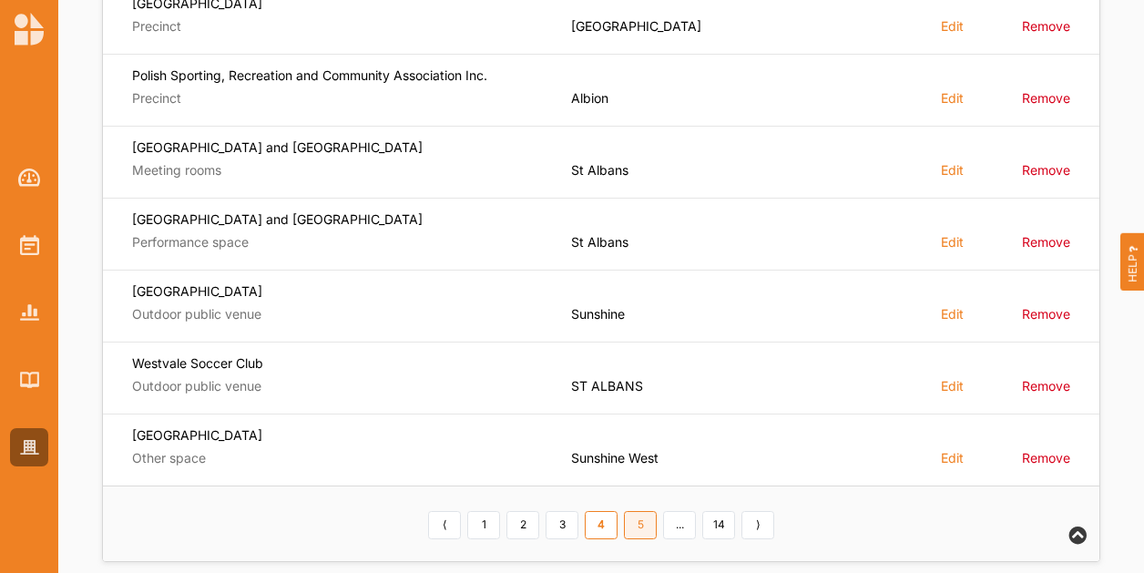
click at [638, 523] on link "5" at bounding box center [640, 525] width 33 height 29
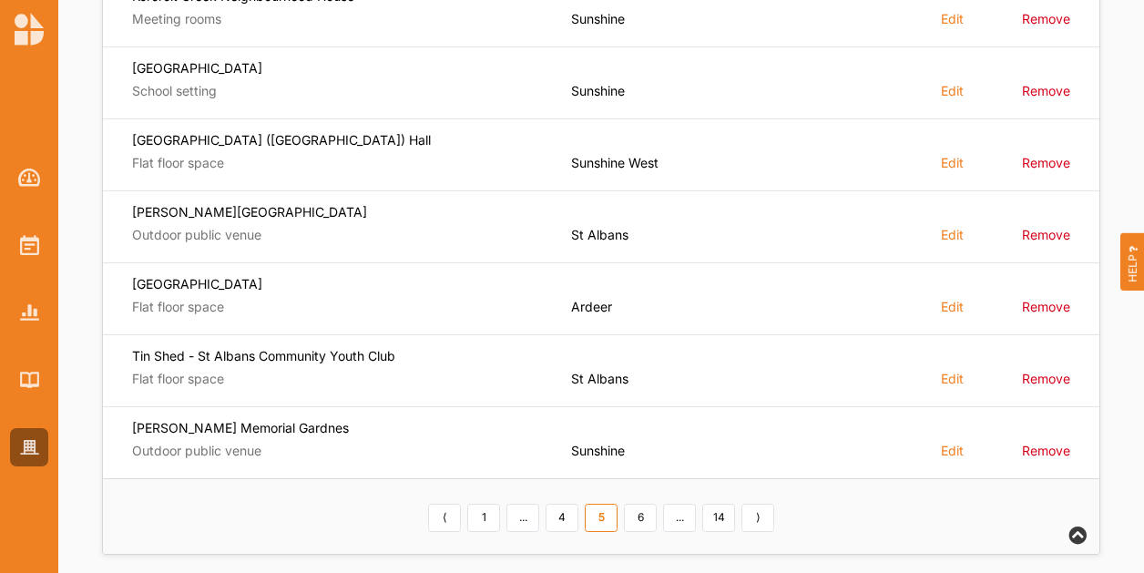
scroll to position [567, 0]
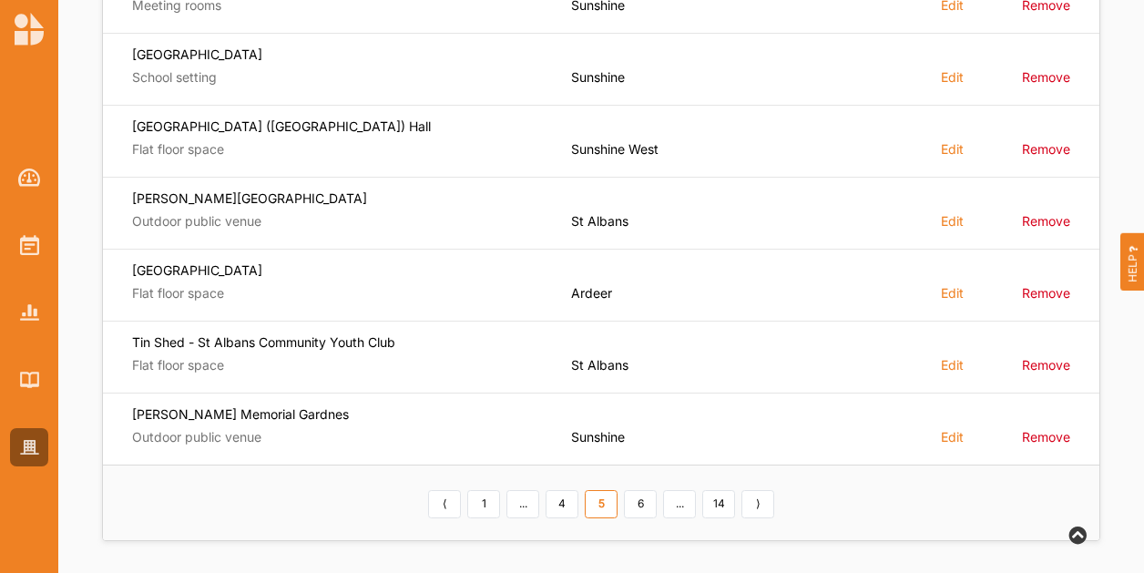
click at [645, 501] on link "6" at bounding box center [640, 504] width 33 height 29
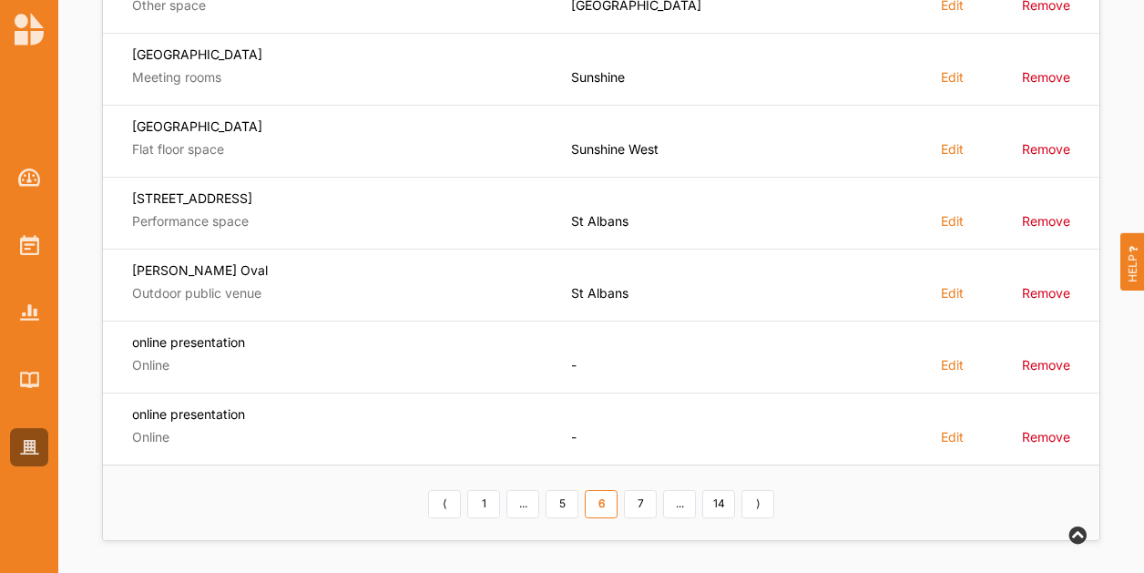
click at [636, 501] on link "7" at bounding box center [640, 504] width 33 height 29
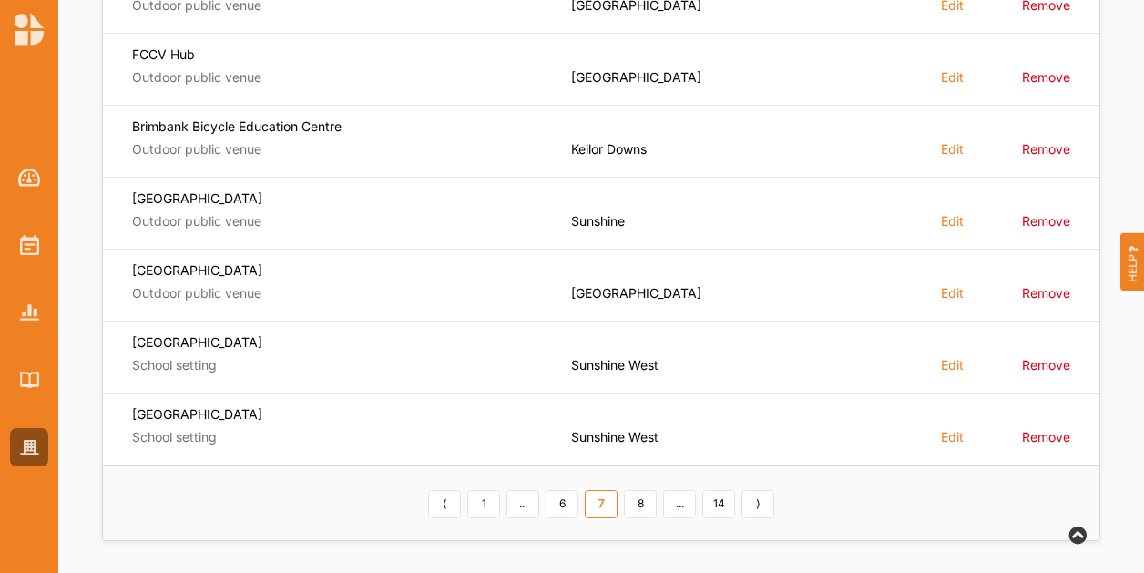
click at [652, 502] on link "8" at bounding box center [640, 504] width 33 height 29
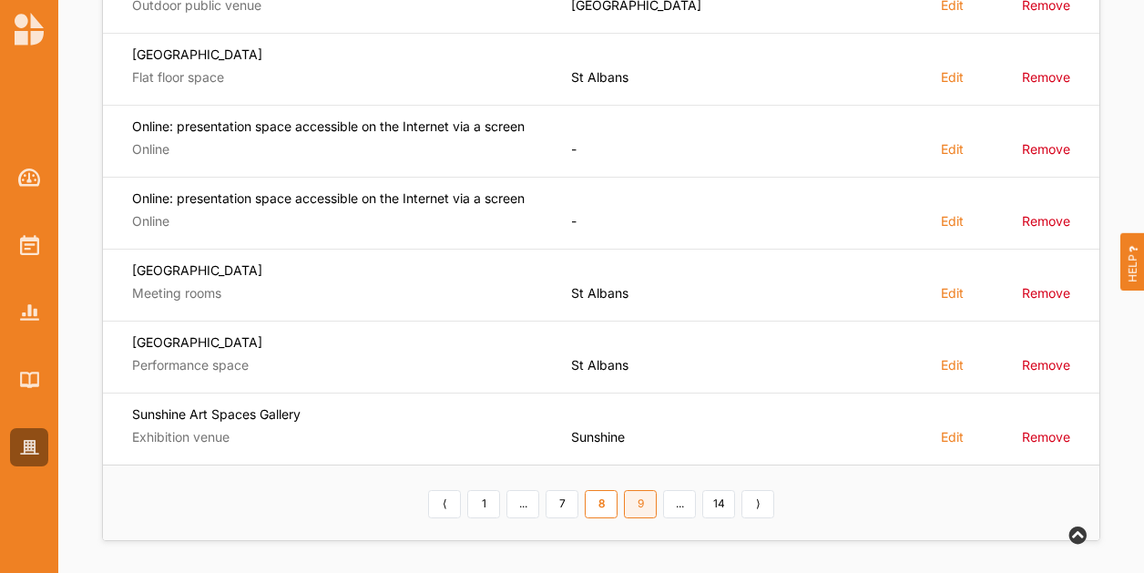
click at [645, 503] on link "9" at bounding box center [640, 504] width 33 height 29
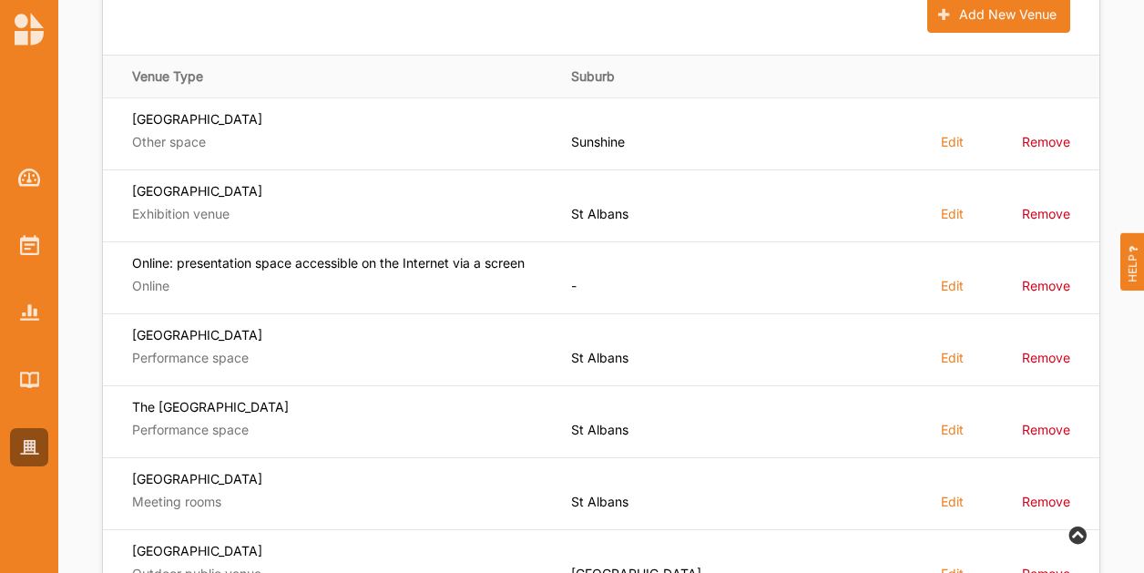
scroll to position [0, 0]
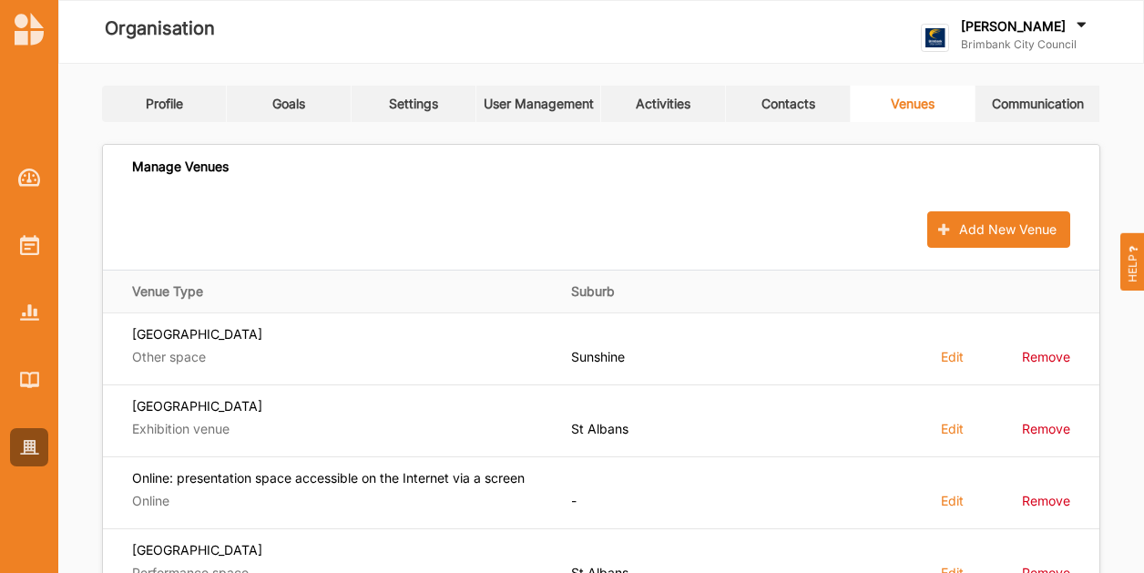
click at [1017, 36] on div "[PERSON_NAME]" at bounding box center [1025, 27] width 129 height 20
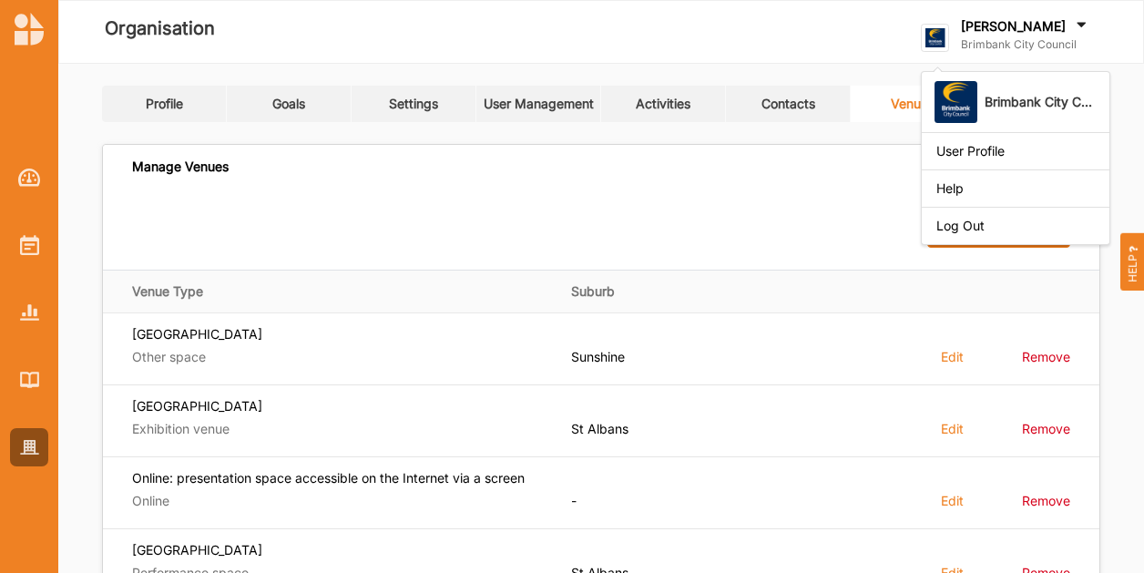
click at [1022, 218] on div "Log Out" at bounding box center [1015, 226] width 158 height 16
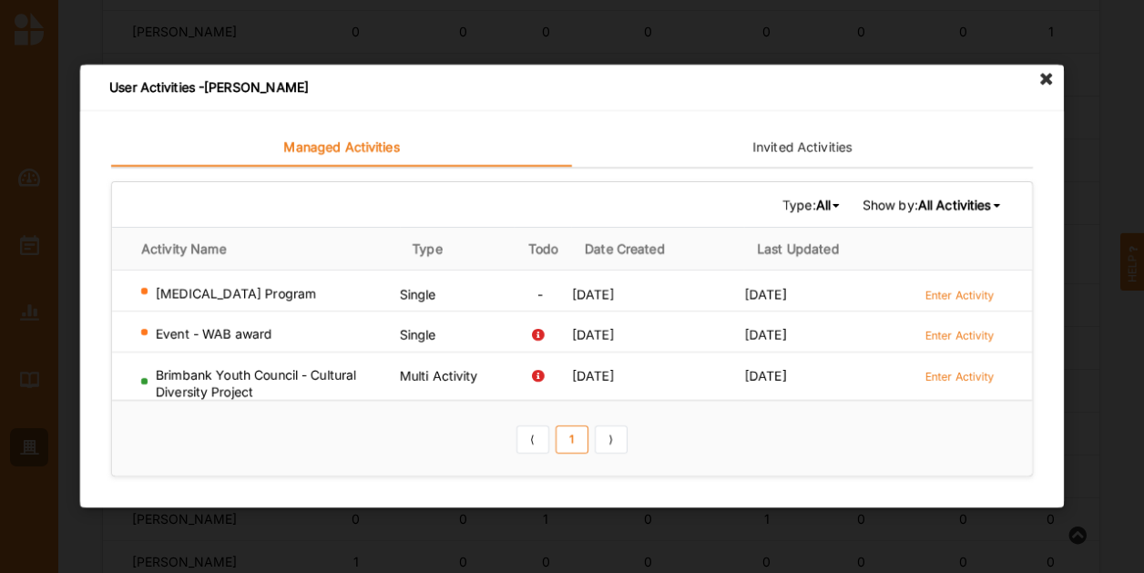
click at [1041, 88] on icon at bounding box center [1046, 79] width 29 height 29
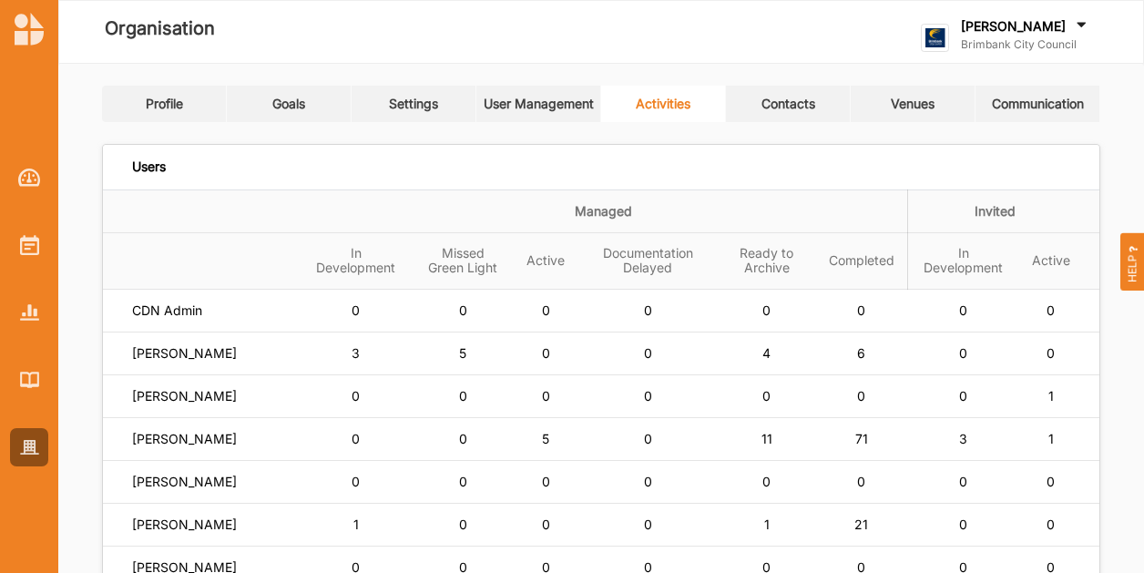
click at [1002, 23] on label "[PERSON_NAME]" at bounding box center [1013, 26] width 105 height 16
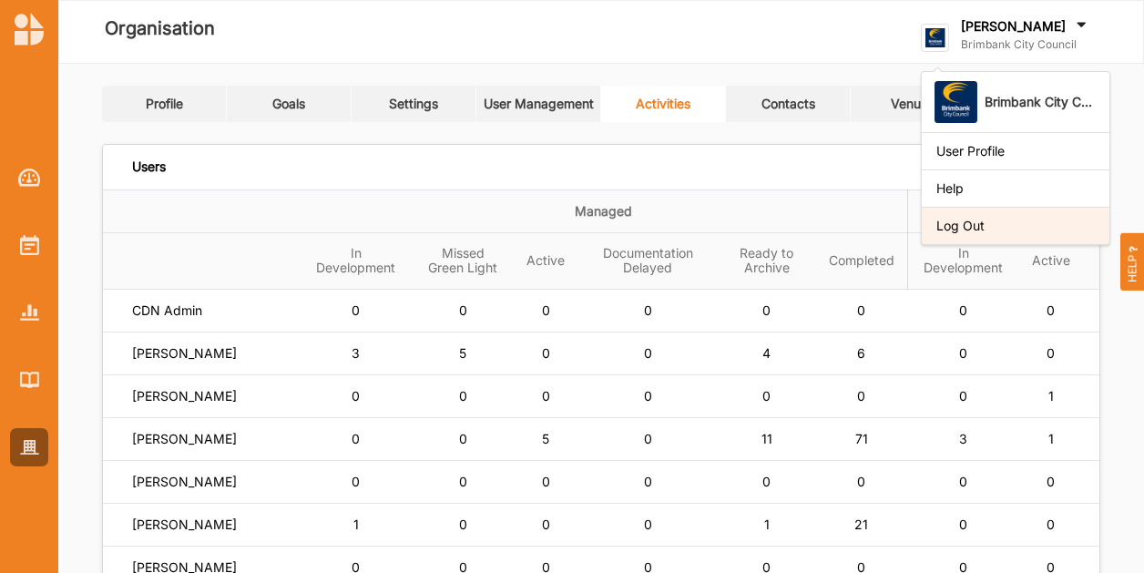
click at [1005, 222] on div "Log Out" at bounding box center [1015, 226] width 158 height 16
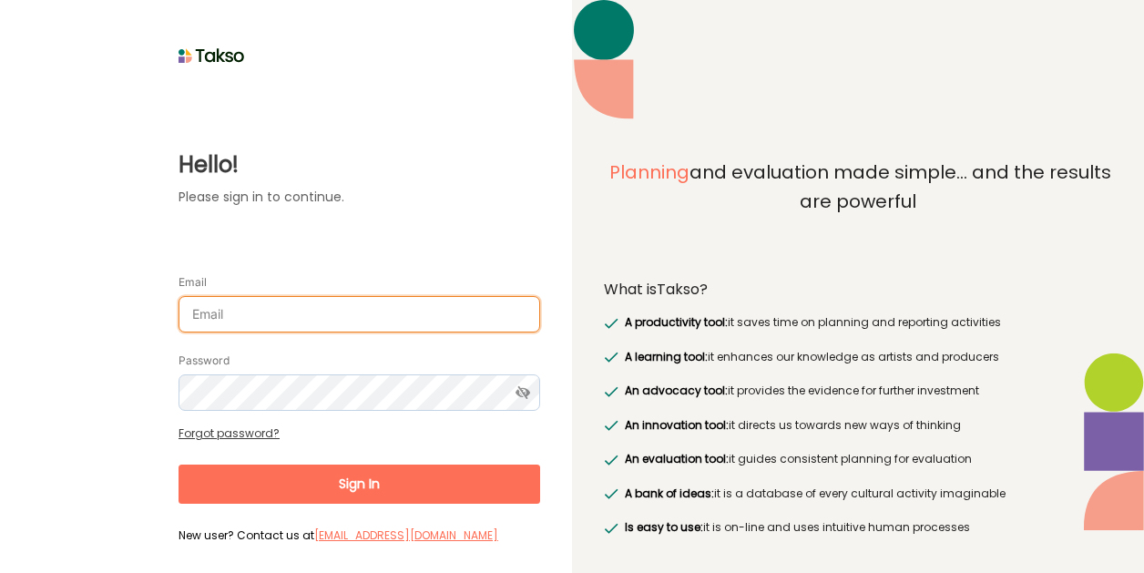
click at [470, 313] on input "Email" at bounding box center [358, 314] width 361 height 36
type input "[EMAIL_ADDRESS][DOMAIN_NAME]"
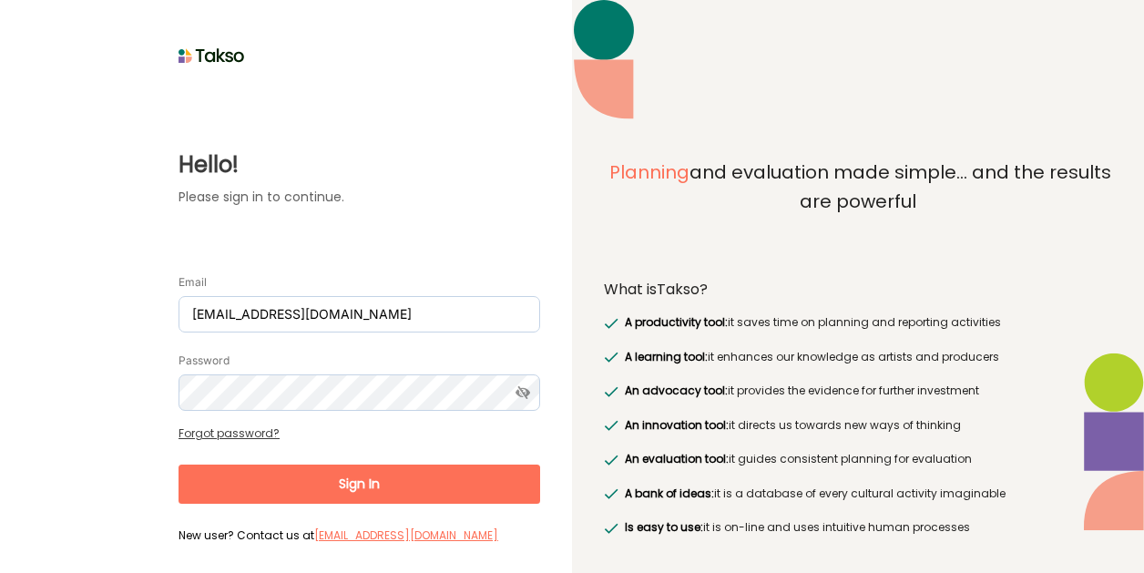
click at [316, 411] on form "Email [EMAIL_ADDRESS][DOMAIN_NAME] Password Forgot password? Sign In New user? …" at bounding box center [358, 401] width 361 height 294
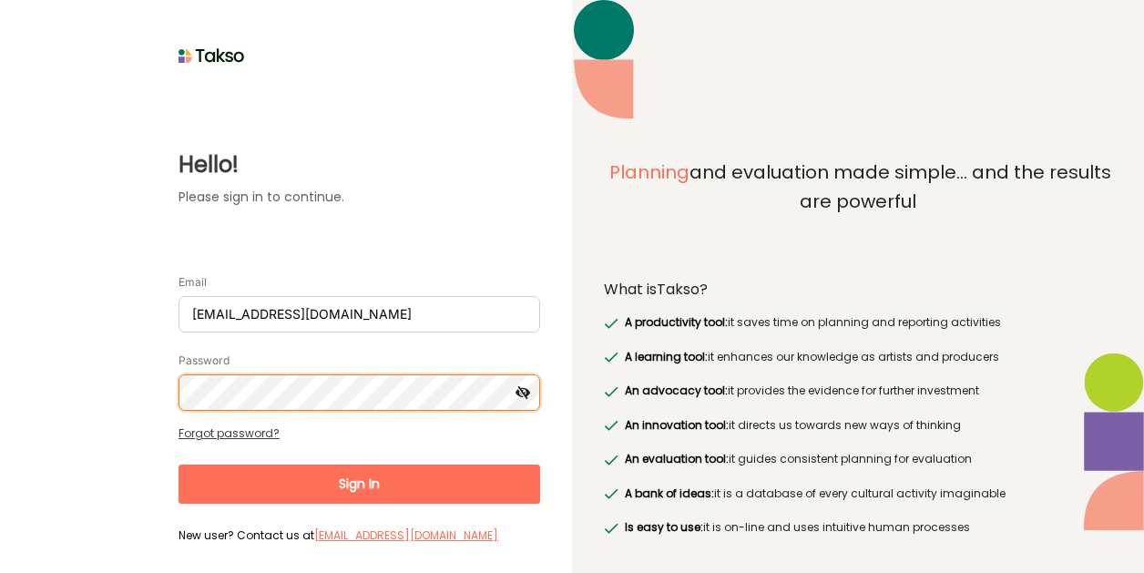
click at [178, 464] on button "Sign In" at bounding box center [358, 483] width 361 height 39
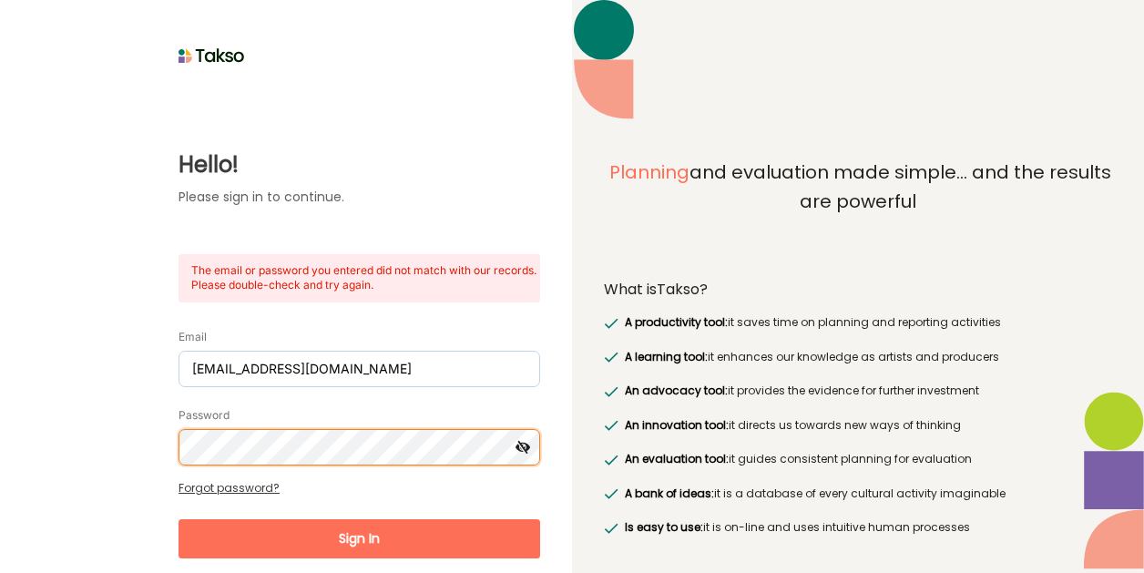
click at [178, 519] on button "Sign In" at bounding box center [358, 538] width 361 height 39
